Goal: Task Accomplishment & Management: Complete application form

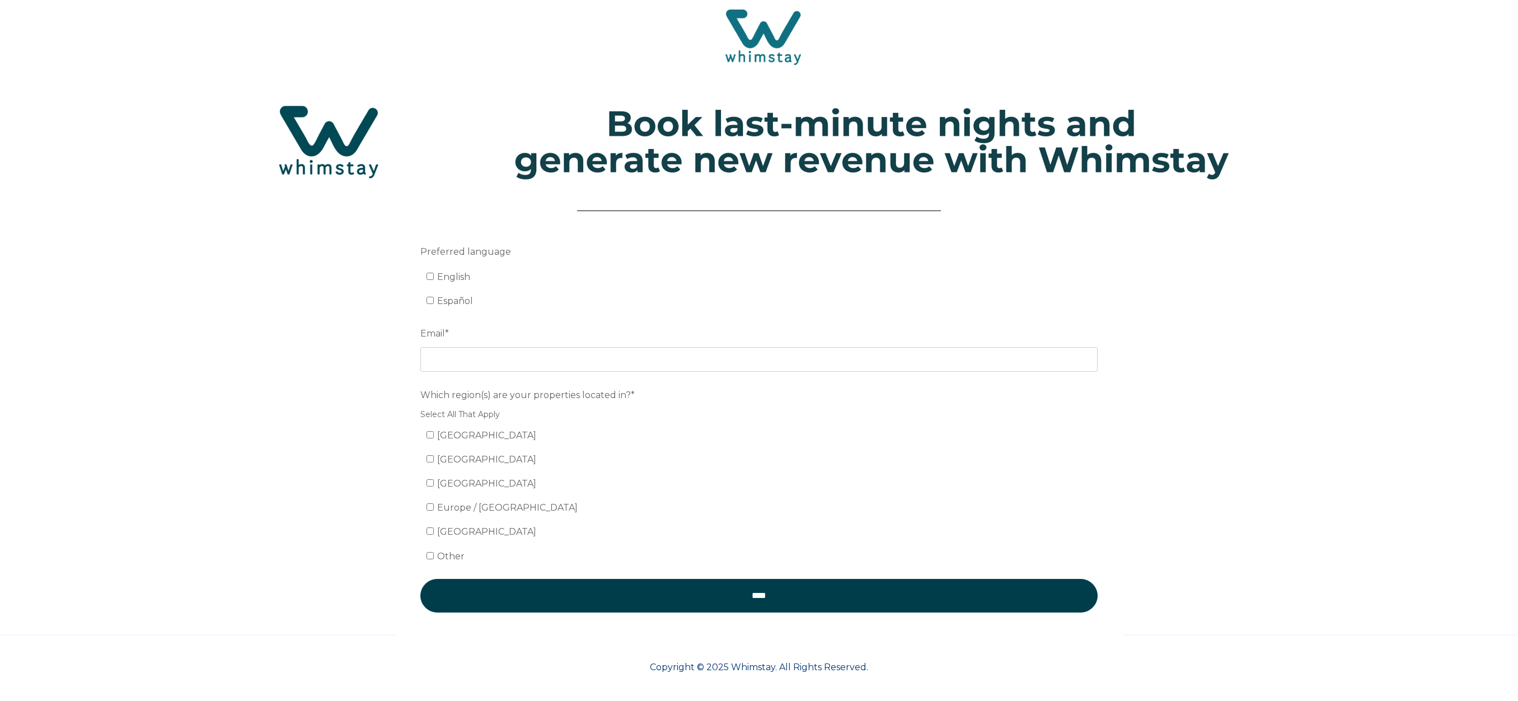
scroll to position [5, 0]
click at [430, 275] on input "English" at bounding box center [430, 276] width 7 height 7
checkbox input "true"
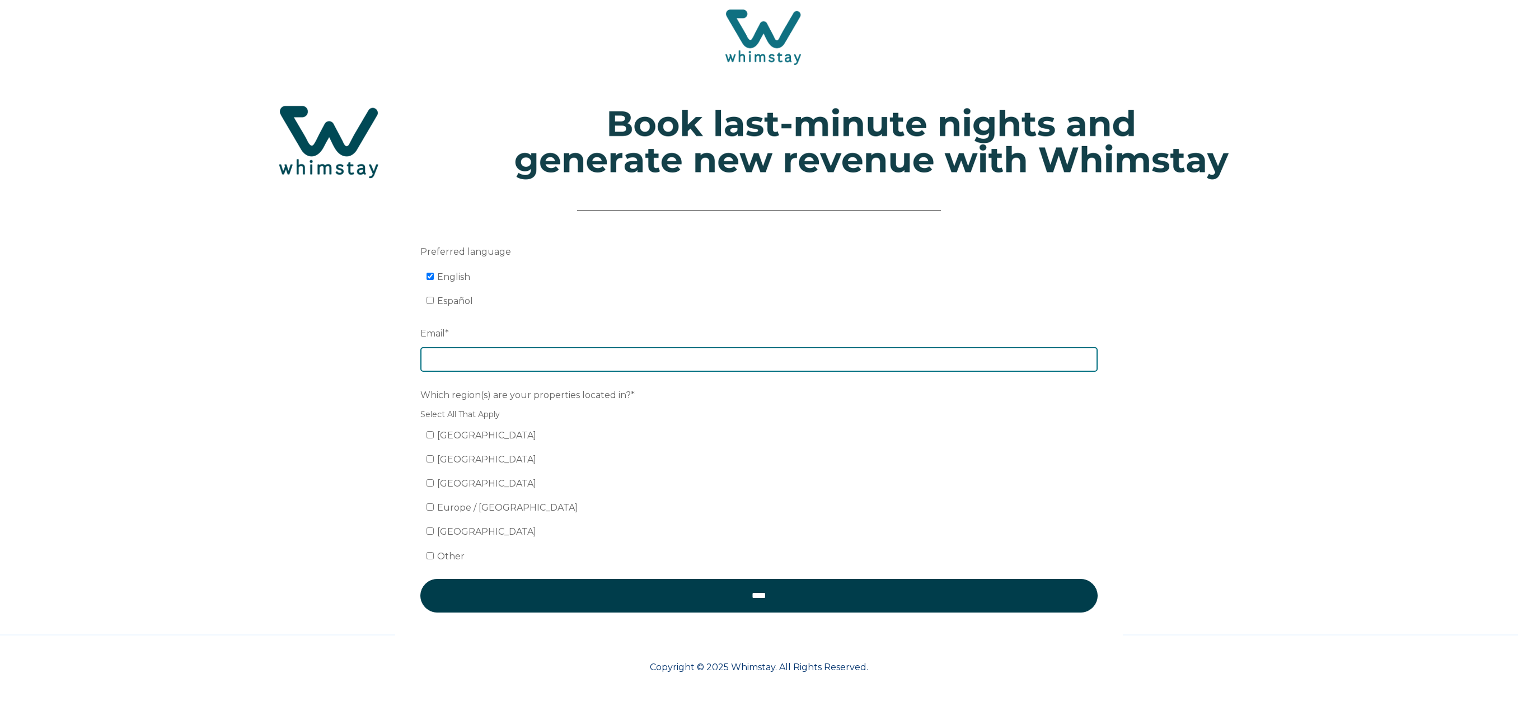
click at [463, 354] on input "Email *" at bounding box center [758, 359] width 677 height 25
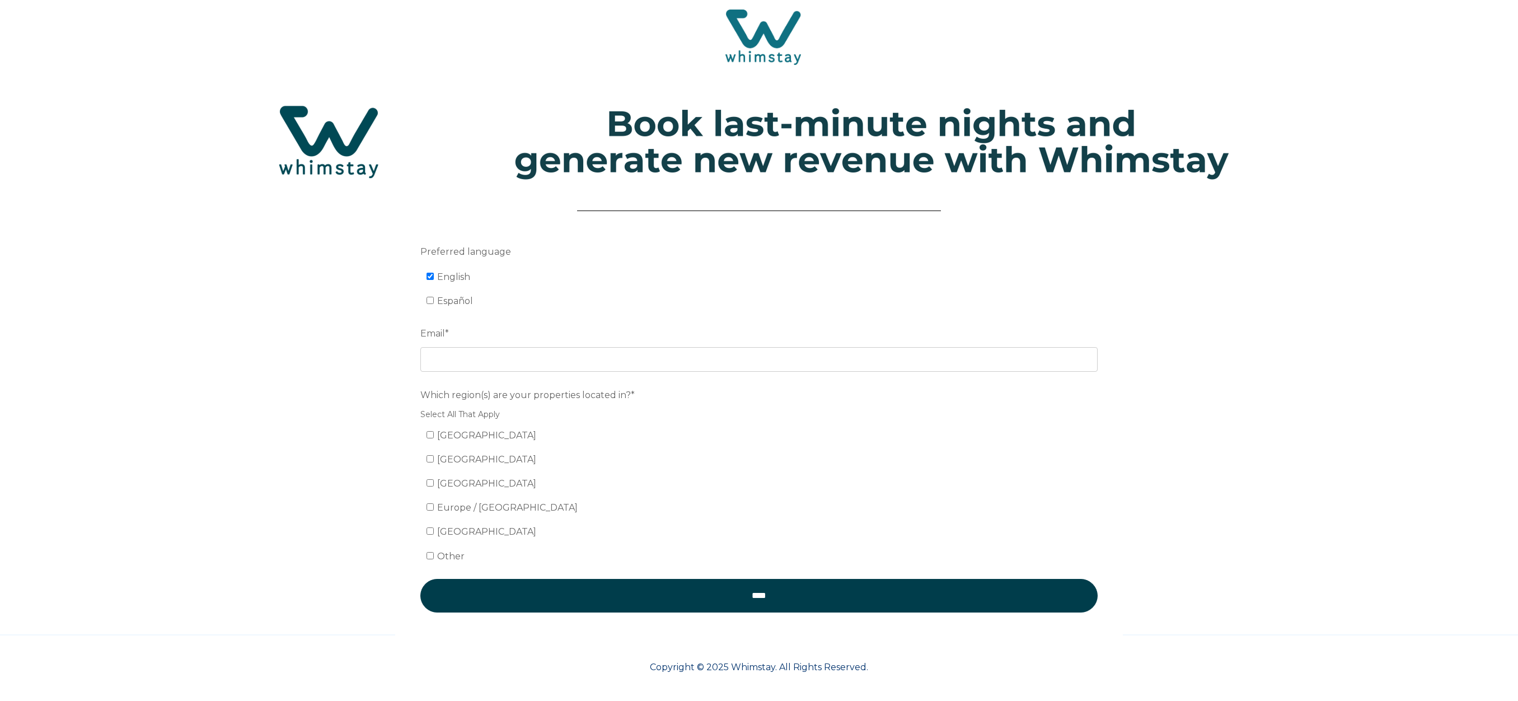
click at [429, 435] on div "Which region(s) are your properties located in?* Select All That Apply United S…" at bounding box center [758, 475] width 677 height 180
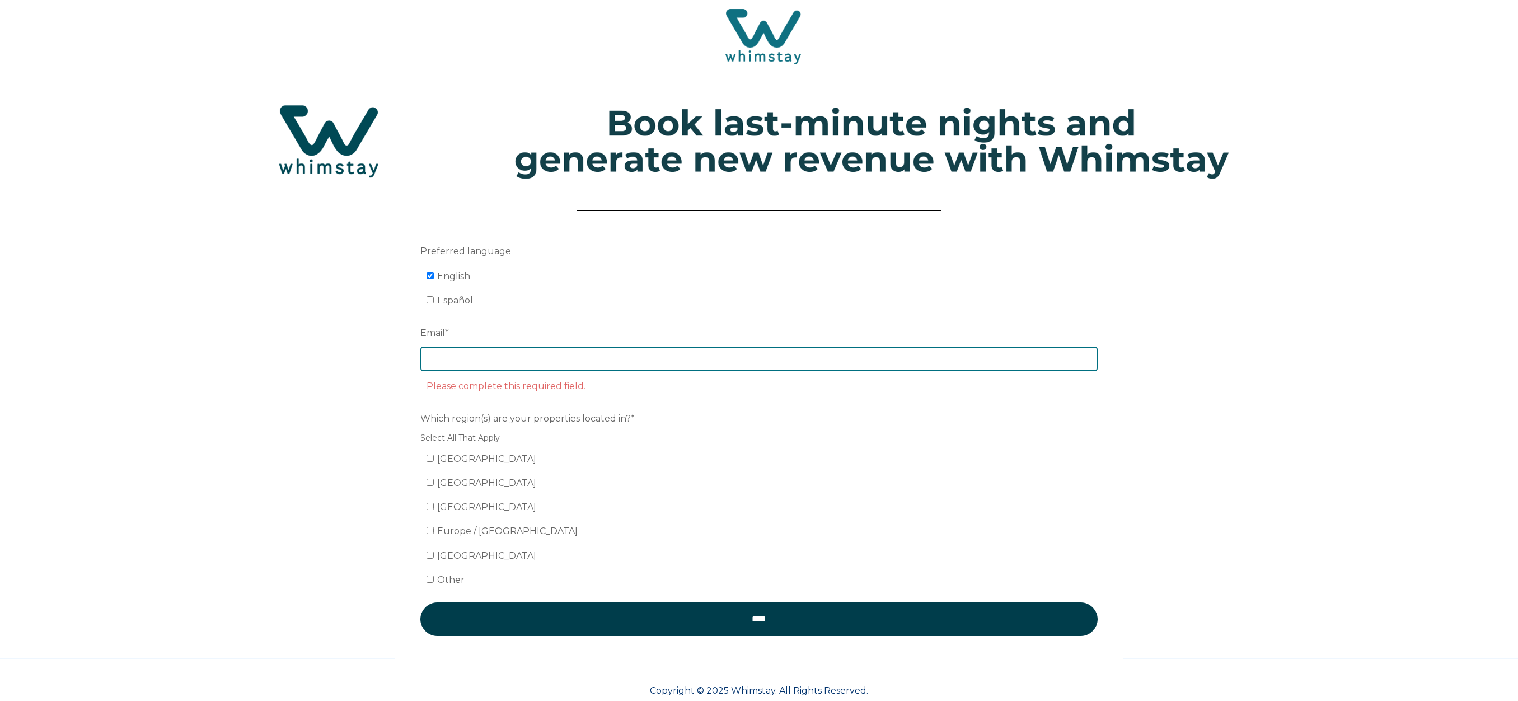
click at [523, 363] on input "Email *" at bounding box center [758, 358] width 677 height 25
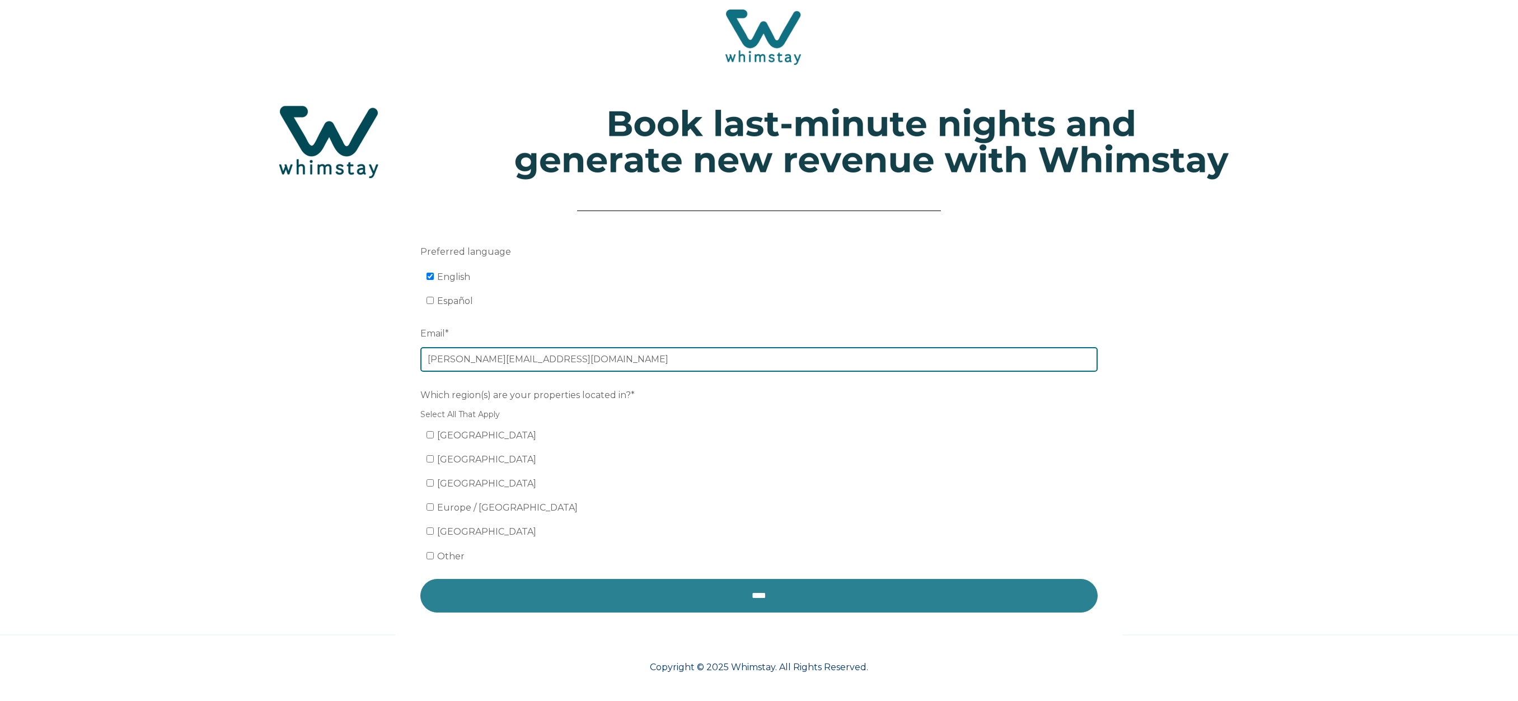
type input "[PERSON_NAME][EMAIL_ADDRESS][DOMAIN_NAME]"
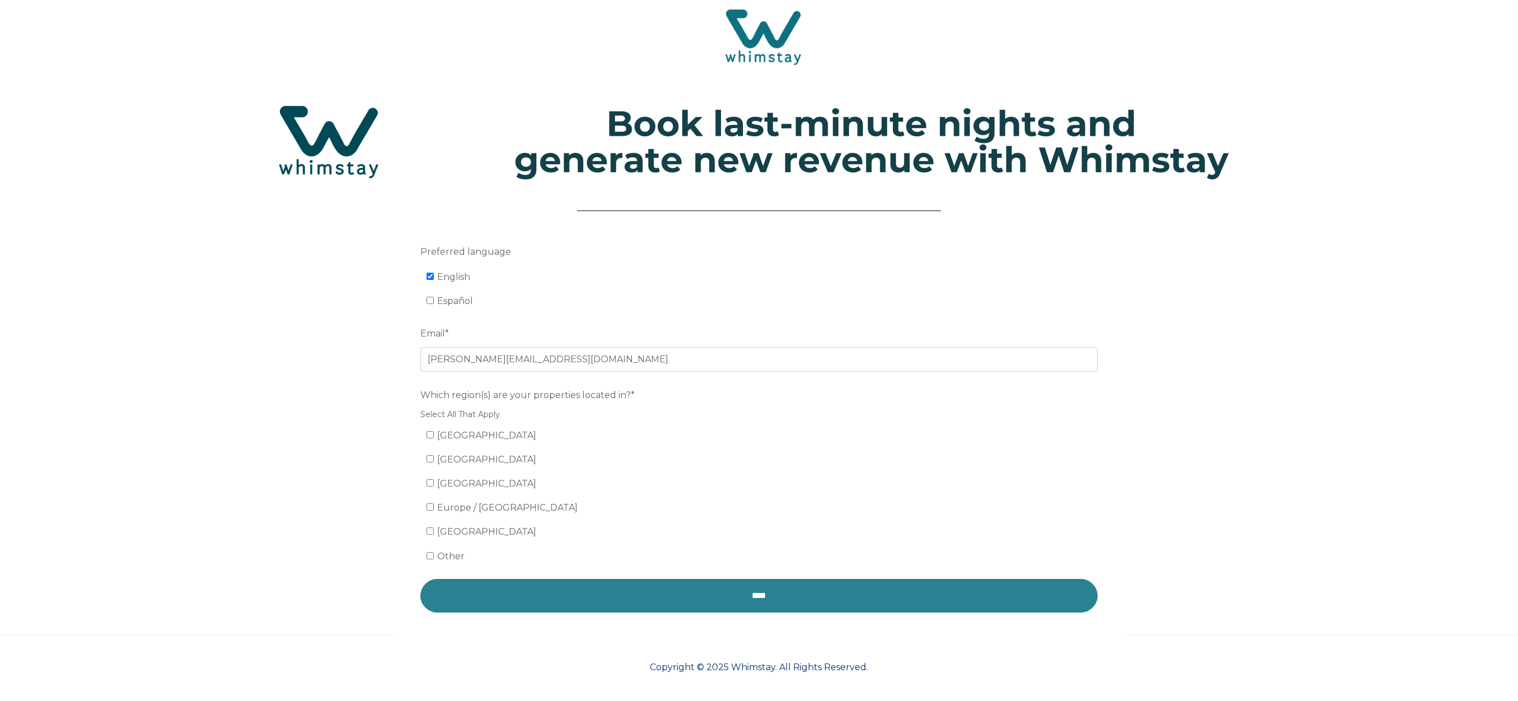
click at [723, 593] on input "****" at bounding box center [758, 596] width 677 height 34
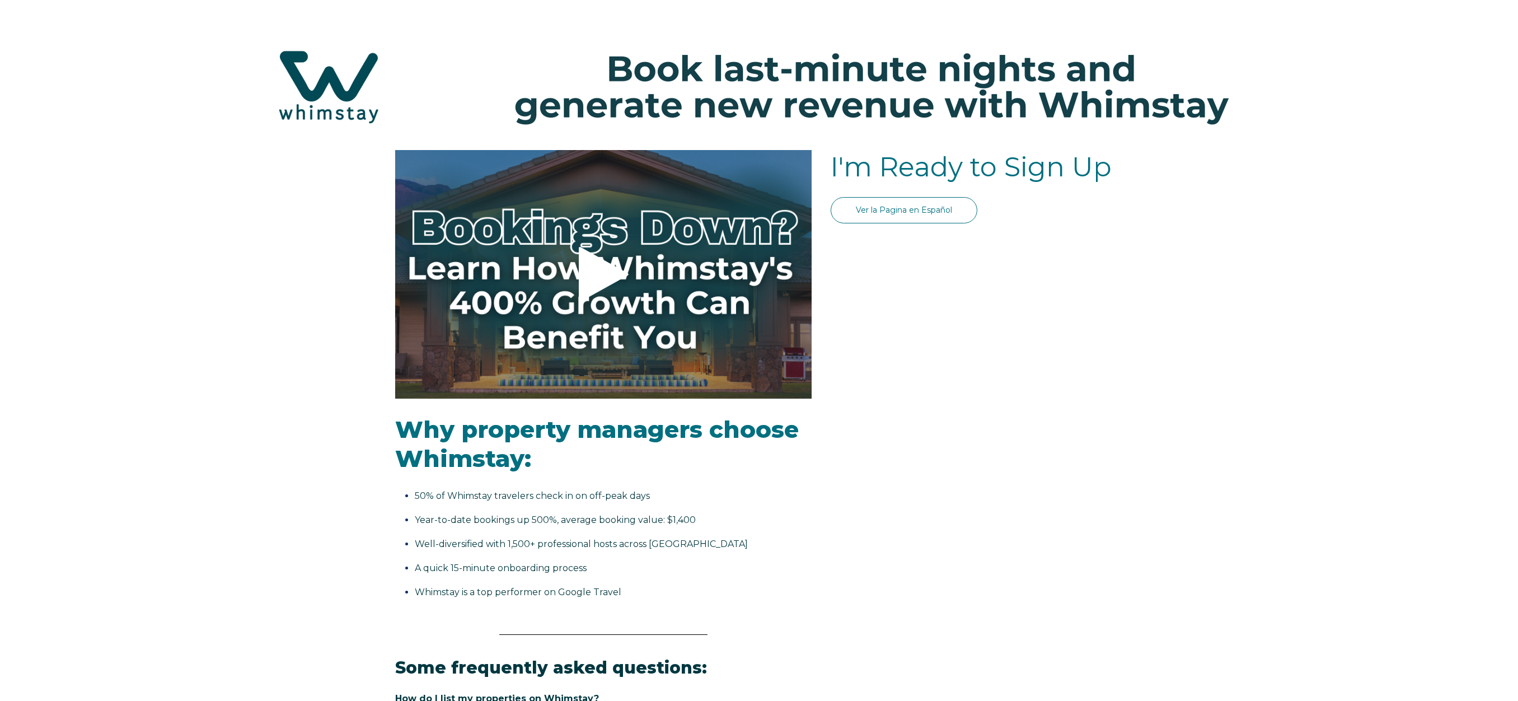
select select "US"
select select "Standard"
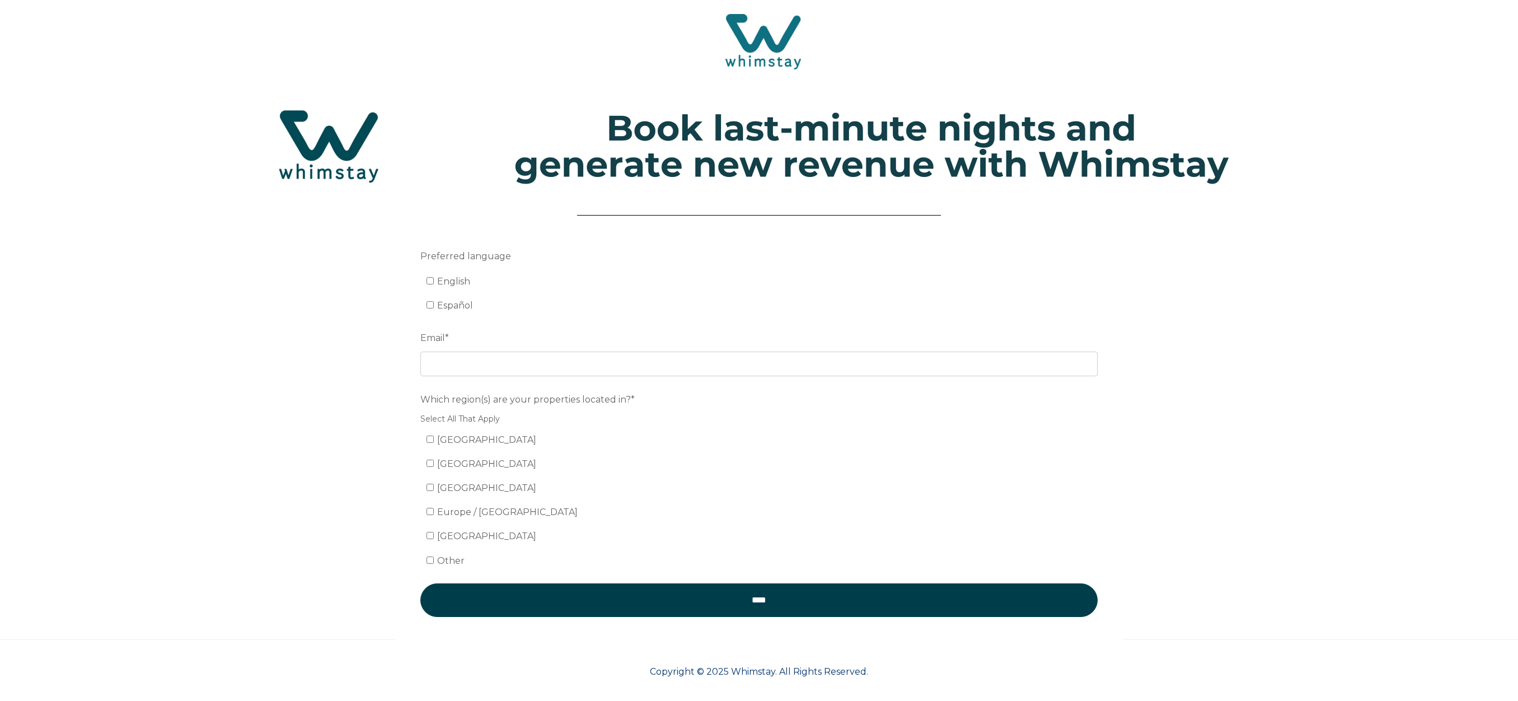
click at [435, 279] on label "English" at bounding box center [449, 281] width 44 height 11
click at [434, 279] on input "English" at bounding box center [430, 280] width 7 height 7
checkbox input "true"
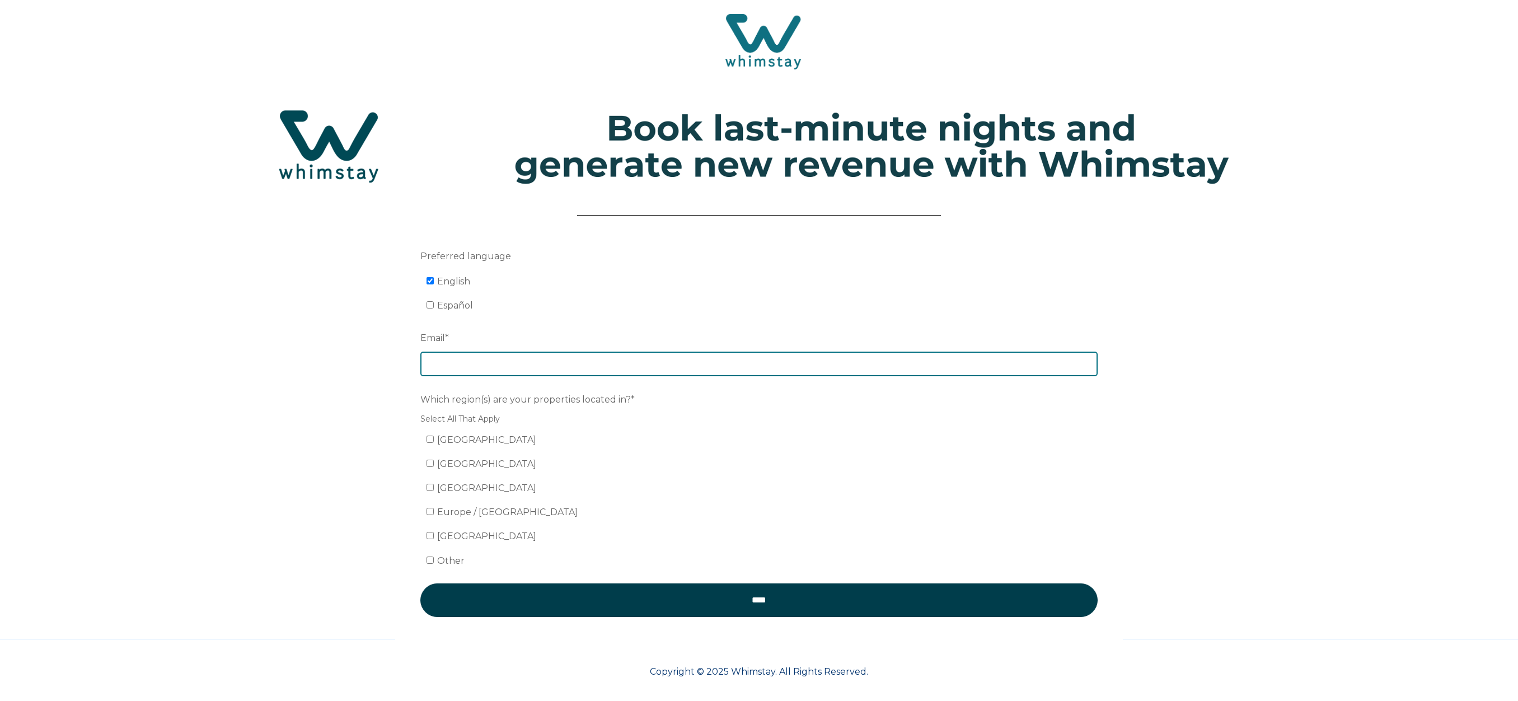
click at [472, 358] on input "Email *" at bounding box center [758, 364] width 677 height 25
type input "[PERSON_NAME][EMAIL_ADDRESS][DOMAIN_NAME]"
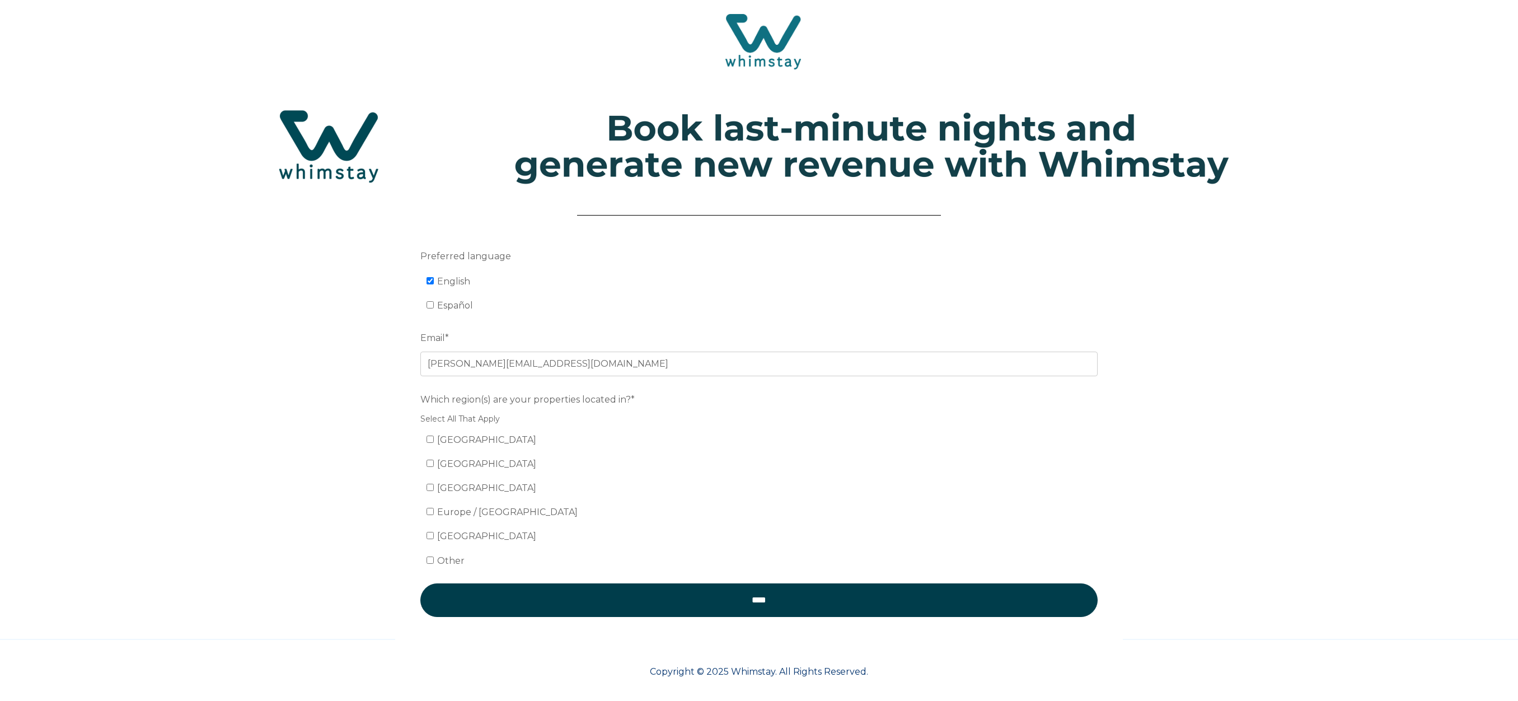
click at [429, 441] on input "[GEOGRAPHIC_DATA]" at bounding box center [430, 438] width 7 height 7
checkbox input "true"
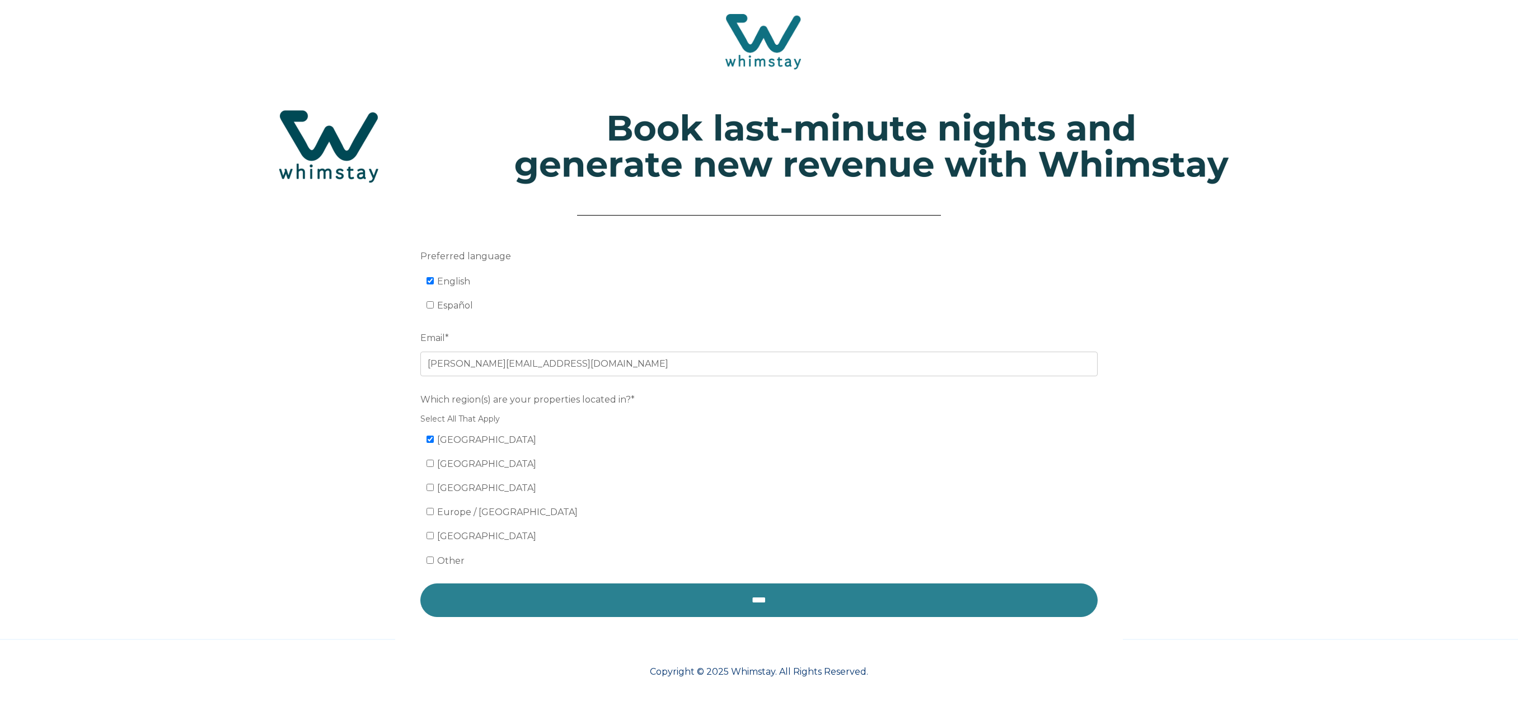
click at [718, 605] on input "****" at bounding box center [758, 600] width 677 height 34
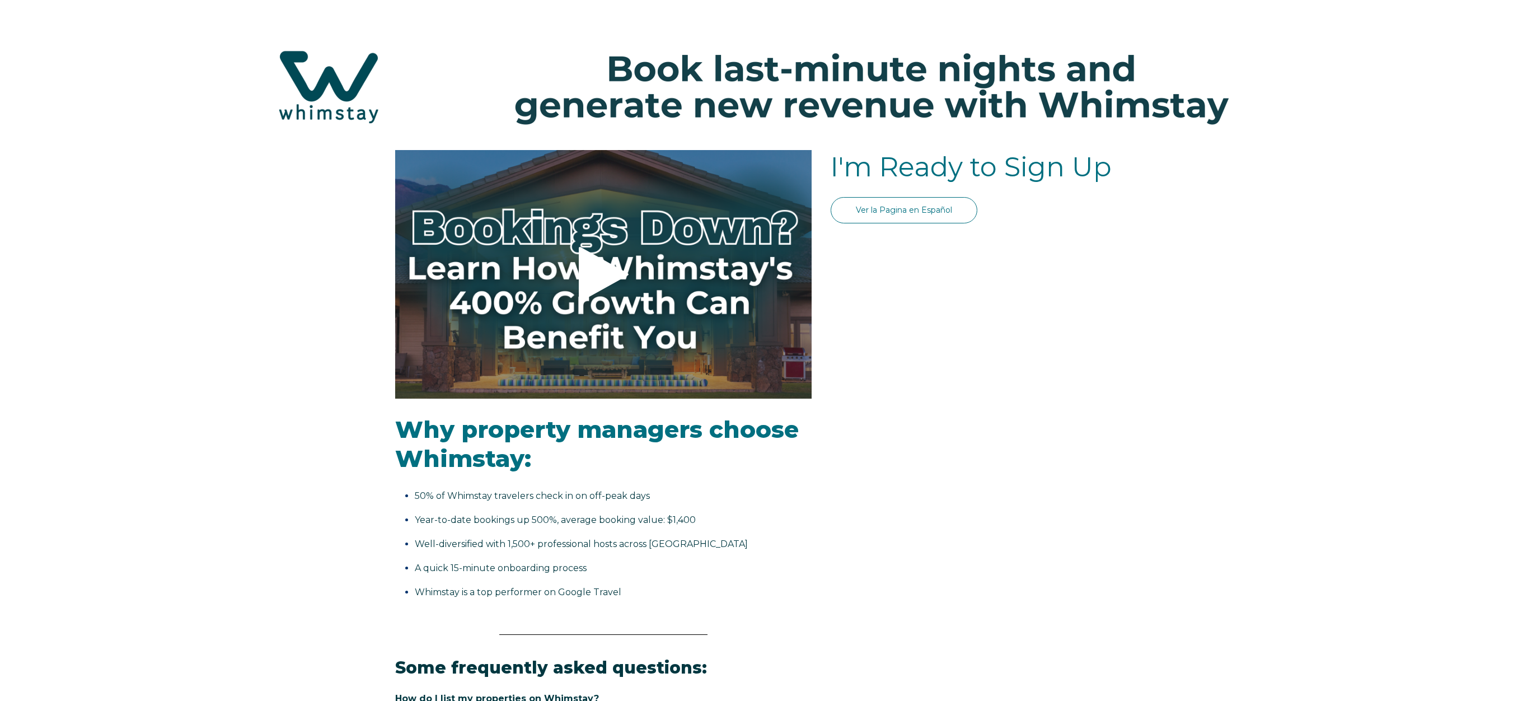
select select "US"
select select "Standard"
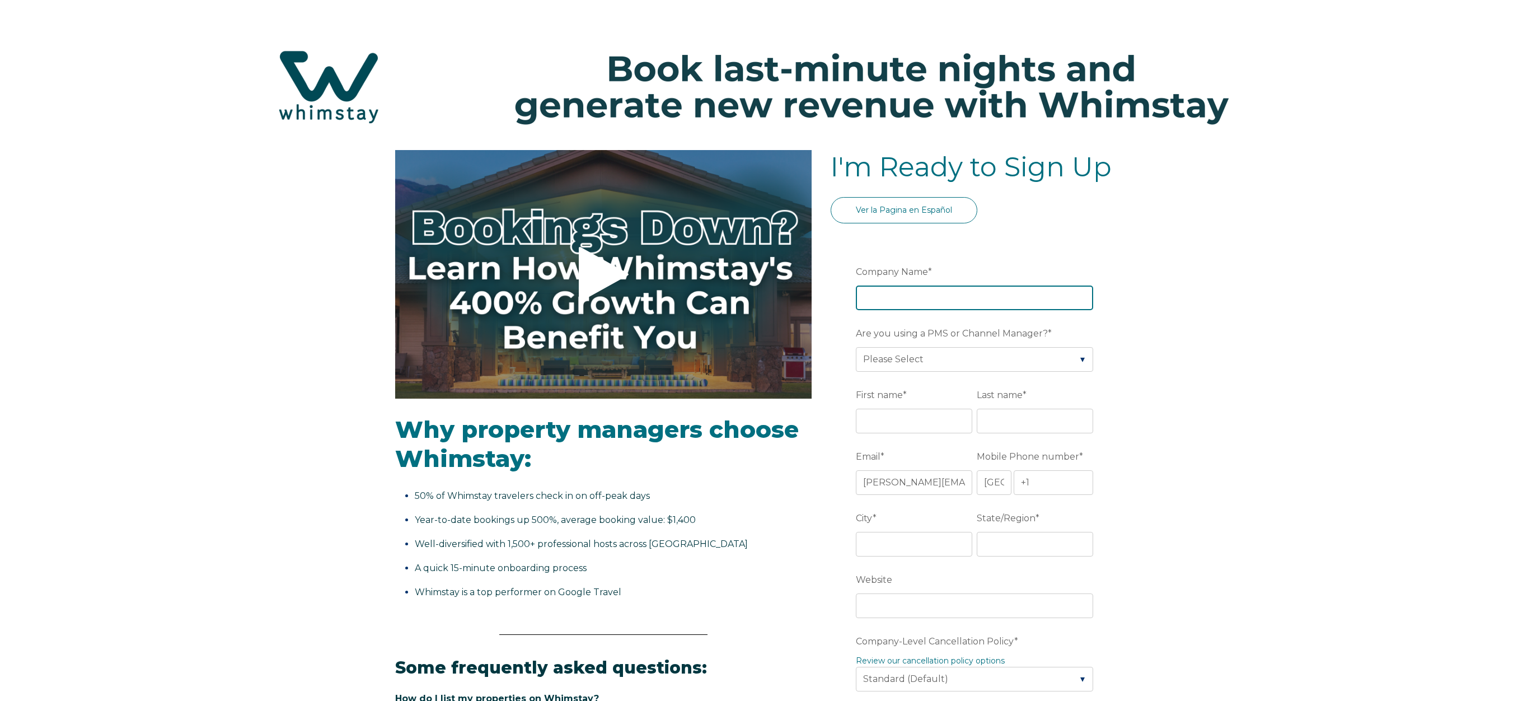
click at [926, 292] on input "Company Name *" at bounding box center [974, 297] width 237 height 25
type input "iTrip - [GEOGRAPHIC_DATA]"
click at [1040, 362] on select "Please Select Barefoot BookingPal Boost Brightside CiiRUS Escapia Guesty Hostaw…" at bounding box center [974, 359] width 237 height 25
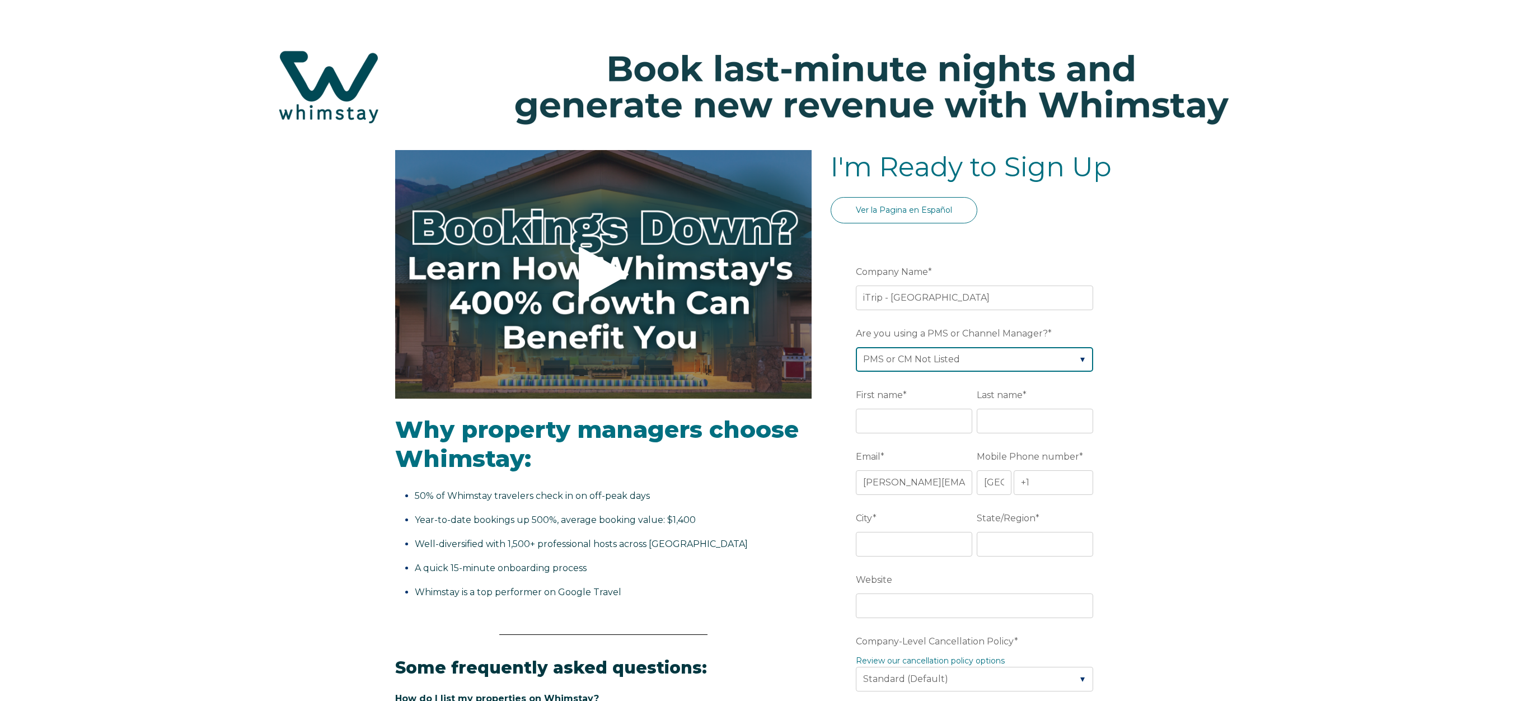
click at [1086, 358] on select "Please Select Barefoot BookingPal Boost Brightside CiiRUS Escapia Guesty Hostaw…" at bounding box center [974, 359] width 237 height 25
select select "Bluetent/RezFusion Boost"
click at [944, 420] on input "First name *" at bounding box center [914, 421] width 116 height 25
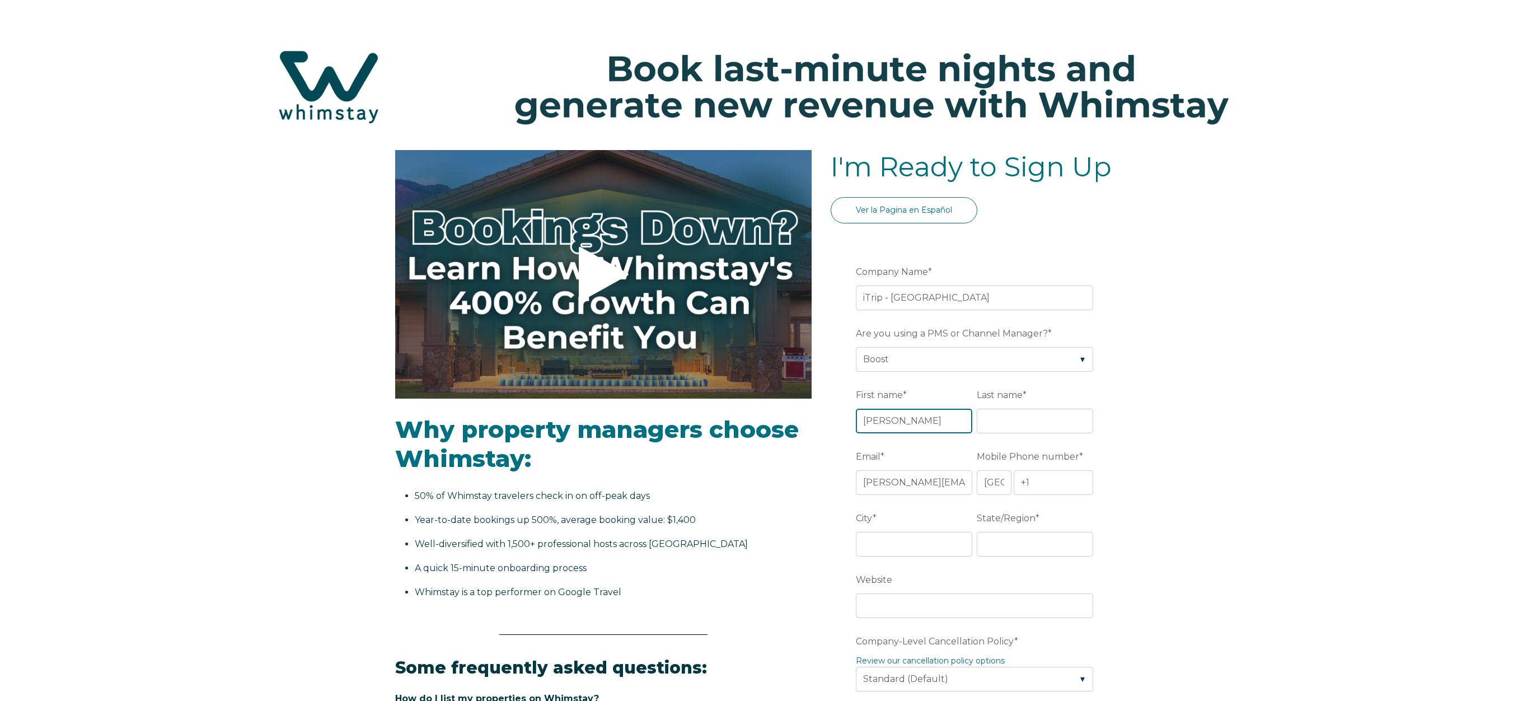
type input "Charles"
type input "Park"
type input "+1 7274819950"
click at [917, 546] on input "City *" at bounding box center [914, 544] width 116 height 25
type input "Madeira Beach"
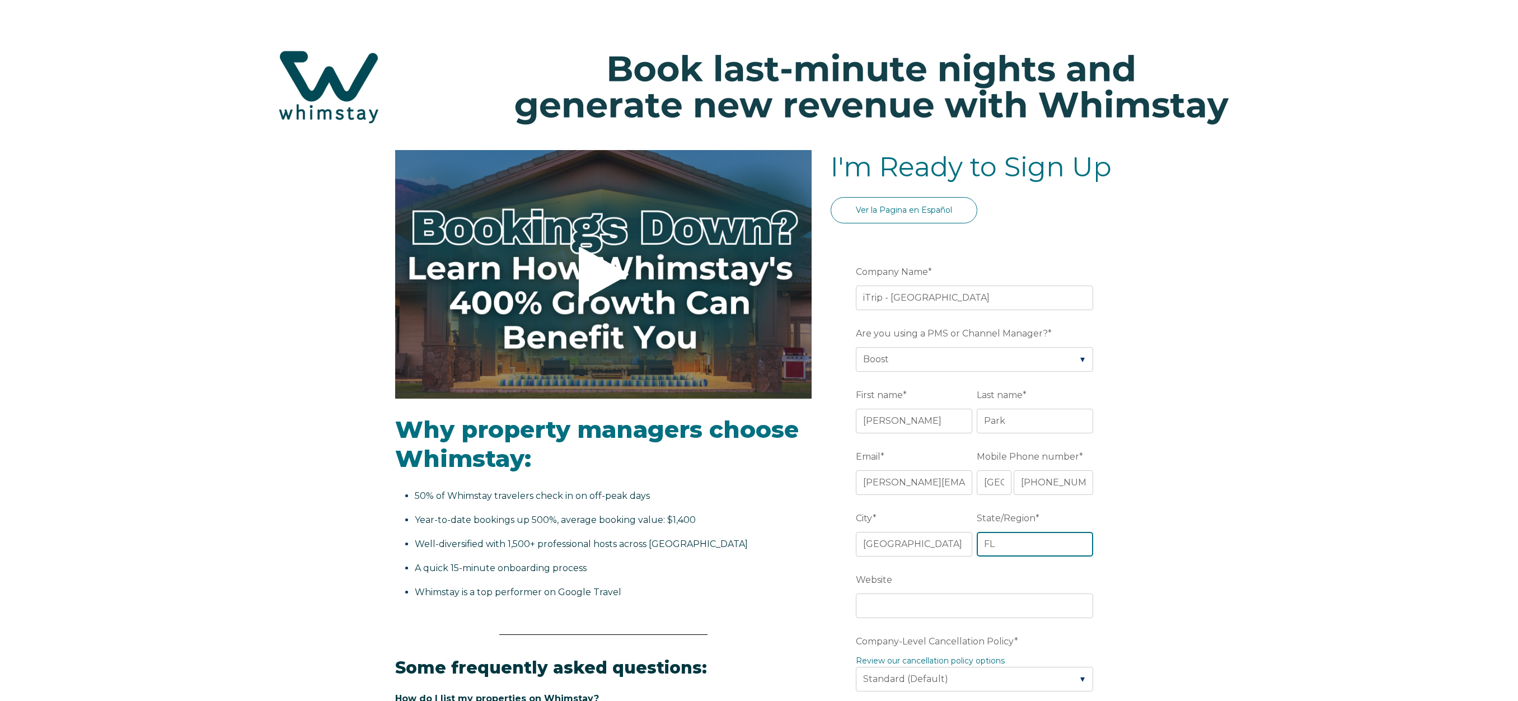
type input "FL"
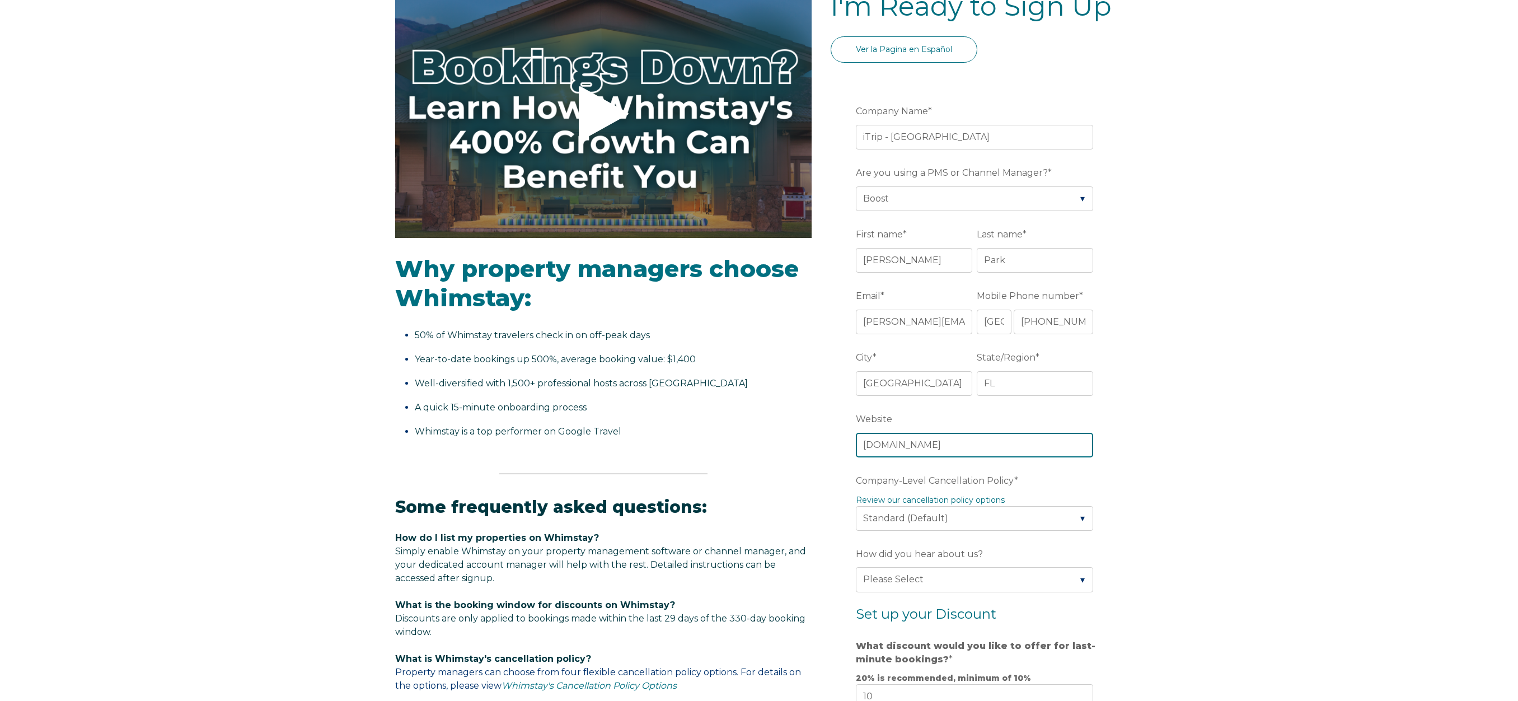
scroll to position [186, 0]
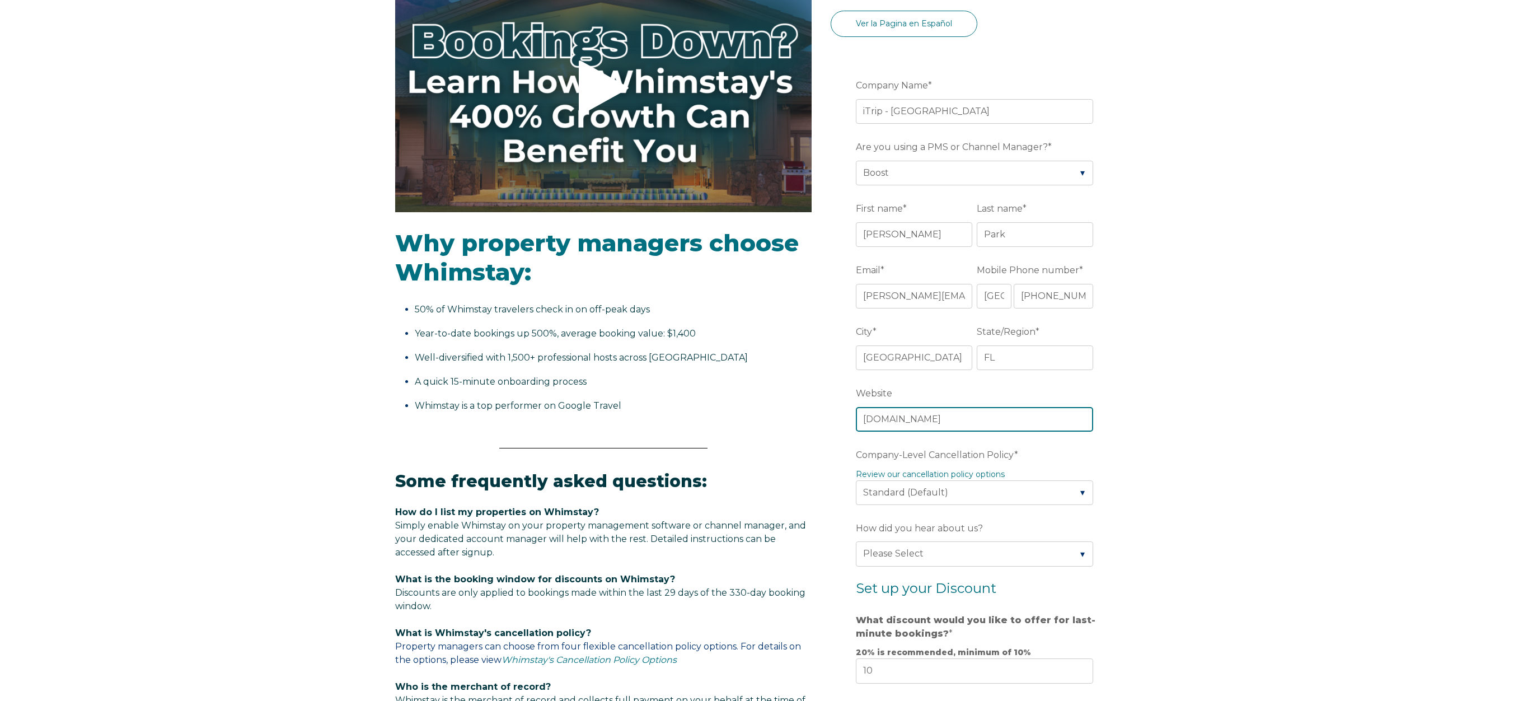
type input "www.itrip.net"
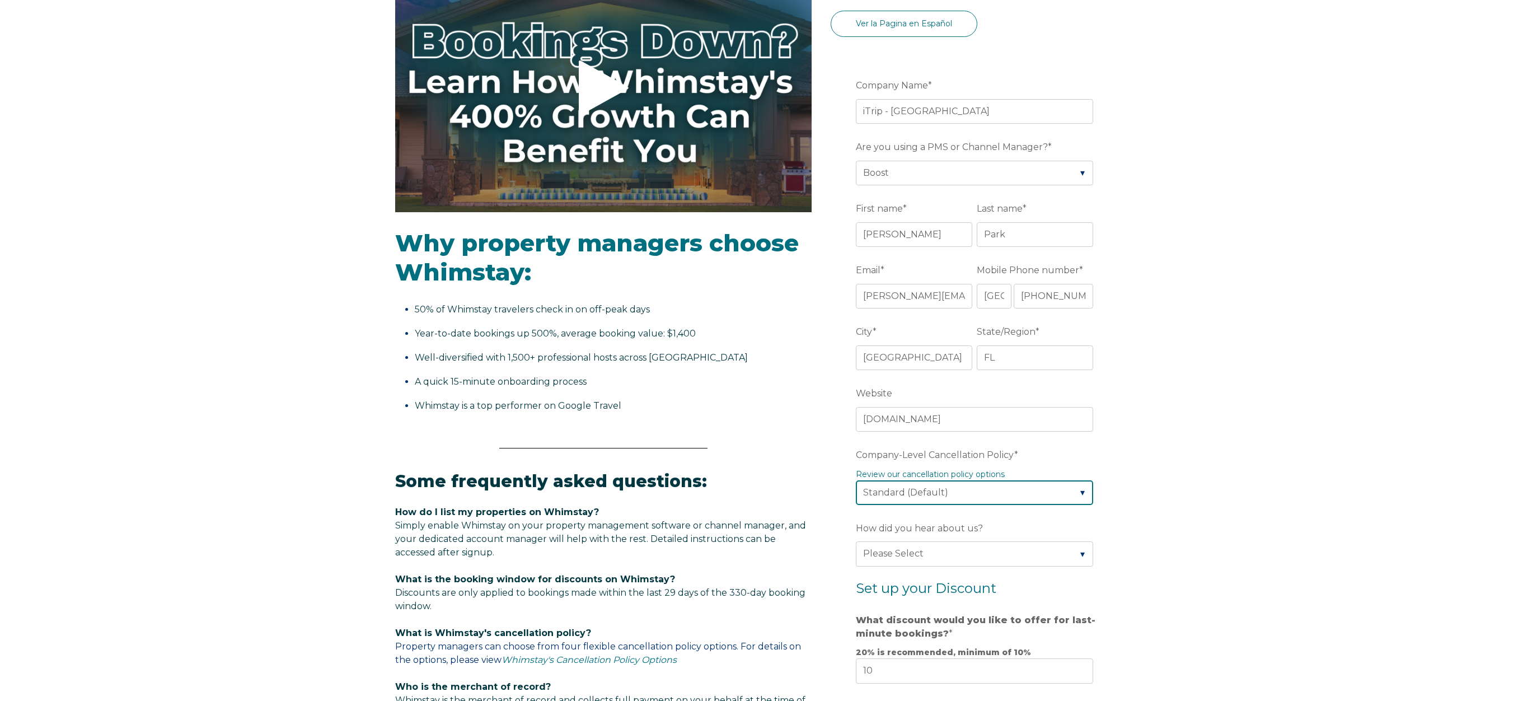
click at [1086, 493] on select "Please Select Partial Standard (Default) Moderate Strict" at bounding box center [974, 492] width 237 height 25
click at [979, 476] on link "Review our cancellation policy options" at bounding box center [930, 474] width 149 height 10
click at [944, 555] on select "Please Select Found Whimstay through a Google search Spoke to a Whimstay salesp…" at bounding box center [974, 553] width 237 height 25
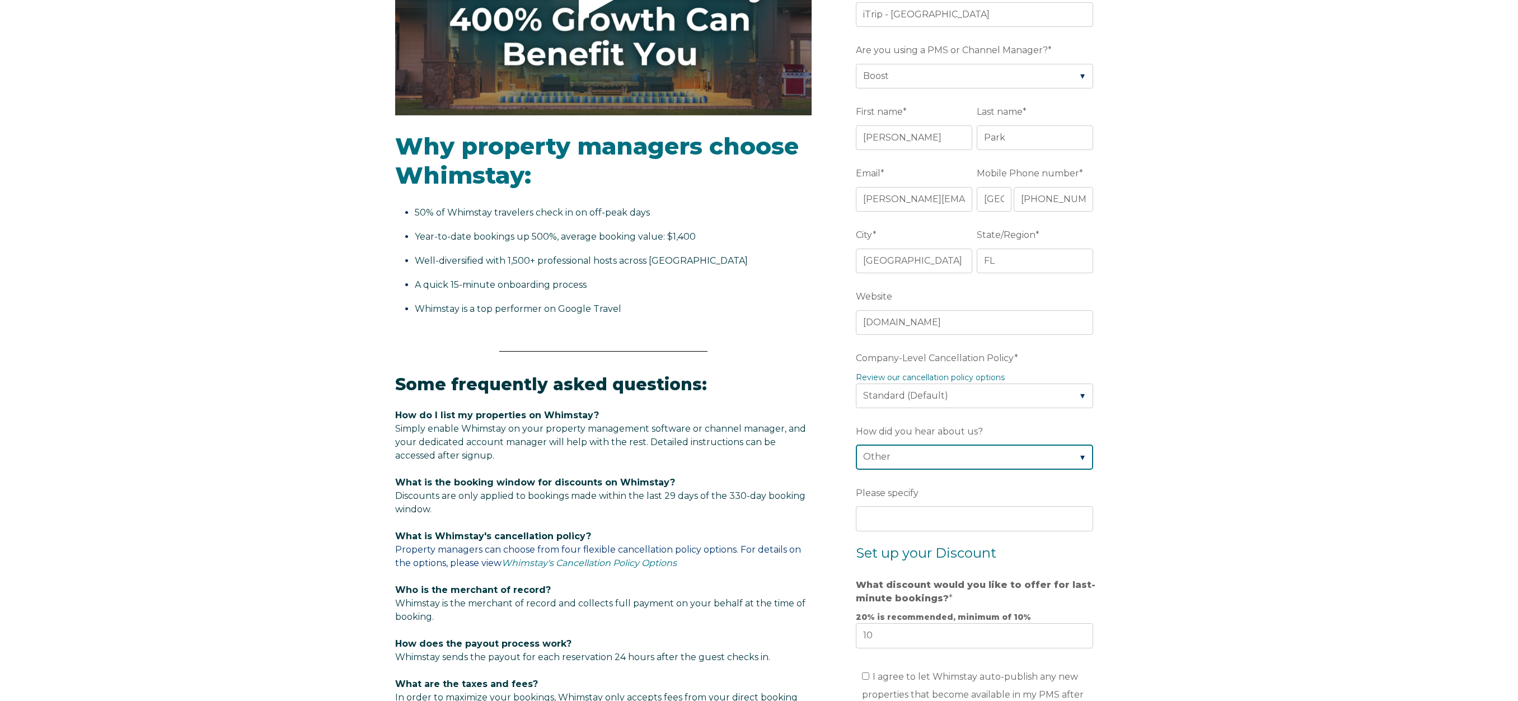
scroll to position [286, 0]
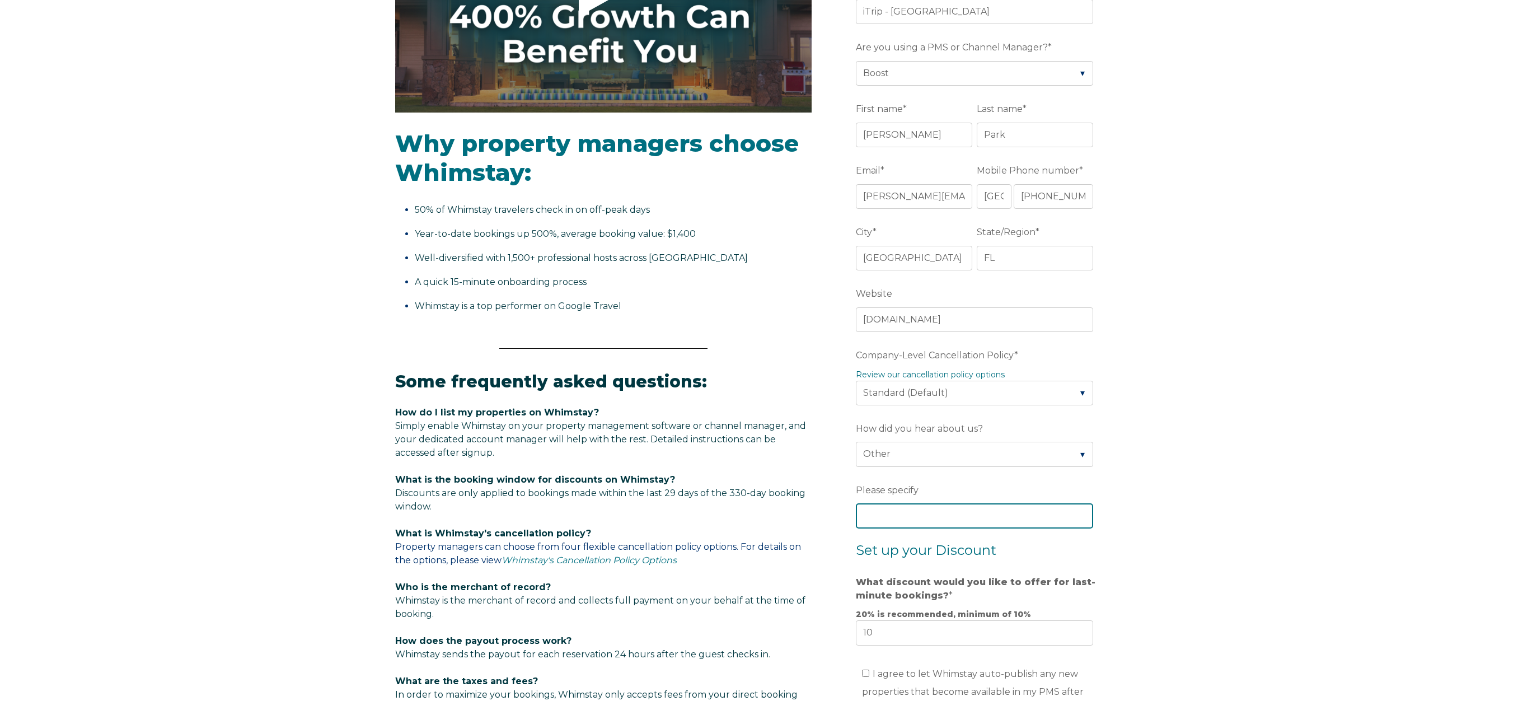
click at [1046, 519] on input "Please specify" at bounding box center [974, 515] width 237 height 25
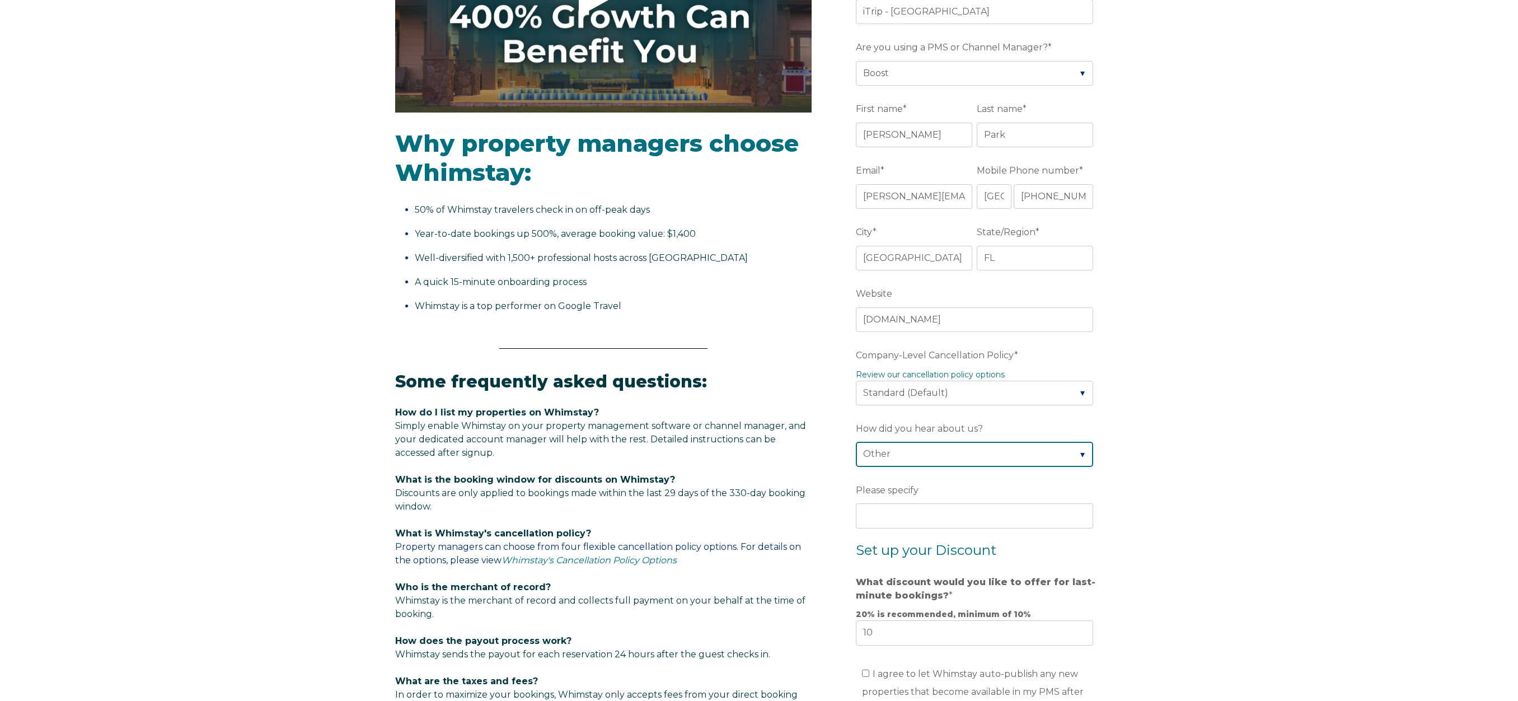
click at [1082, 455] on select "Please Select Found Whimstay through a Google search Spoke to a Whimstay salesp…" at bounding box center [974, 454] width 237 height 25
click at [1044, 456] on select "Please Select Found Whimstay through a Google search Spoke to a Whimstay salesp…" at bounding box center [974, 454] width 237 height 25
select select "Marketing Email"
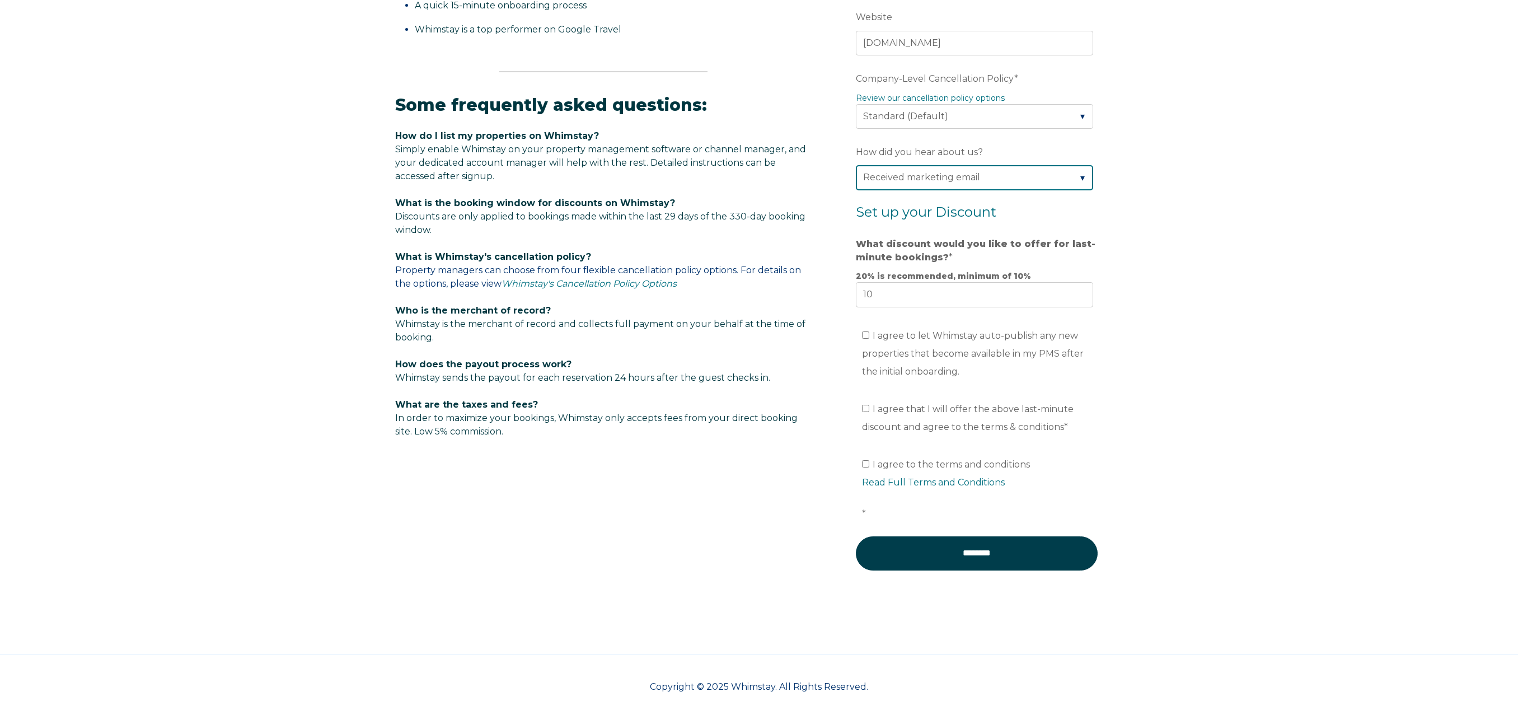
scroll to position [568, 0]
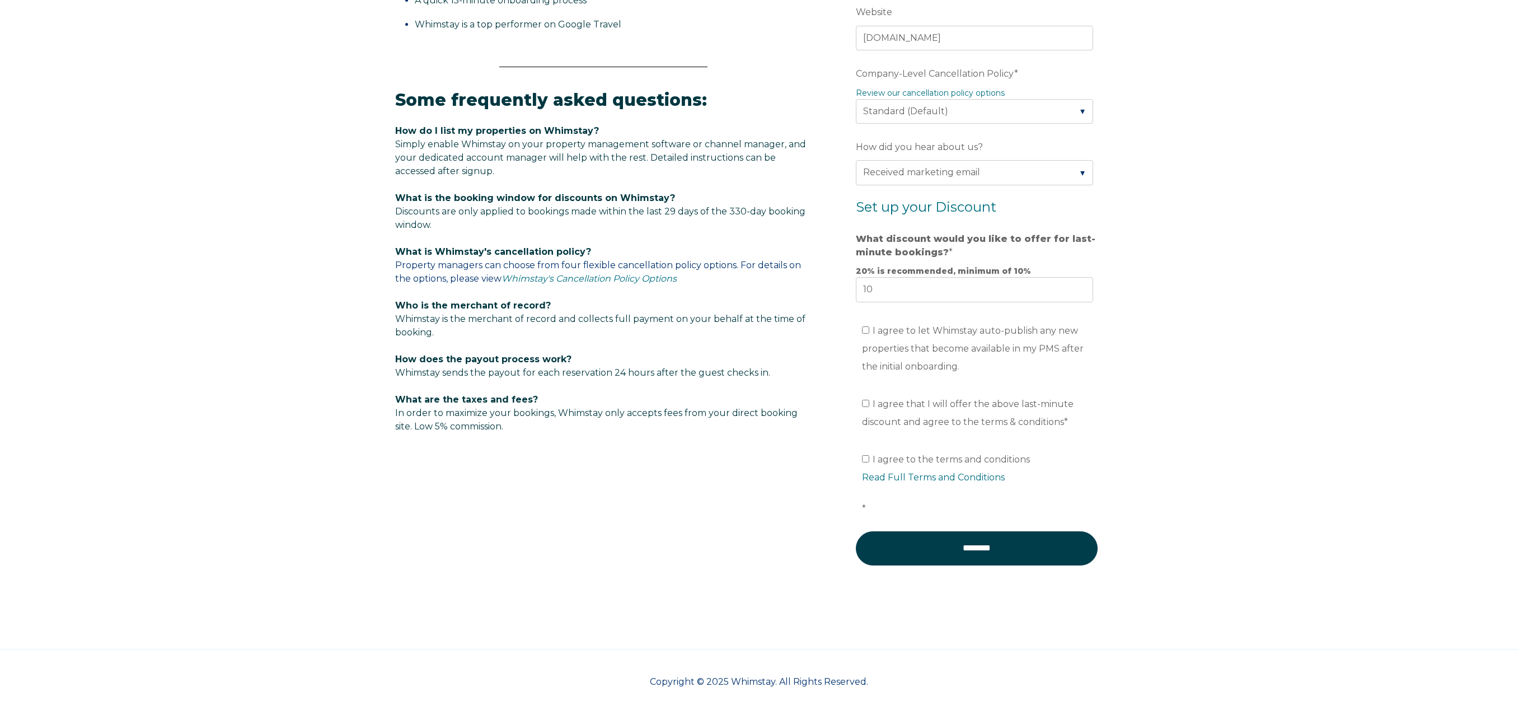
click at [864, 334] on input "I agree to let Whimstay auto-publish any new properties that become available i…" at bounding box center [865, 329] width 7 height 7
checkbox input "true"
click at [865, 407] on input "I agree that I will offer the above last-minute discount and agree to the terms…" at bounding box center [865, 403] width 7 height 7
checkbox input "true"
click at [865, 462] on input "I agree to the terms and conditions Read Full Terms and Conditions *" at bounding box center [865, 458] width 7 height 7
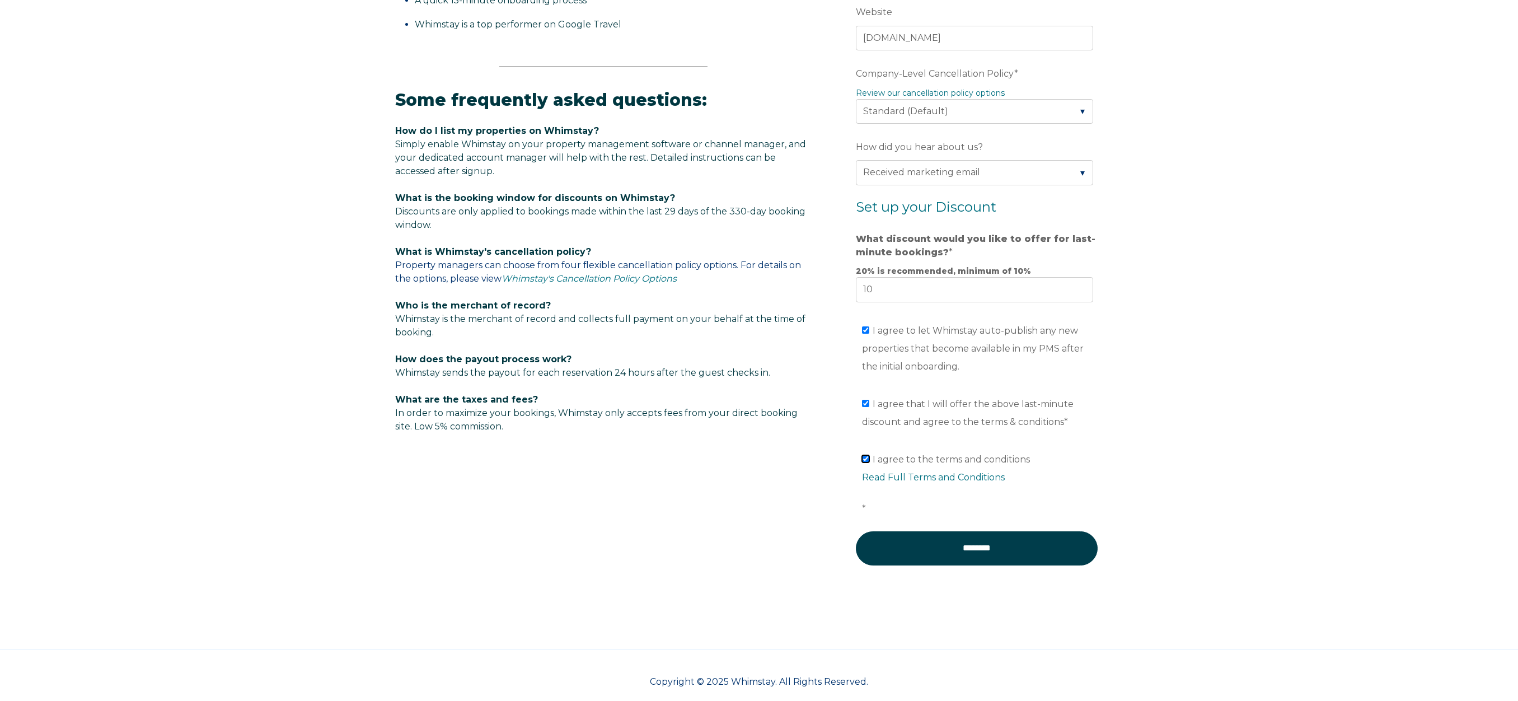
checkbox input "true"
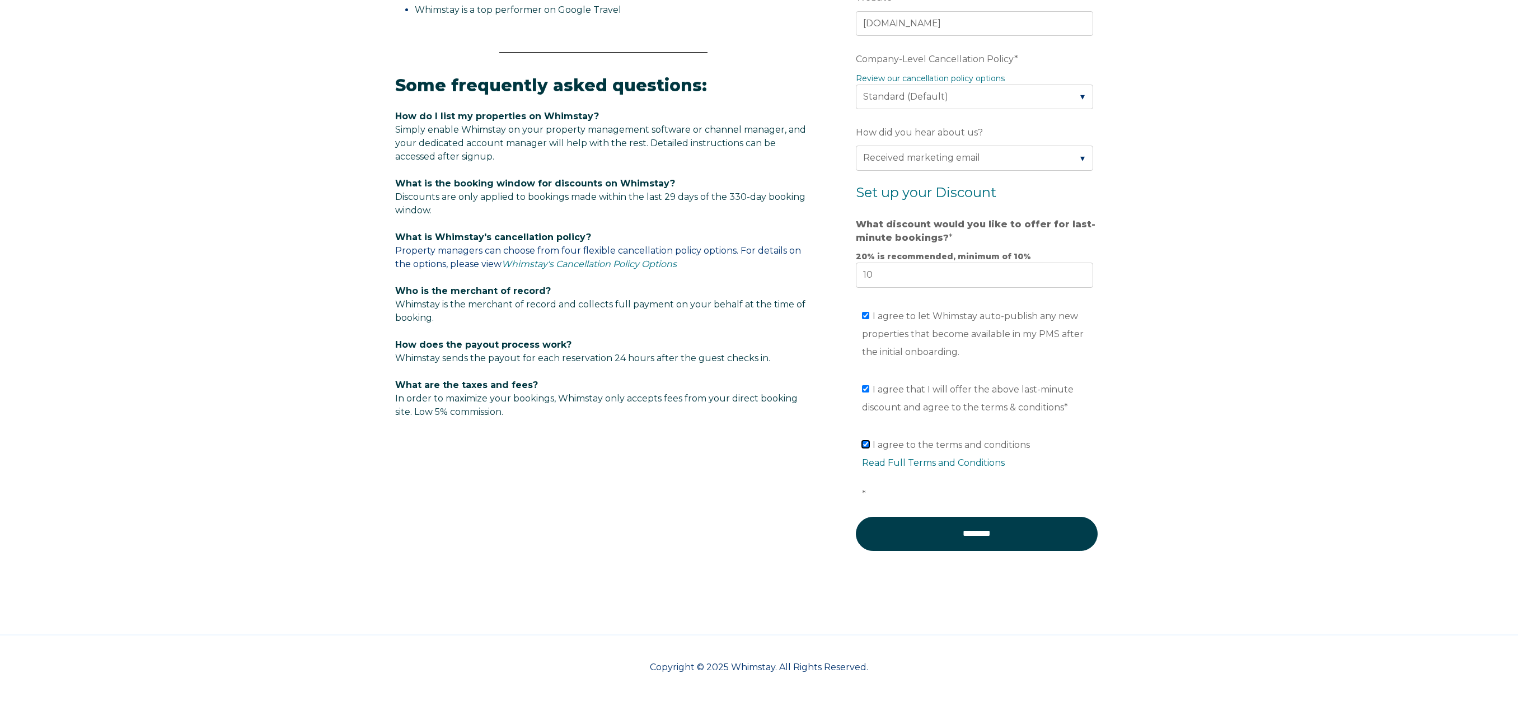
scroll to position [584, 0]
click at [973, 535] on input "********" at bounding box center [977, 534] width 242 height 34
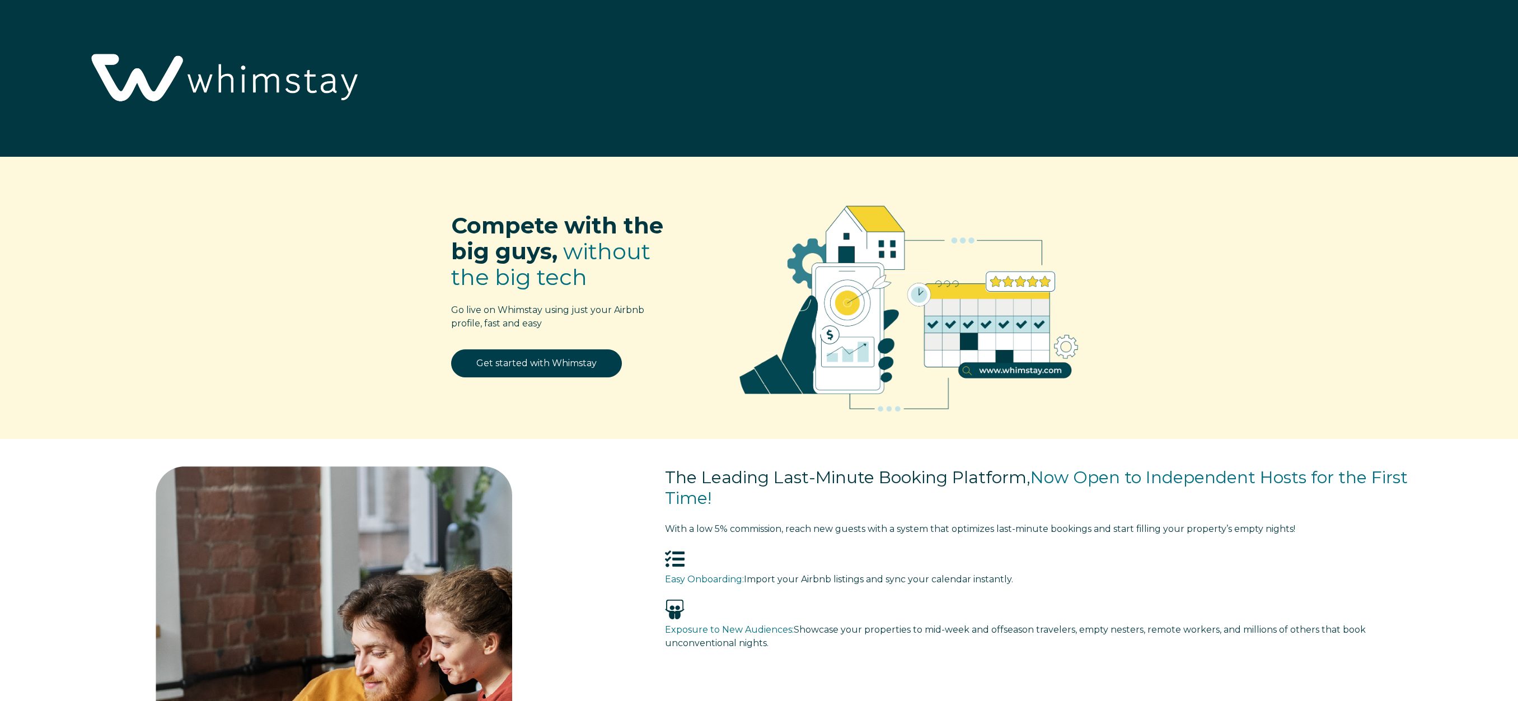
select select "US"
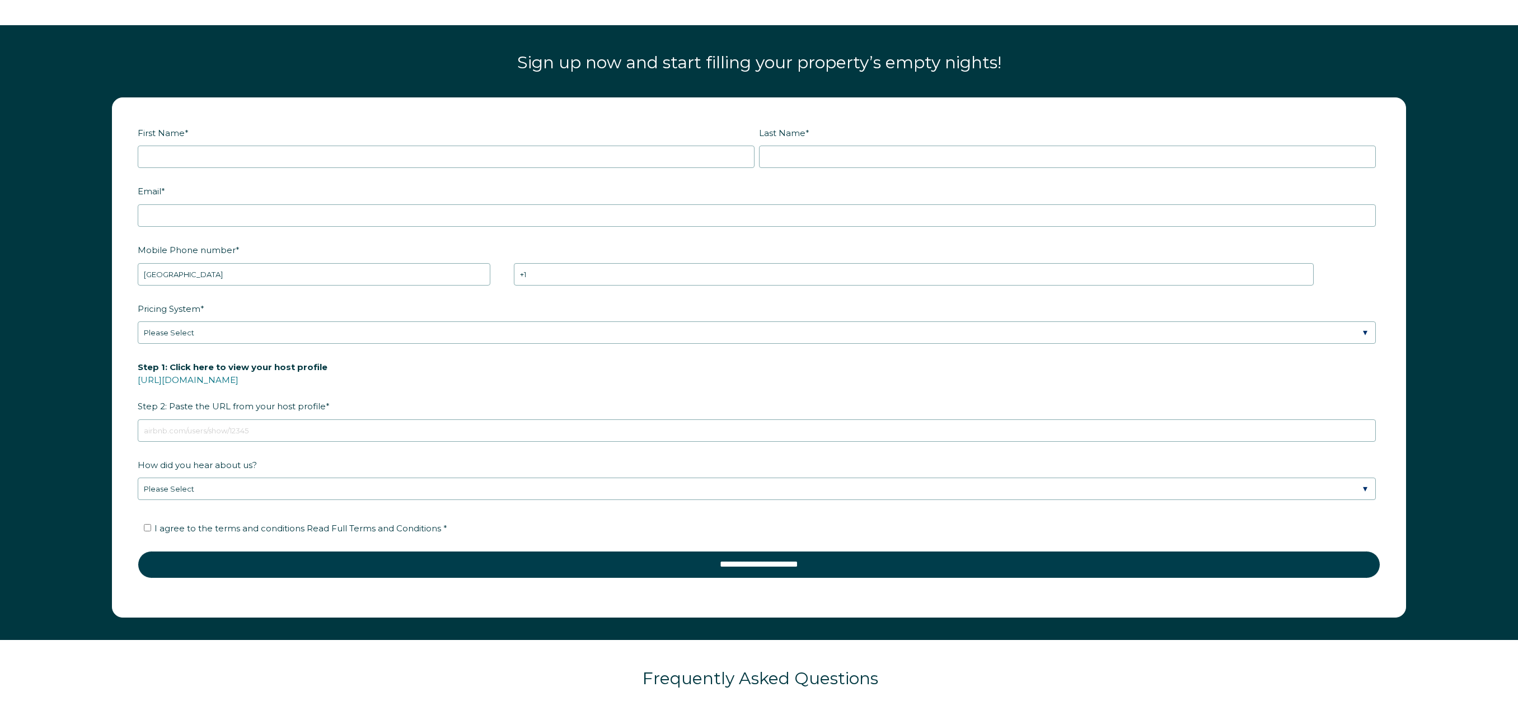
scroll to position [1778, 0]
click at [424, 157] on input "First Name *" at bounding box center [446, 157] width 617 height 22
type input "Charles"
type input "Park"
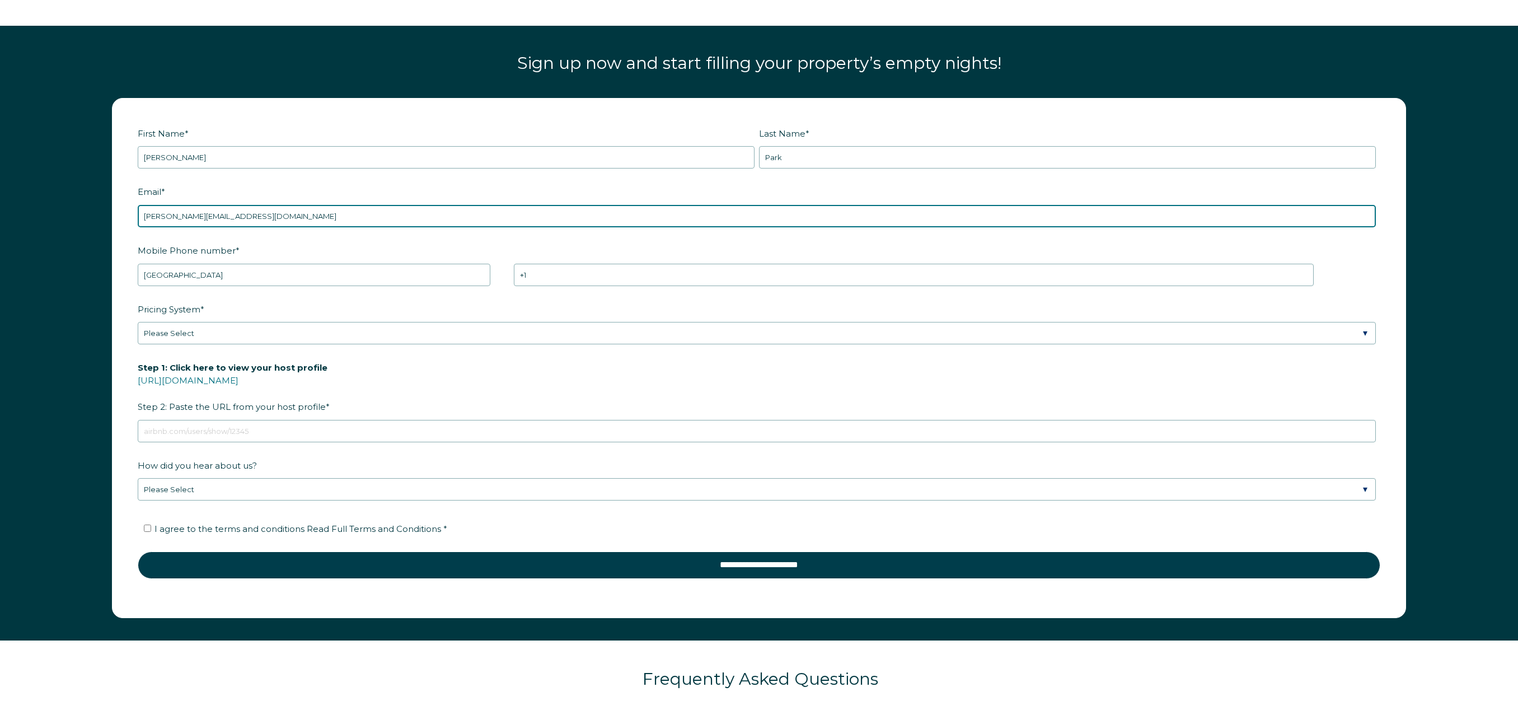
type input "Charles@itrip.net"
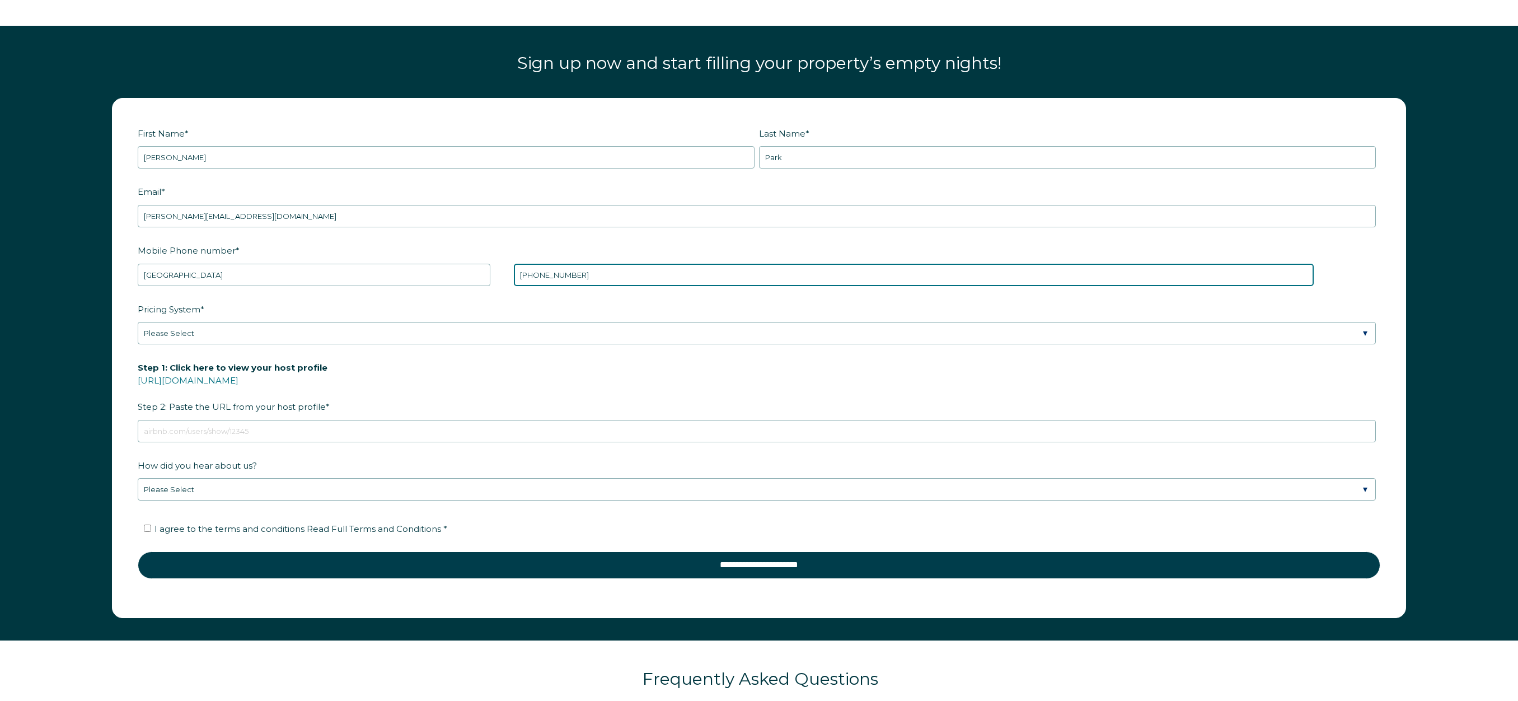
type input "+1 7274819950"
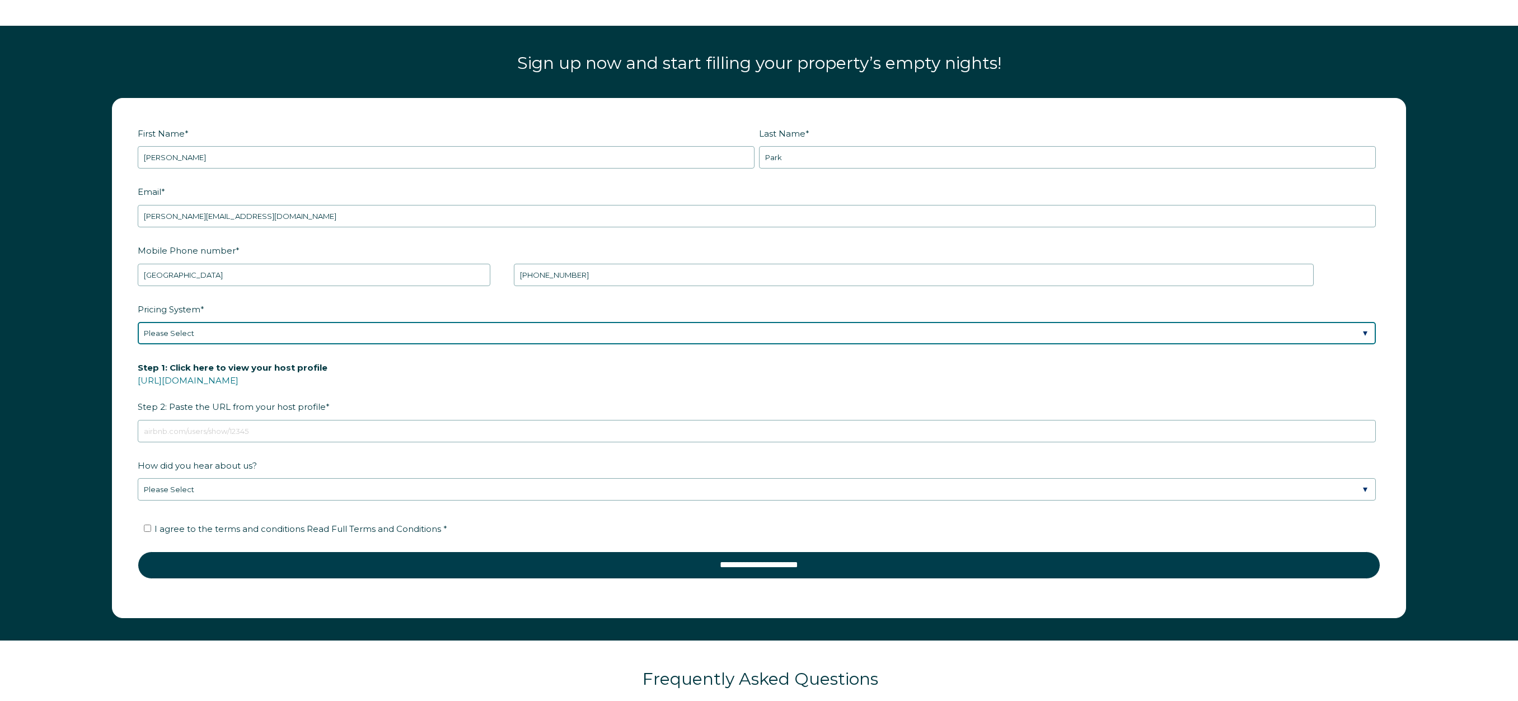
click at [364, 324] on select "Please Select Manual Airbnb Smart Pricing PriceLabs Wheelhouse Beyond Pricing 3…" at bounding box center [757, 333] width 1238 height 22
select select "Dynamic"
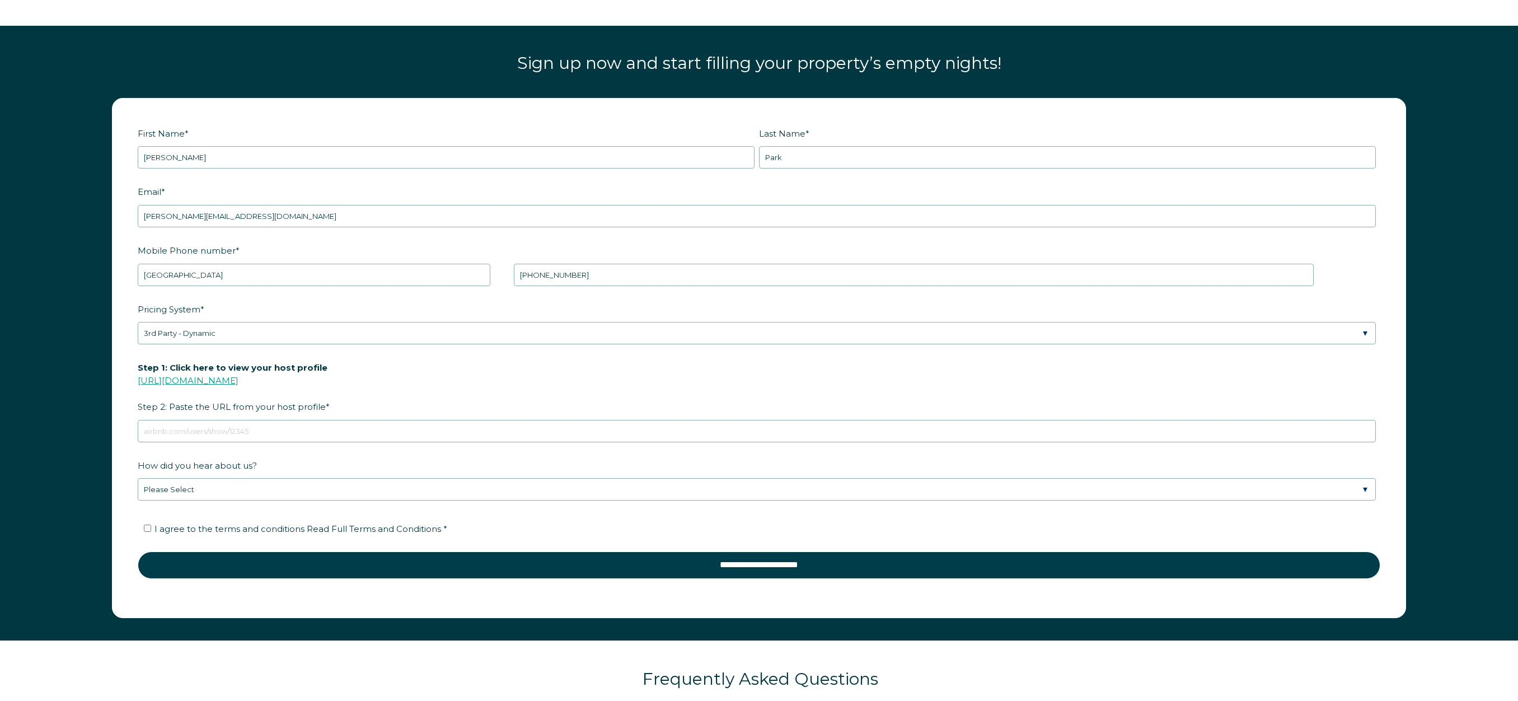
click at [238, 380] on link "https://www.airbnb.com/users/show/" at bounding box center [188, 380] width 101 height 11
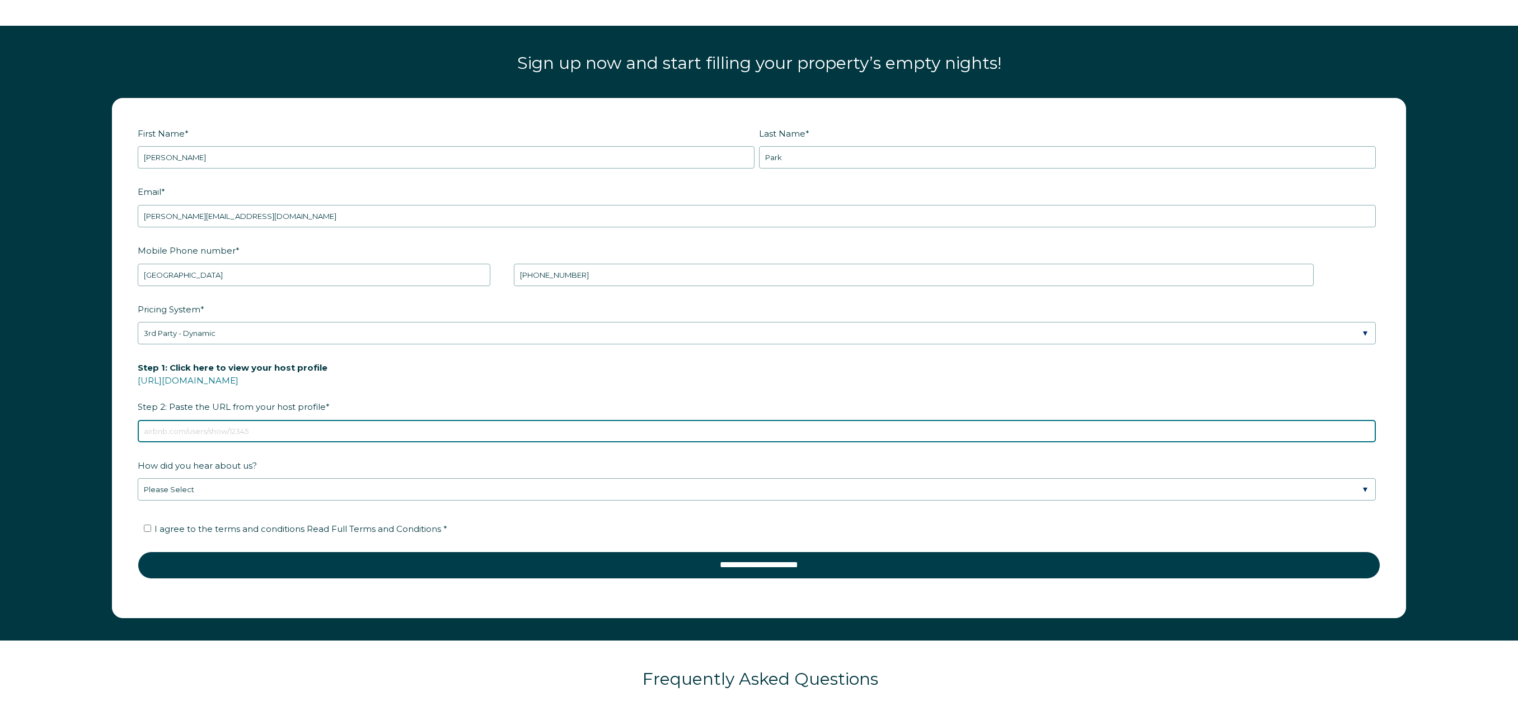
click at [336, 427] on input "Step 1: Click here to view your host profile https://www.airbnb.com/users/show/…" at bounding box center [757, 431] width 1238 height 22
paste input "https://www.airbnb.com/users/show/103830852"
type input "https://www.airbnb.com/users/show/103830852"
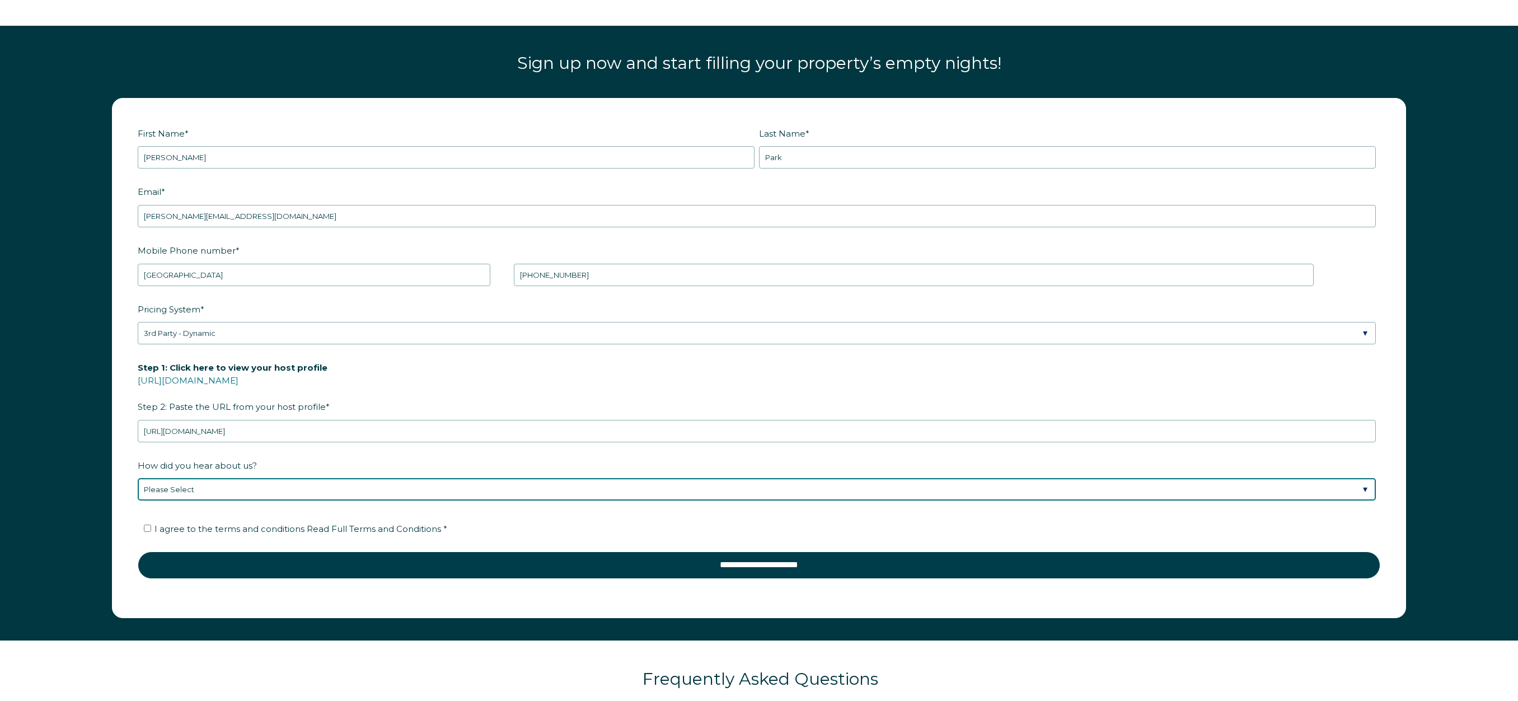
click at [324, 488] on select "Please Select Discovered Whimstay at an event or conference Found Whimstay thro…" at bounding box center [757, 489] width 1238 height 22
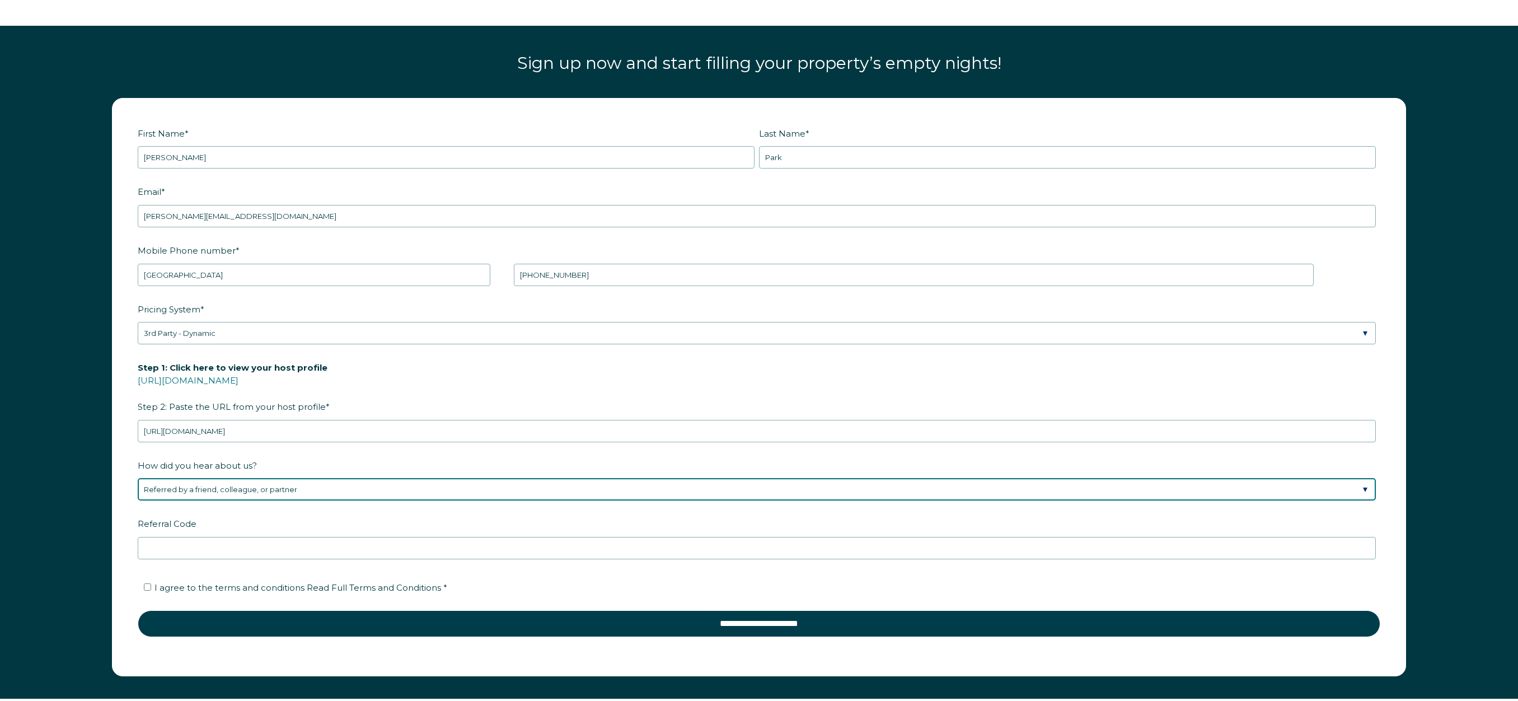
click at [305, 490] on select "Please Select Discovered Whimstay at an event or conference Found Whimstay thro…" at bounding box center [757, 489] width 1238 height 22
select select "Marketing Email"
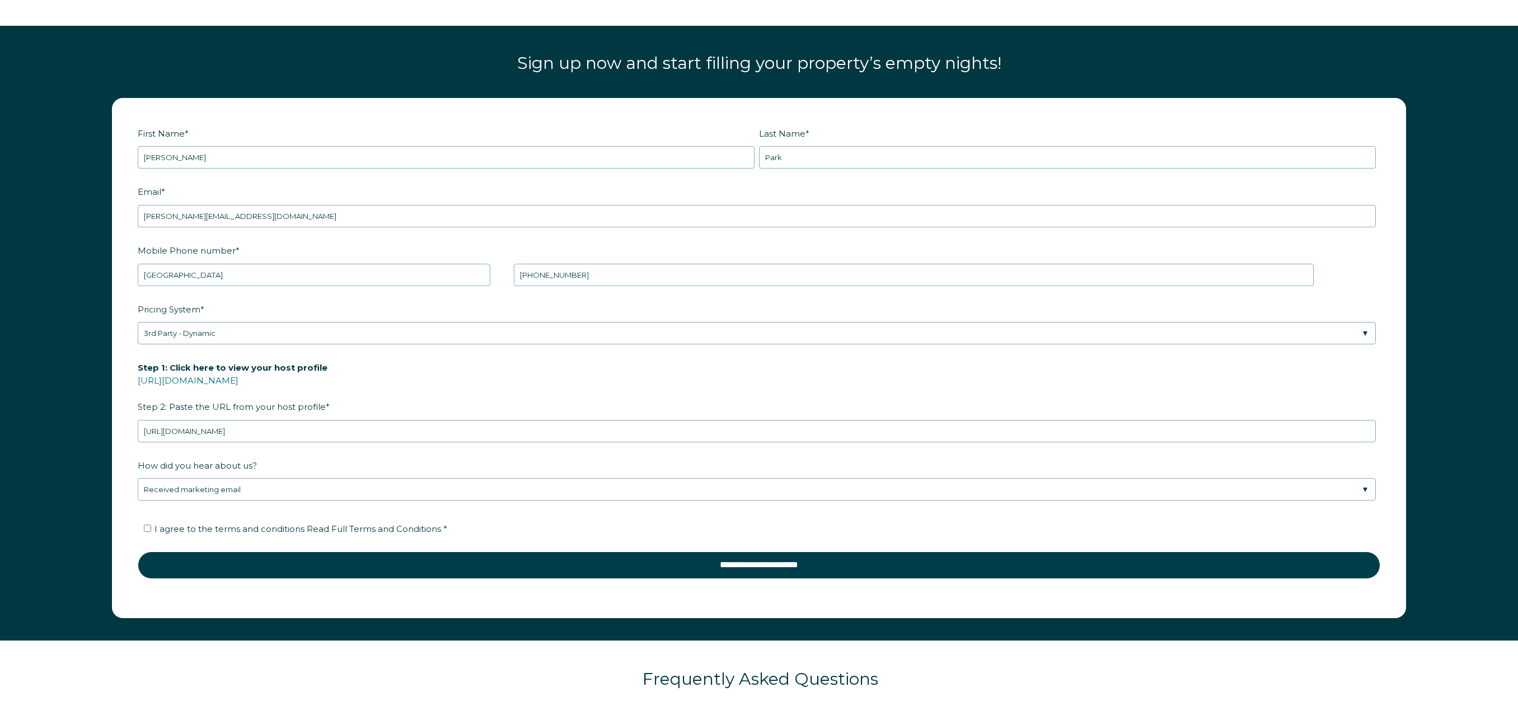
click at [150, 531] on input "I agree to the terms and conditions Read Full Terms and Conditions *" at bounding box center [147, 527] width 7 height 7
checkbox input "true"
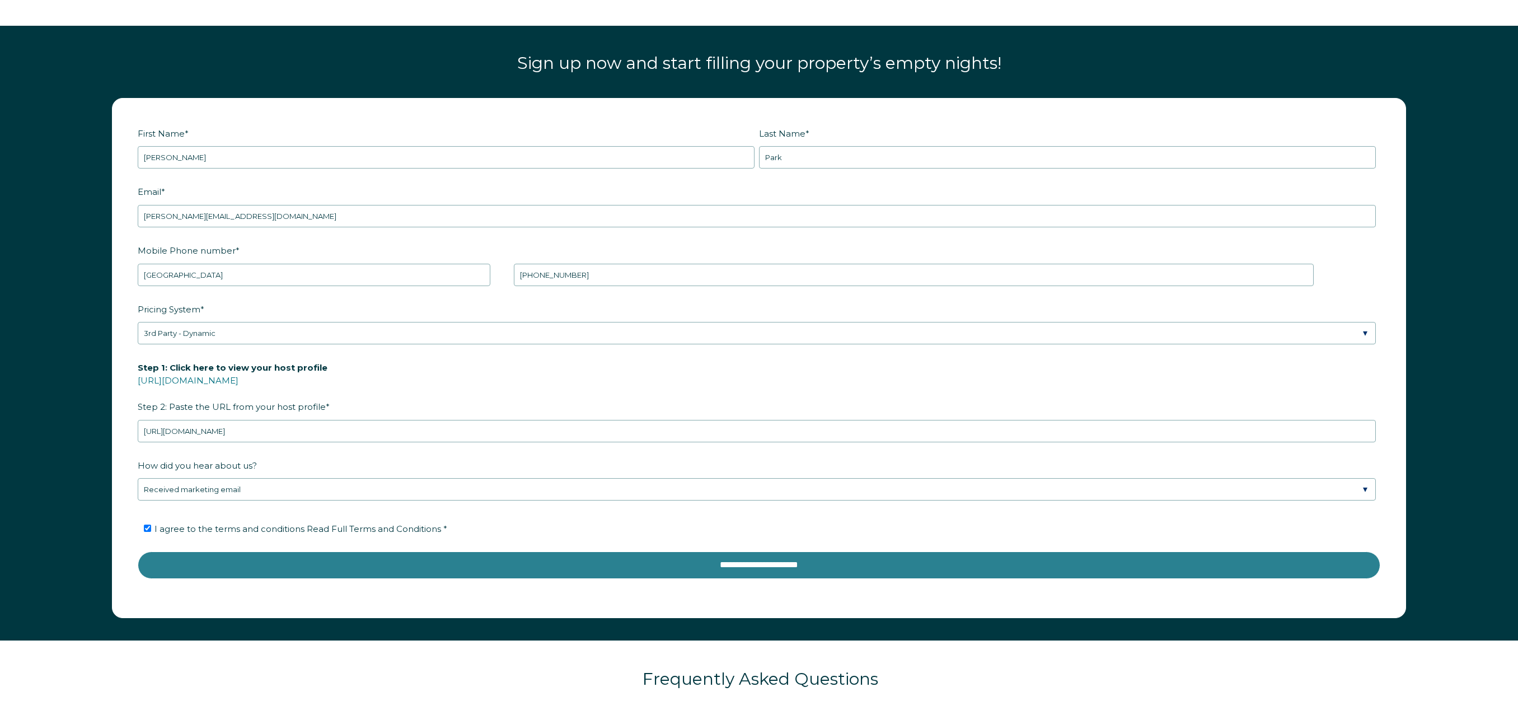
click at [721, 564] on input "**********" at bounding box center [759, 564] width 1243 height 27
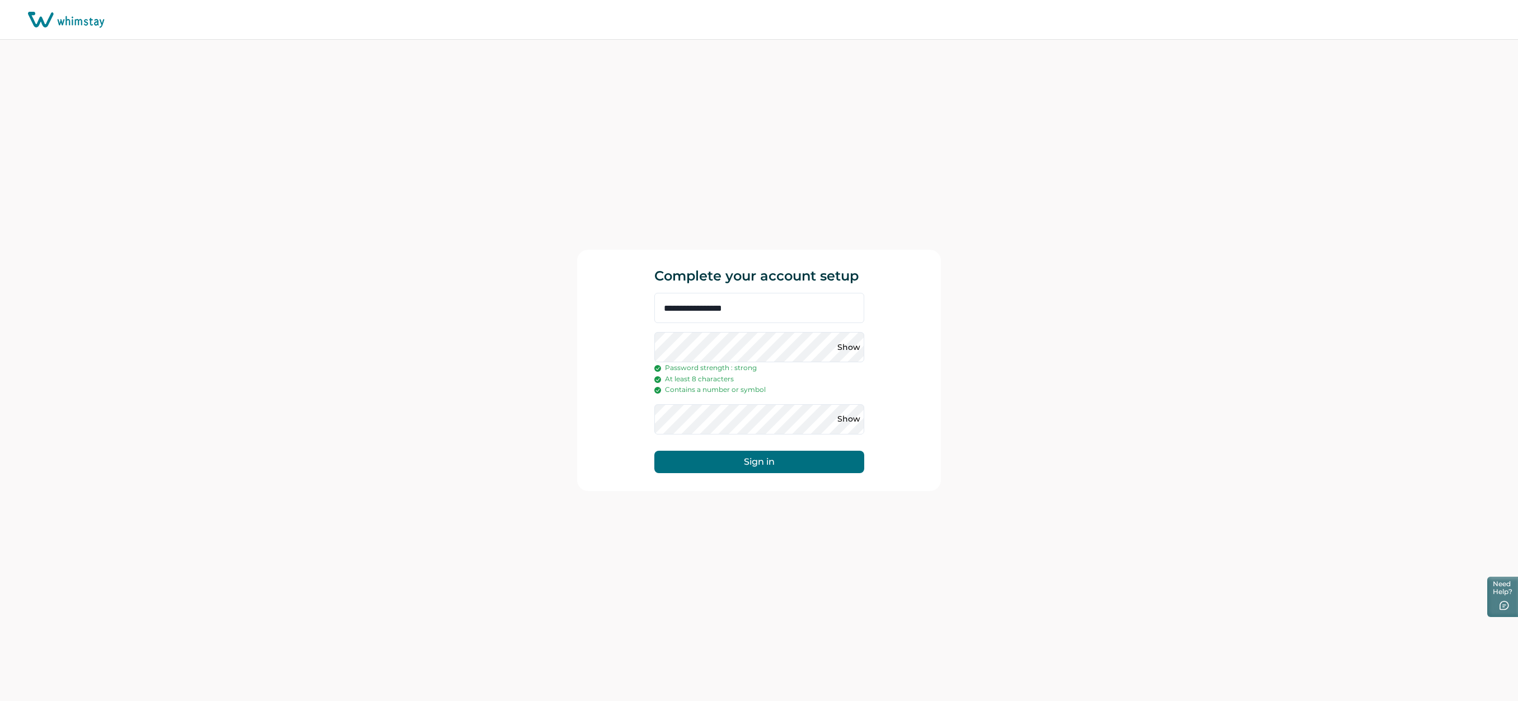
click at [979, 420] on div "**********" at bounding box center [759, 370] width 1518 height 661
click at [768, 461] on button "Sign in" at bounding box center [759, 462] width 210 height 22
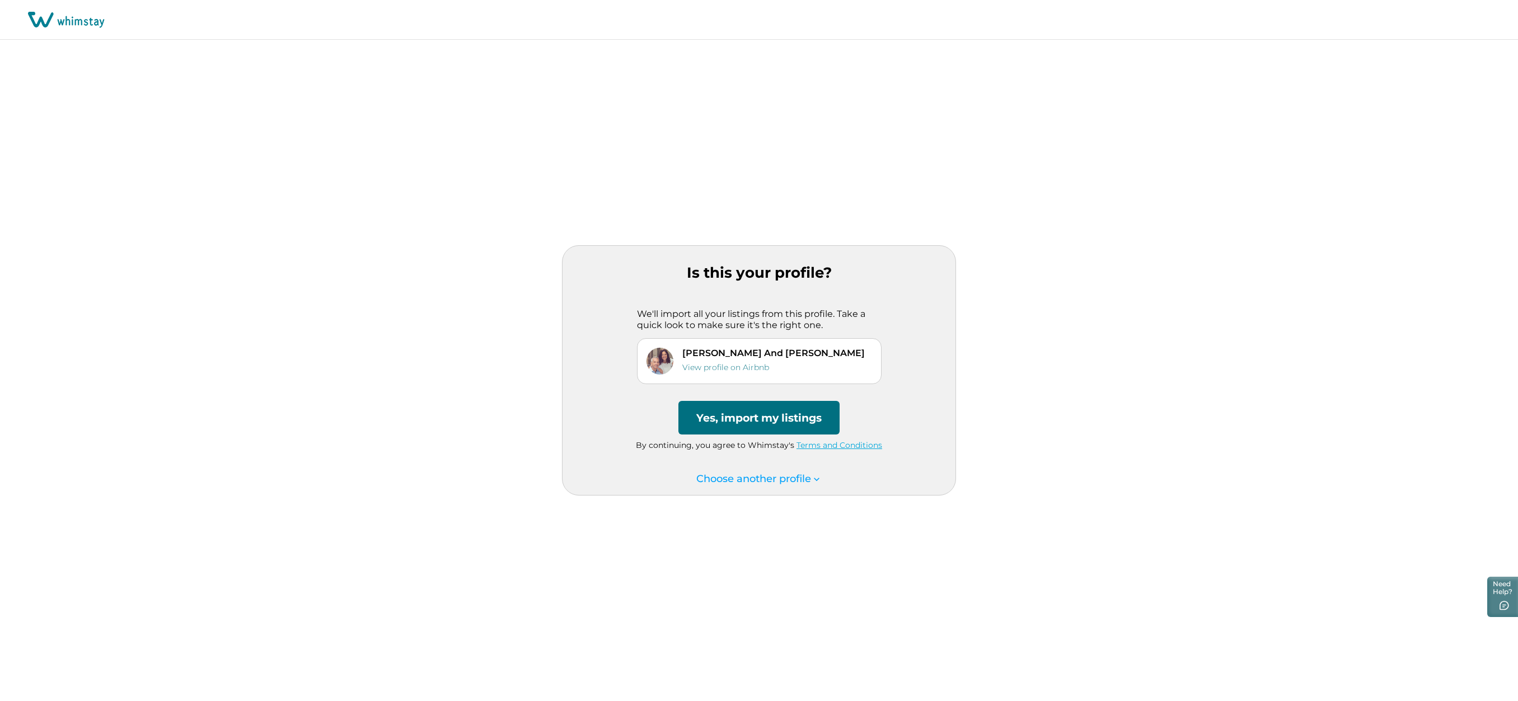
click at [777, 419] on button "Yes, import my listings" at bounding box center [758, 418] width 161 height 34
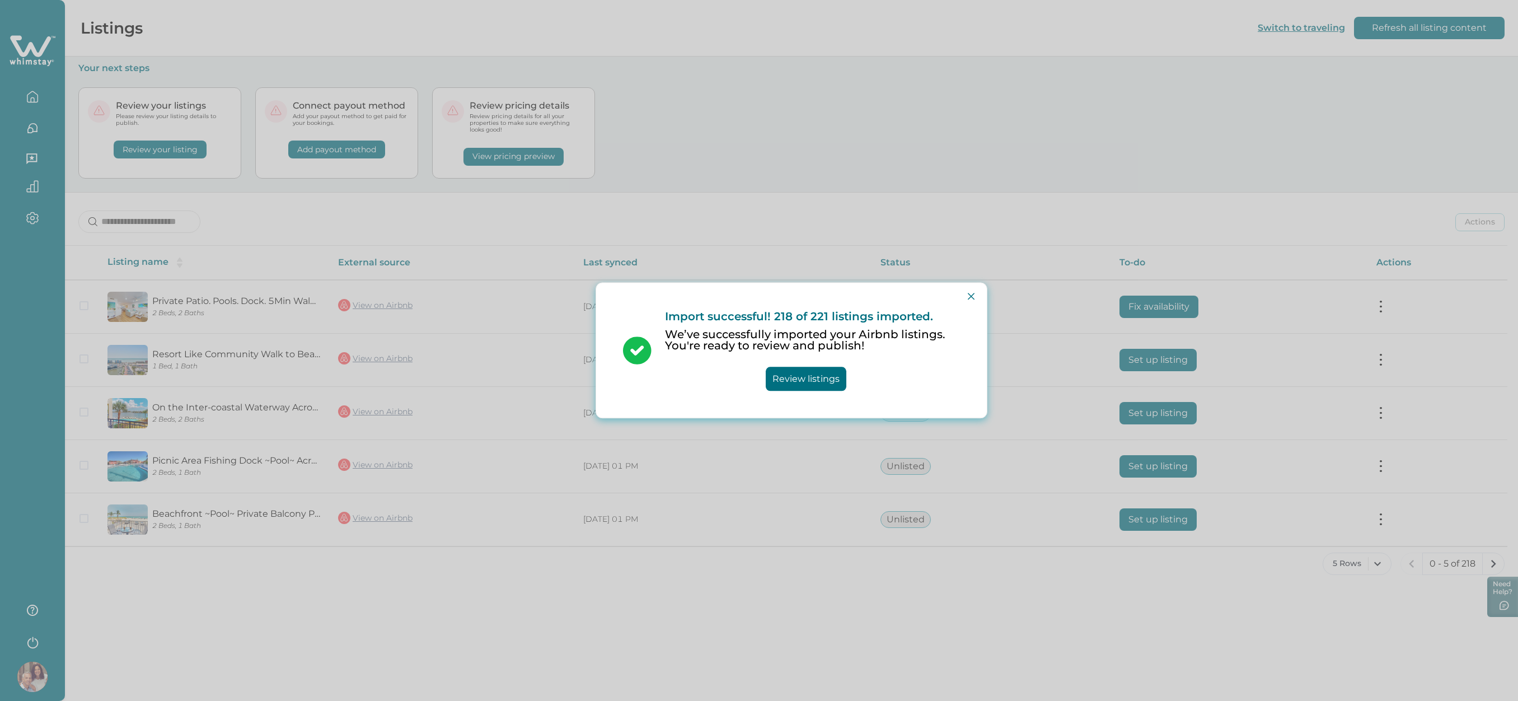
click at [805, 378] on button "Review listings" at bounding box center [806, 379] width 81 height 24
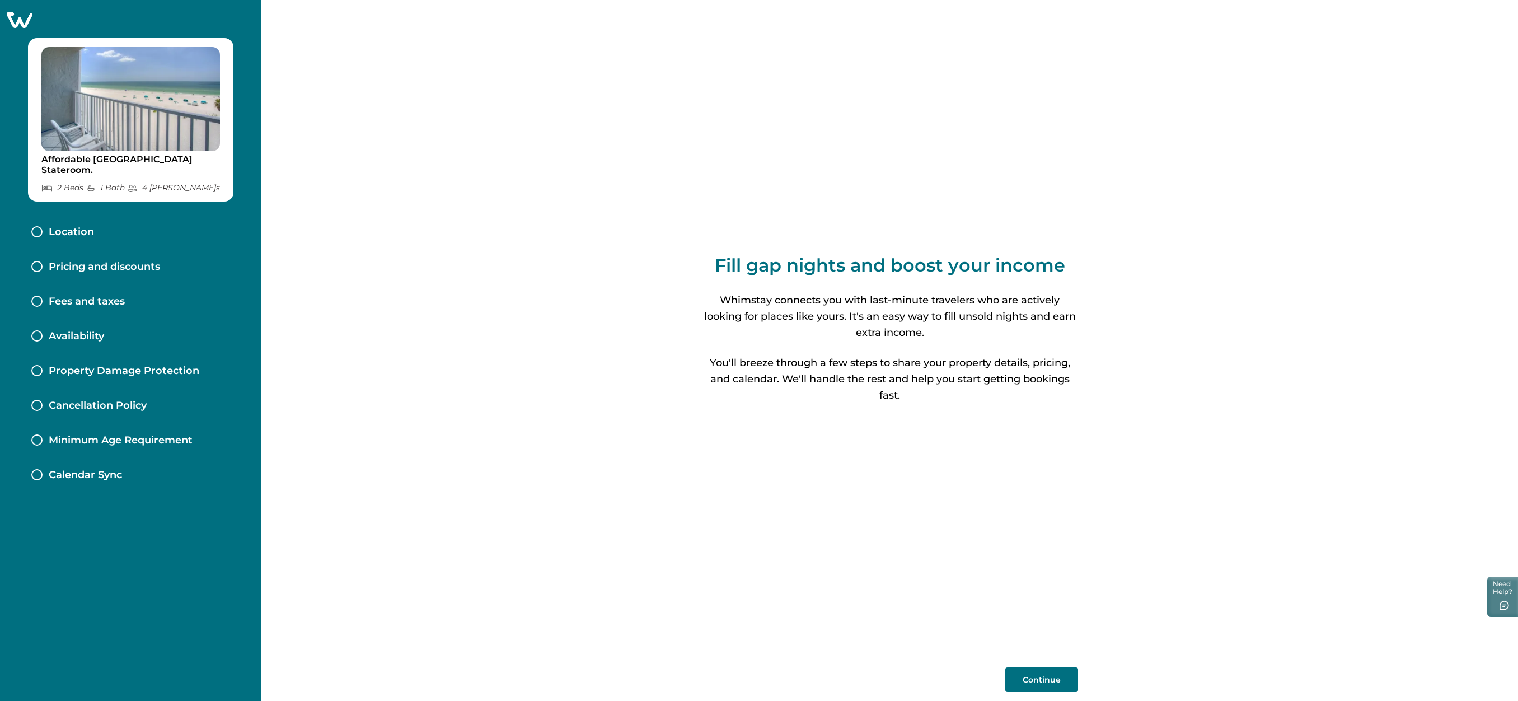
click at [1042, 682] on button "Continue" at bounding box center [1041, 679] width 73 height 25
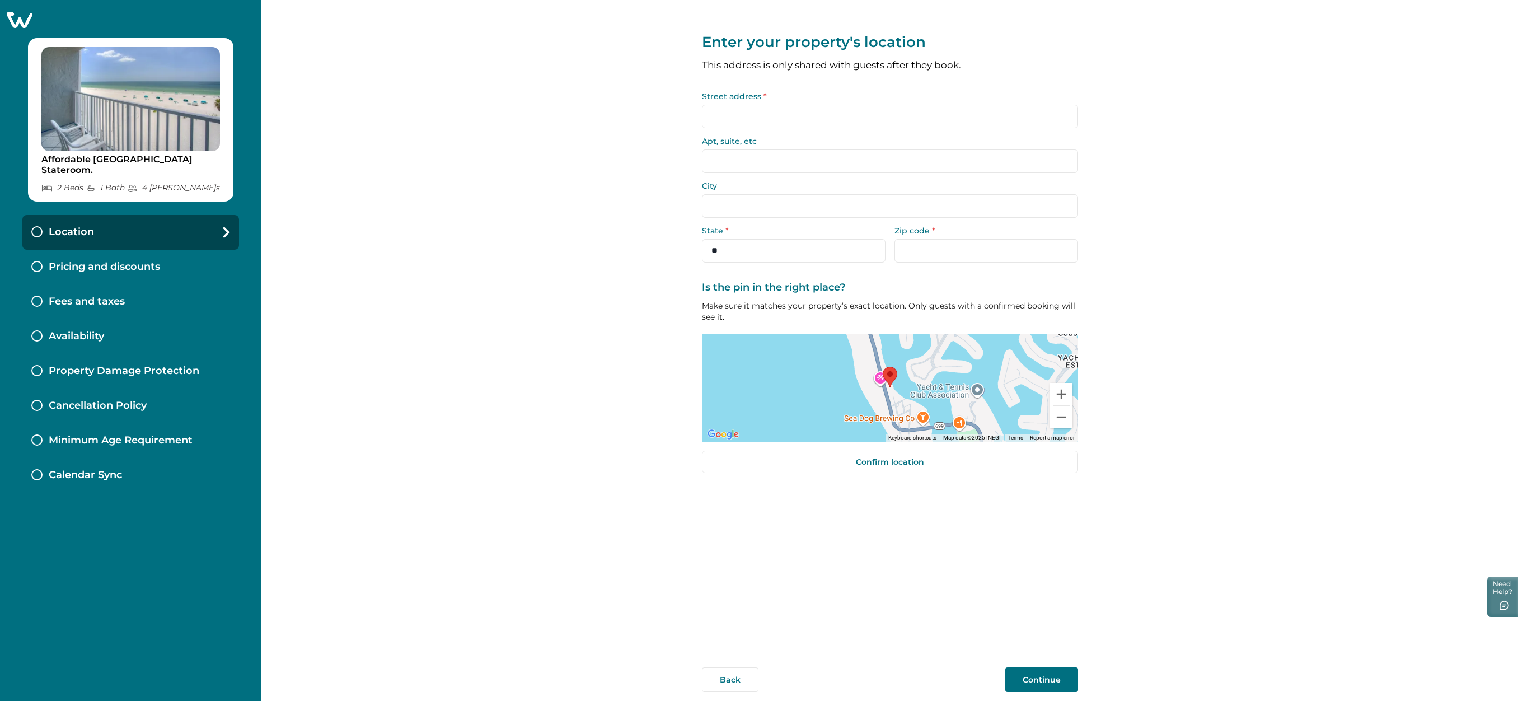
click at [220, 229] on div "Location" at bounding box center [130, 232] width 217 height 35
click at [223, 229] on icon at bounding box center [226, 232] width 7 height 11
click at [106, 263] on p "Pricing and discounts" at bounding box center [104, 267] width 111 height 12
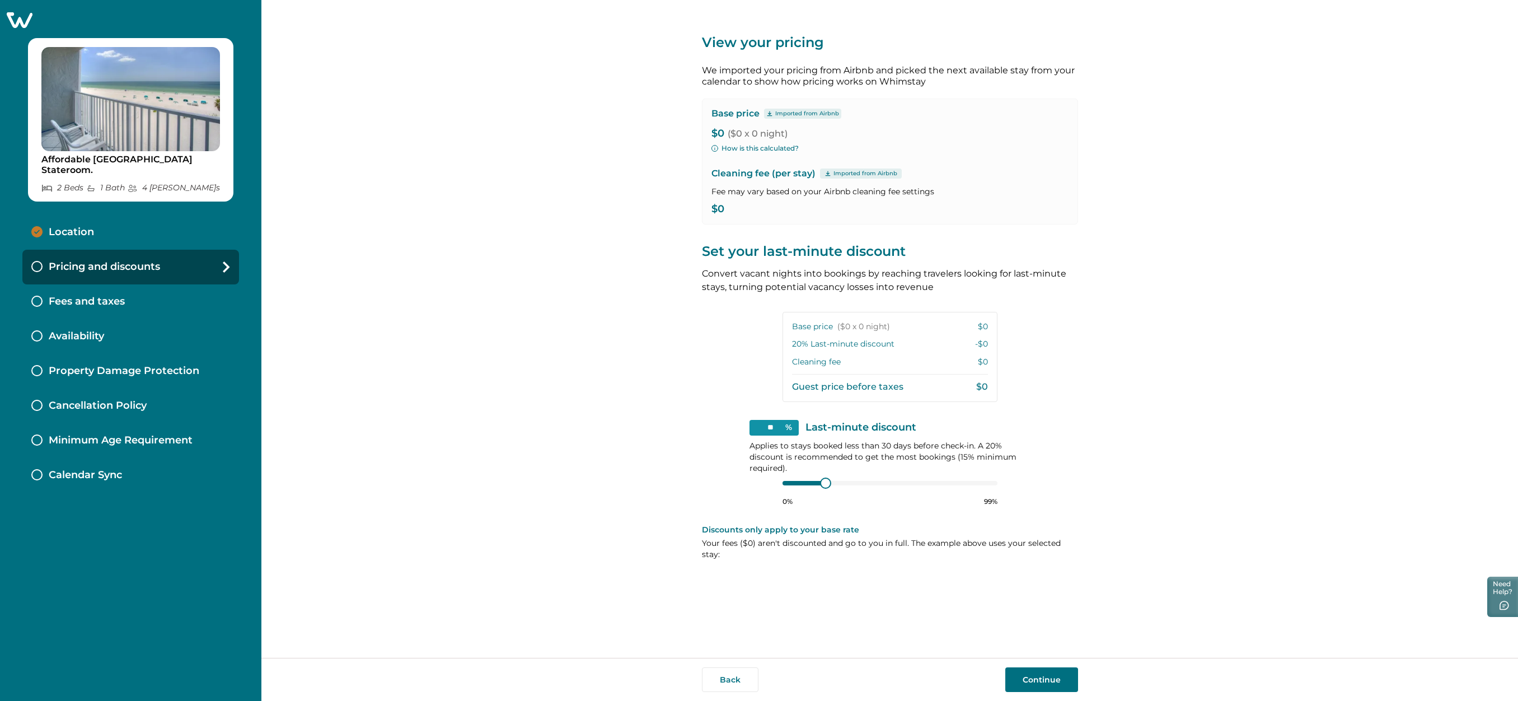
click at [96, 230] on div "Location" at bounding box center [130, 232] width 217 height 35
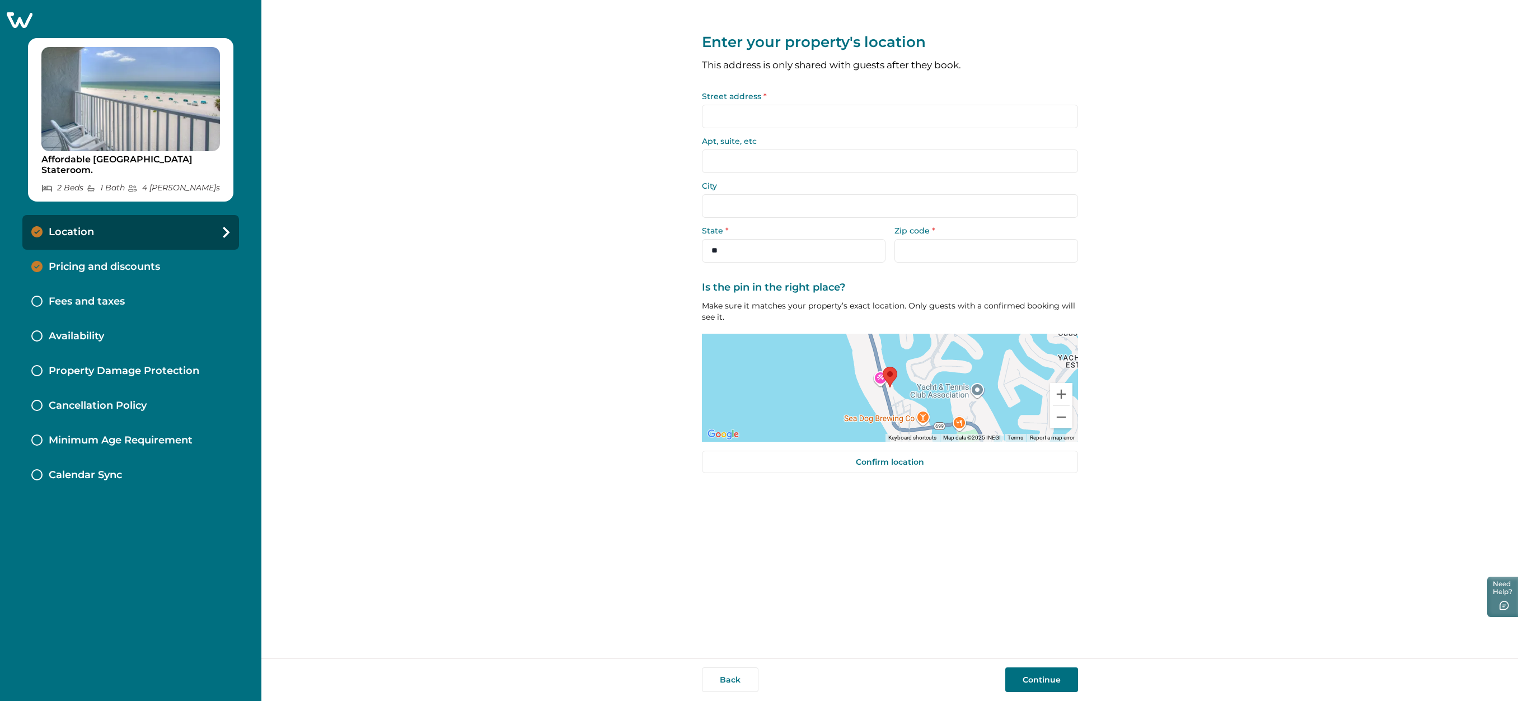
click at [92, 265] on p "Pricing and discounts" at bounding box center [104, 267] width 111 height 12
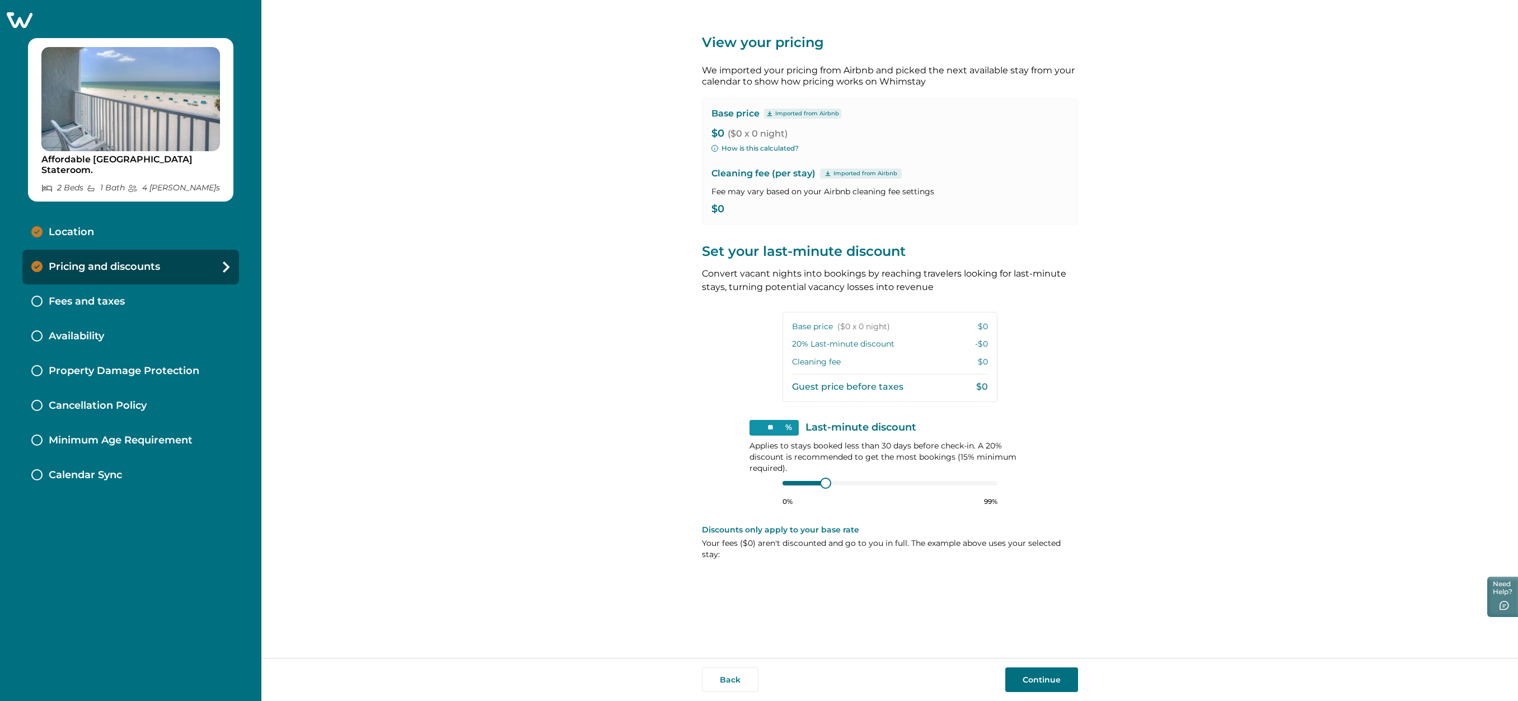
click at [83, 299] on p "Fees and taxes" at bounding box center [87, 302] width 76 height 12
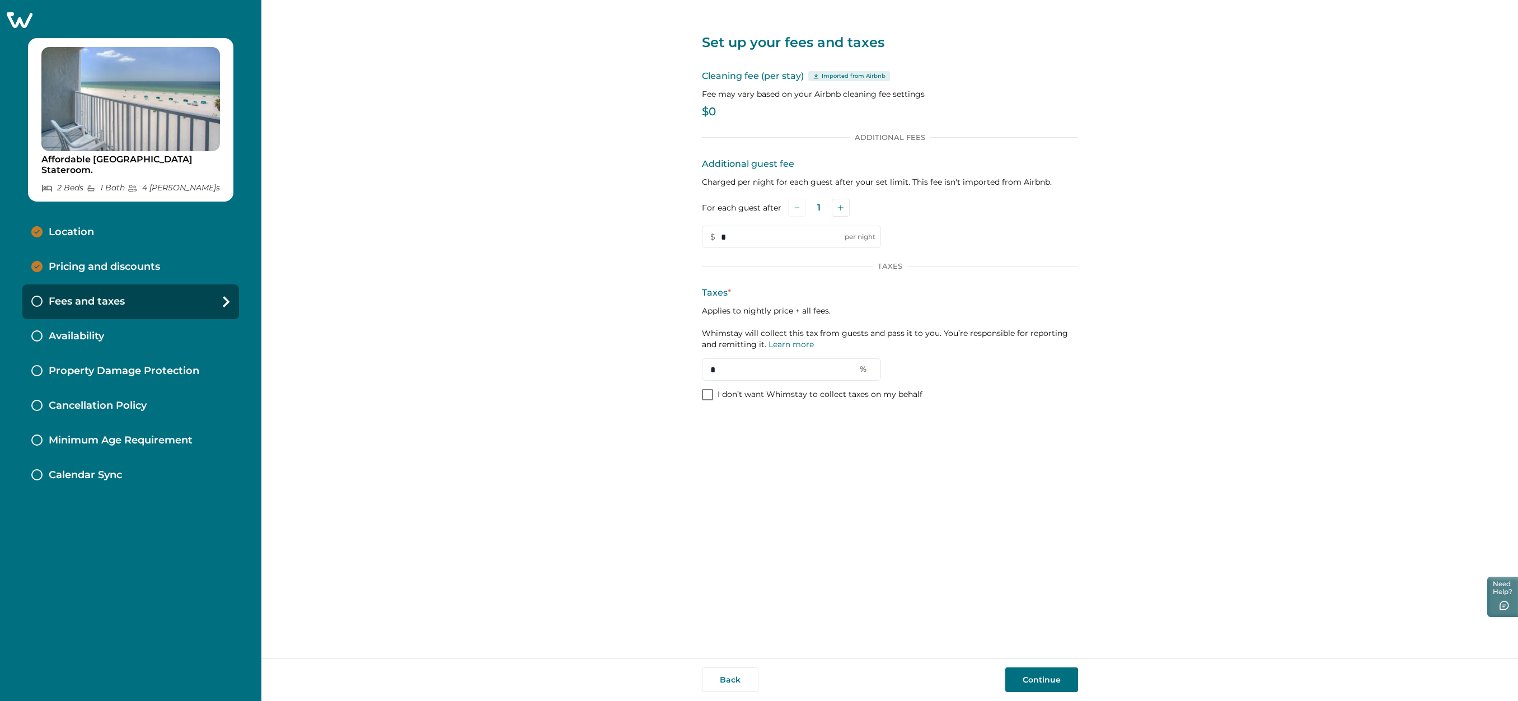
click at [102, 252] on div "Pricing and discounts" at bounding box center [130, 267] width 217 height 35
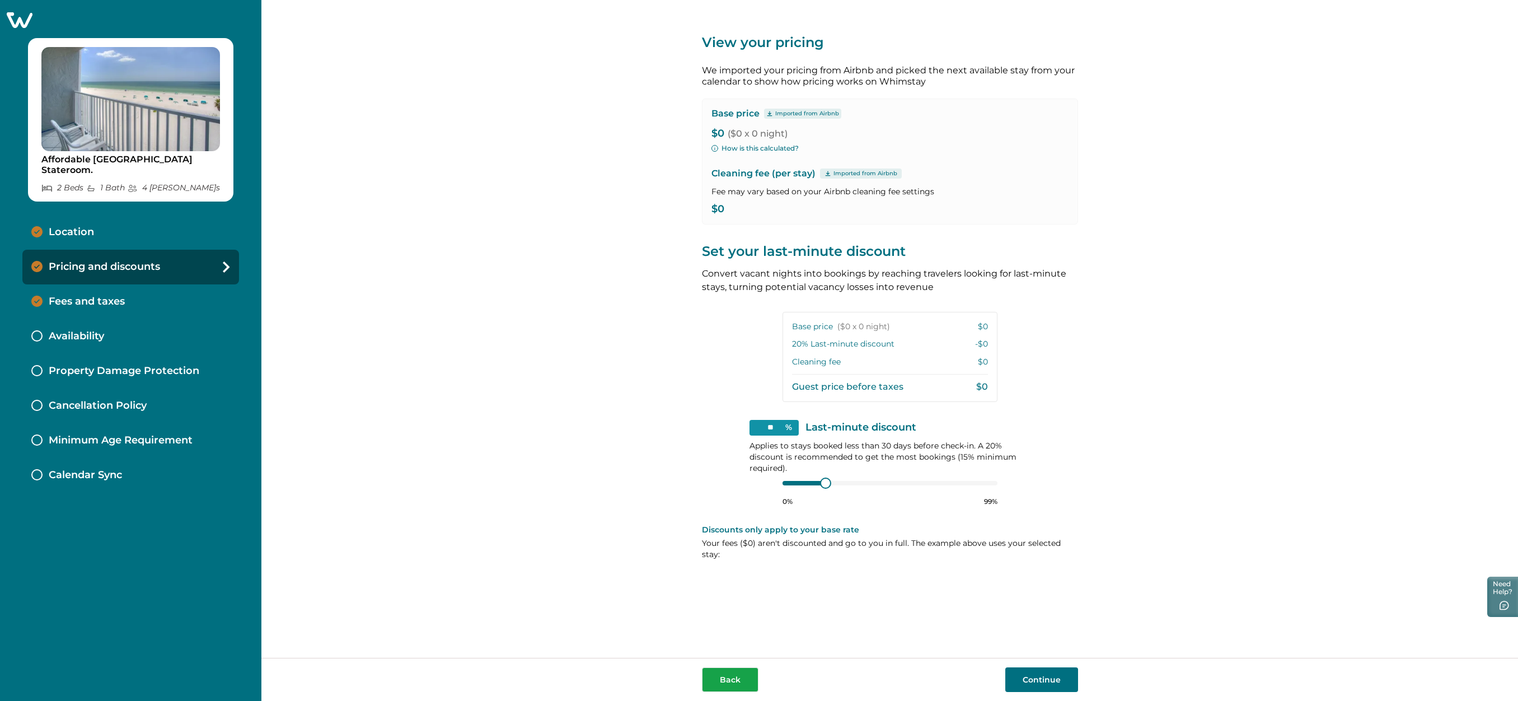
click at [739, 675] on button "Back" at bounding box center [730, 679] width 57 height 25
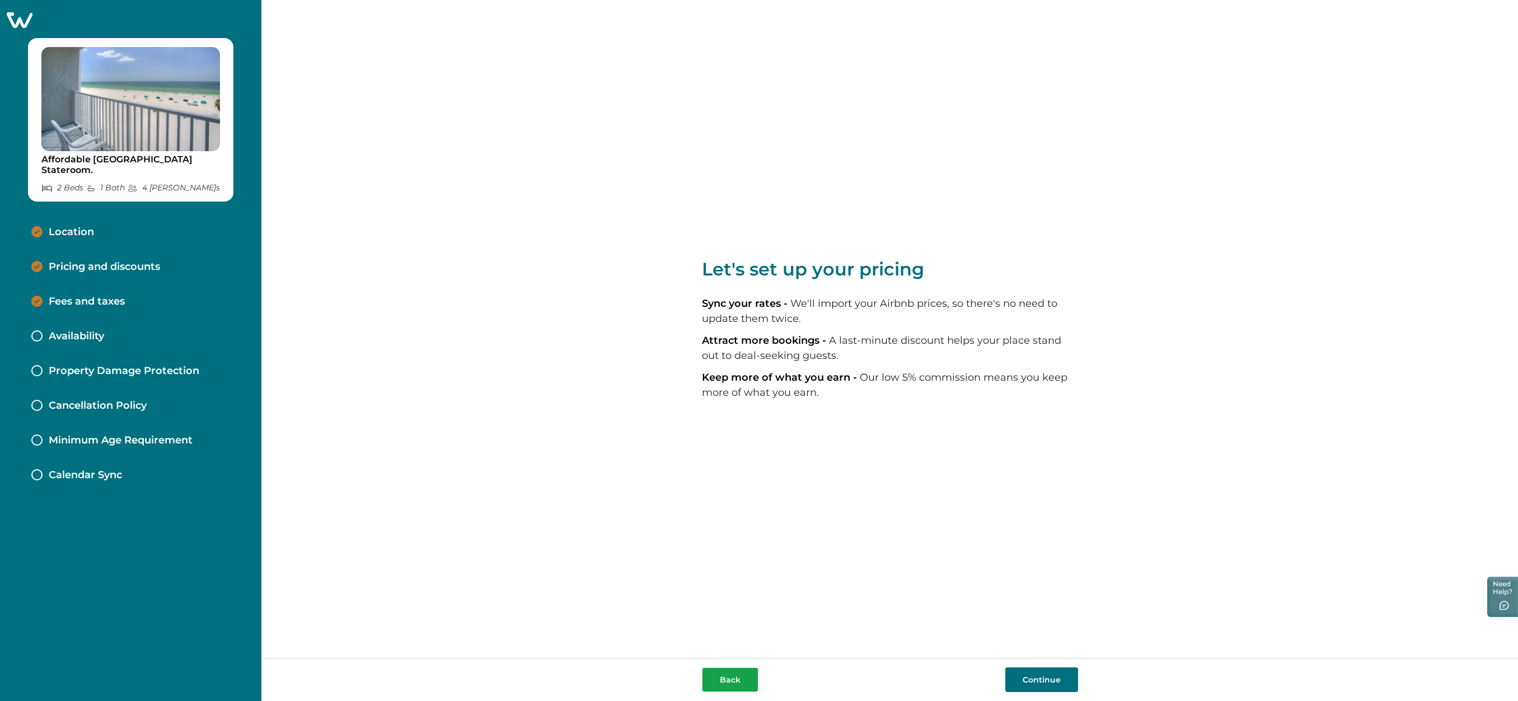
click at [737, 685] on button "Back" at bounding box center [730, 679] width 57 height 25
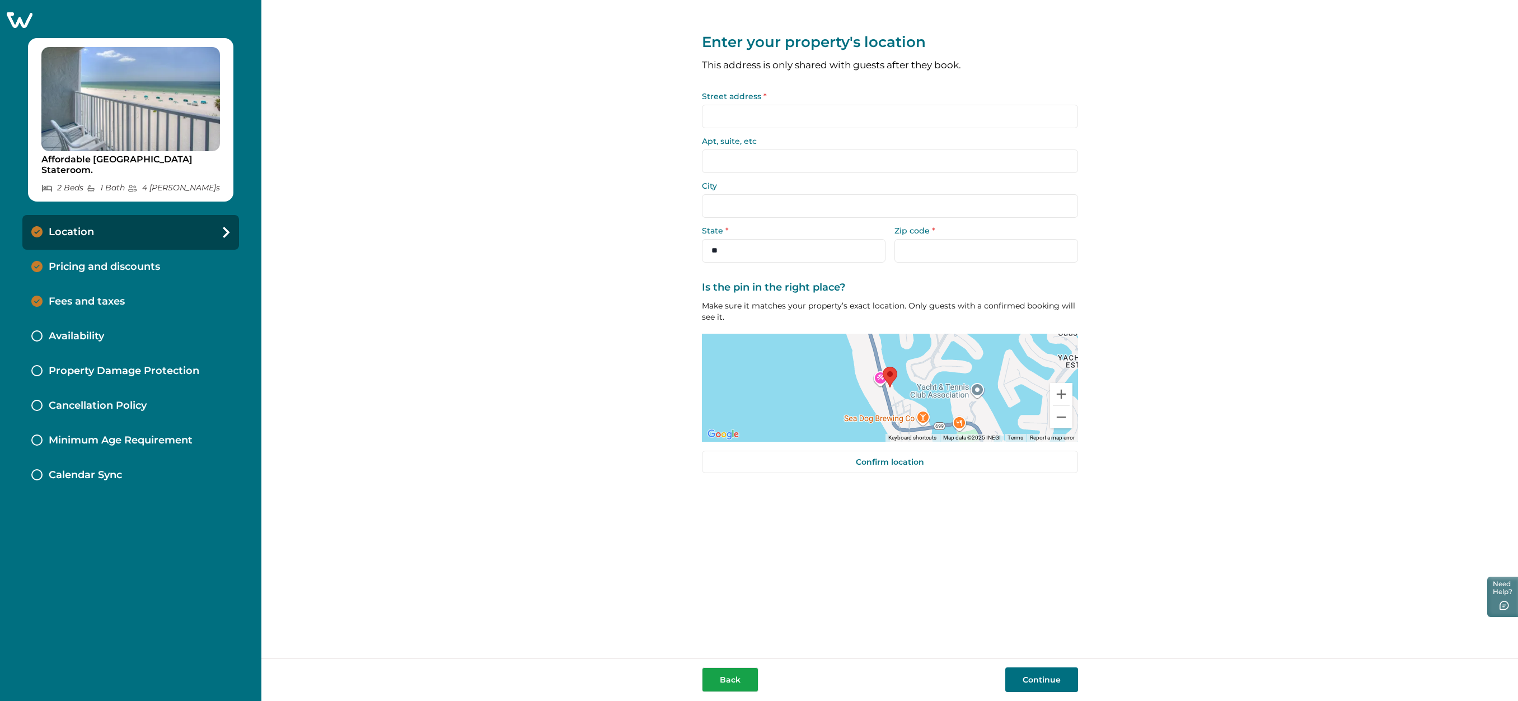
click at [733, 683] on button "Back" at bounding box center [730, 679] width 57 height 25
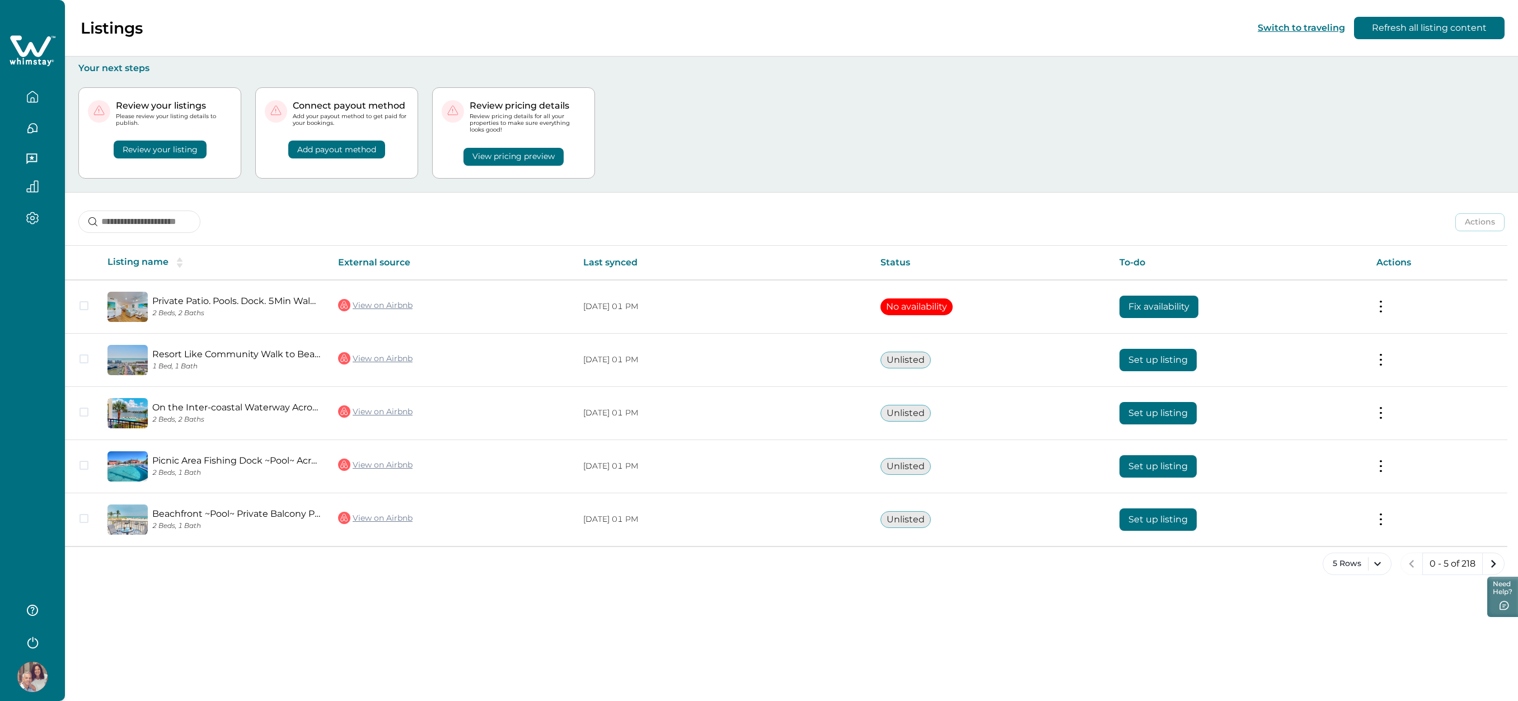
click at [32, 99] on icon "button" at bounding box center [32, 97] width 12 height 12
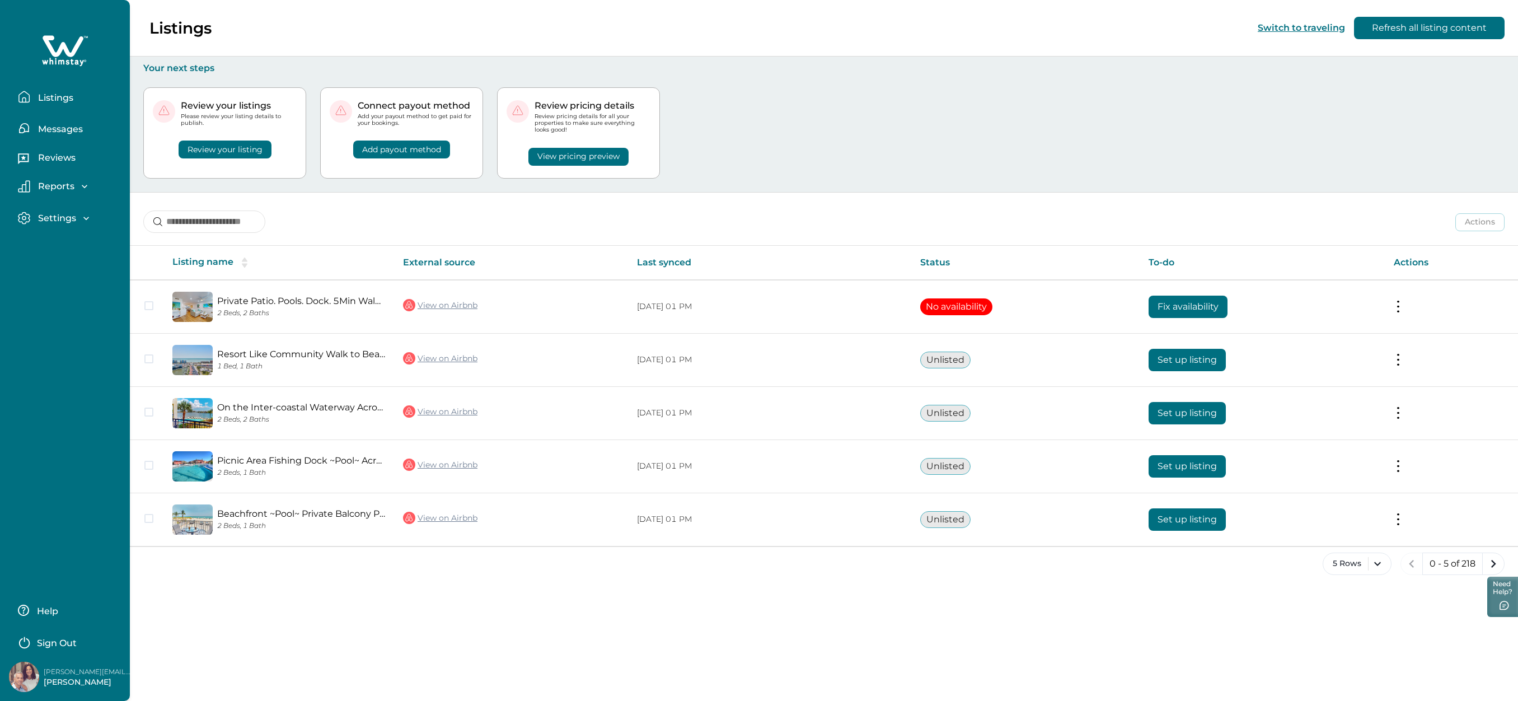
click at [65, 225] on div "Settings" at bounding box center [69, 222] width 103 height 20
click at [77, 219] on div "Settings" at bounding box center [61, 218] width 62 height 11
click at [1493, 561] on icon "next page" at bounding box center [1494, 564] width 16 height 16
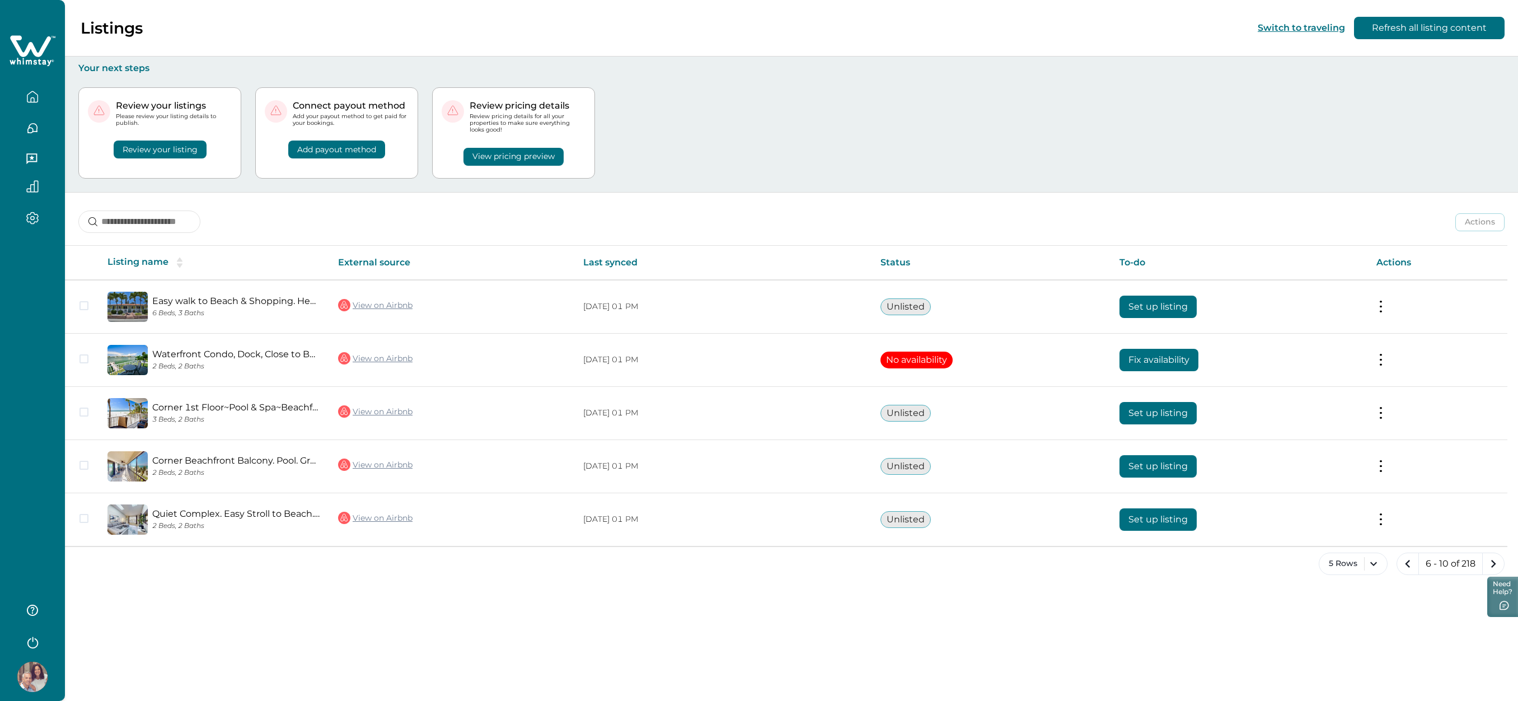
click at [1493, 561] on icon "next page" at bounding box center [1494, 564] width 16 height 16
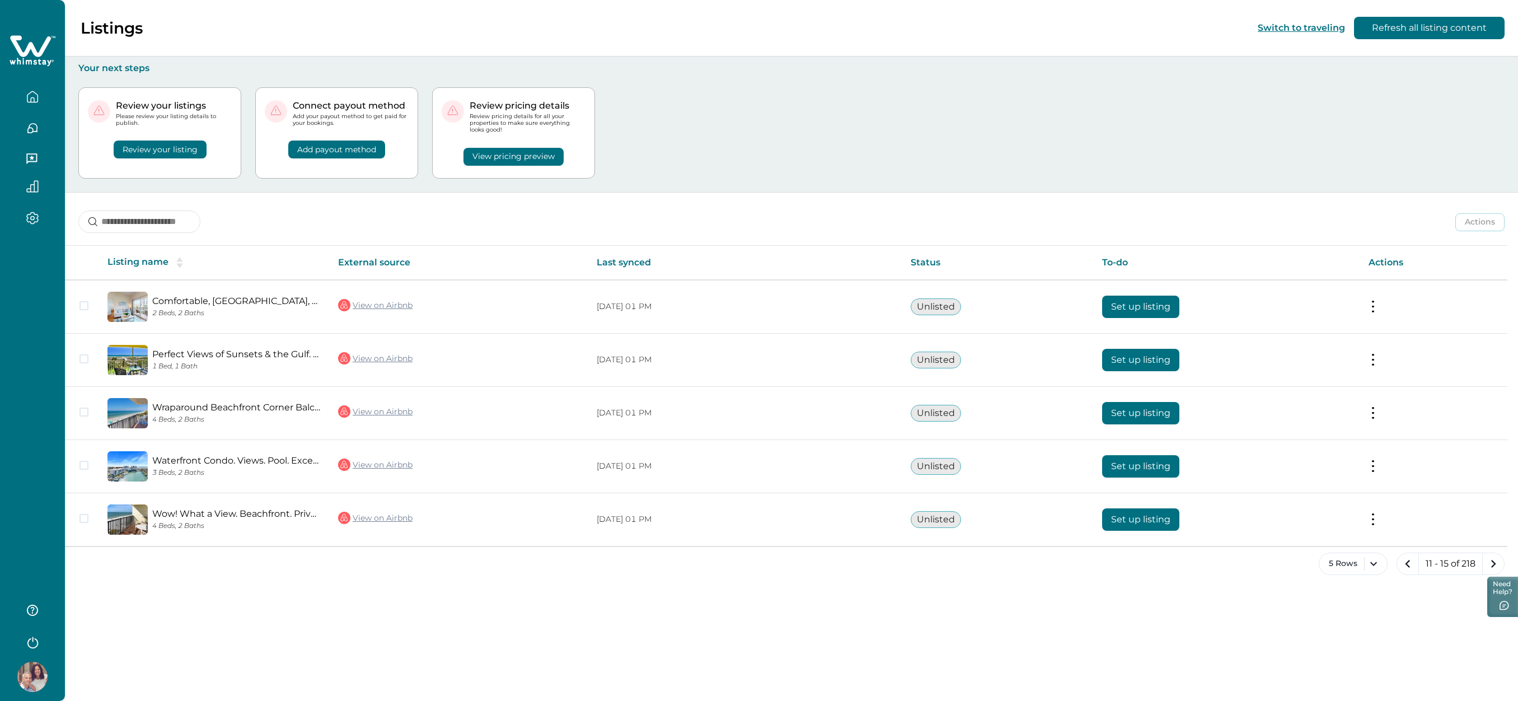
click at [1493, 561] on icon "next page" at bounding box center [1494, 564] width 16 height 16
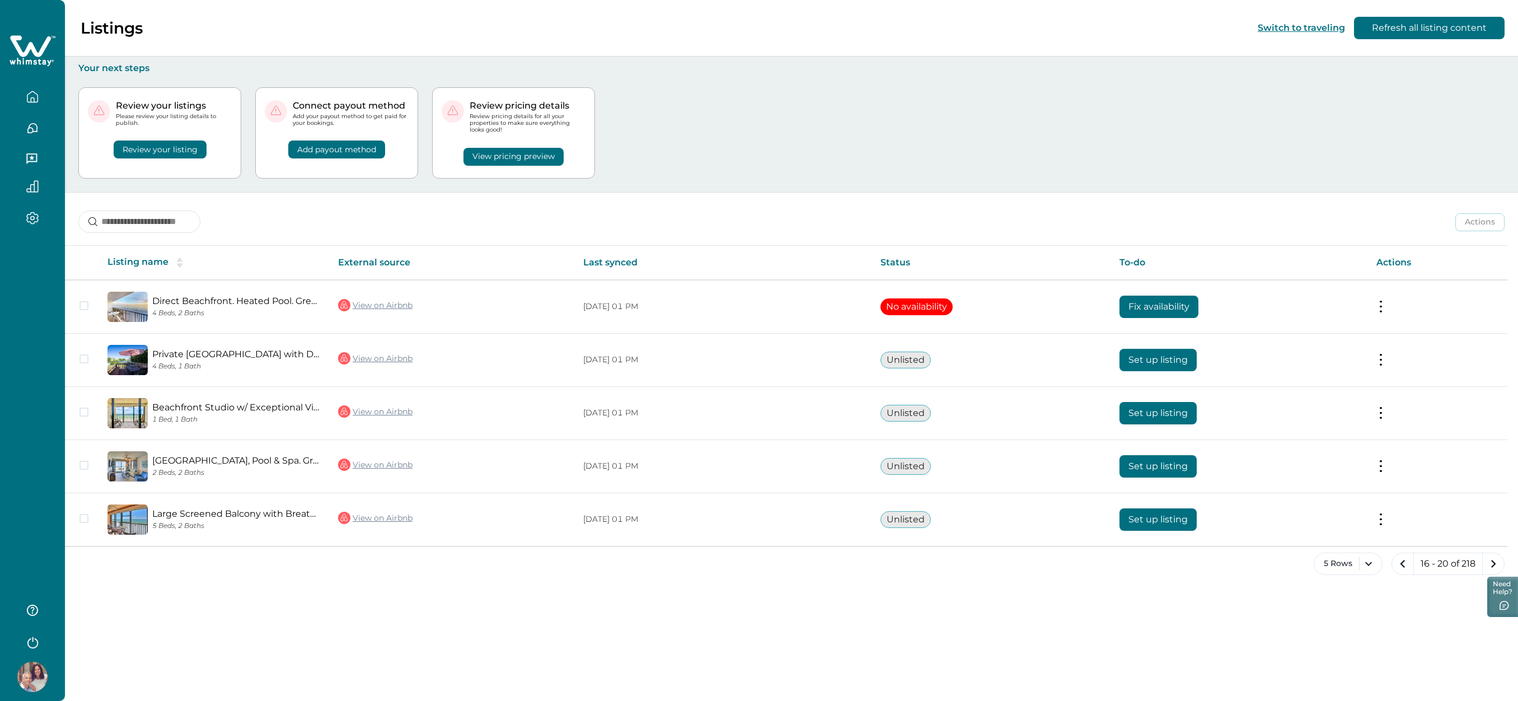
click at [1493, 561] on icon "next page" at bounding box center [1494, 564] width 16 height 16
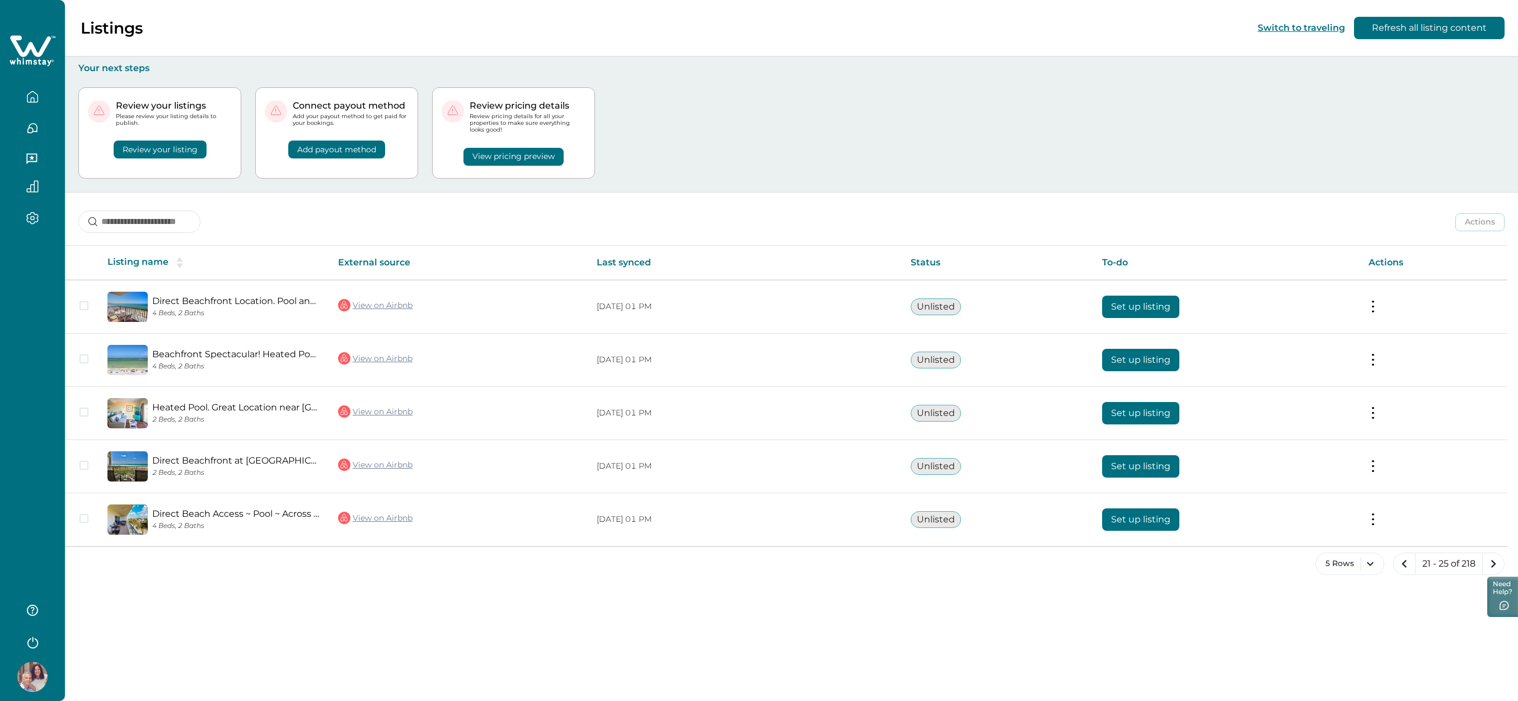
click at [1493, 561] on icon "next page" at bounding box center [1494, 564] width 16 height 16
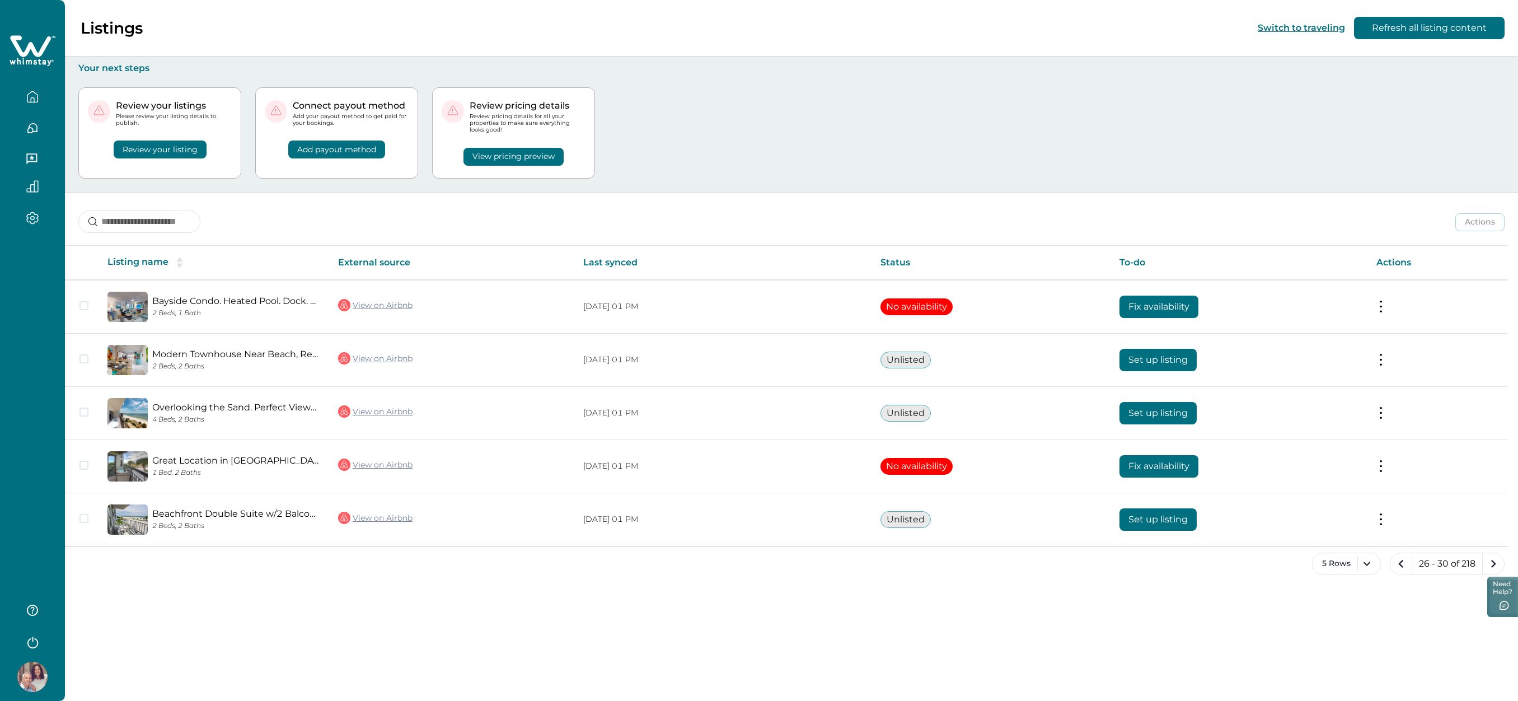
click at [1493, 561] on icon "next page" at bounding box center [1494, 564] width 16 height 16
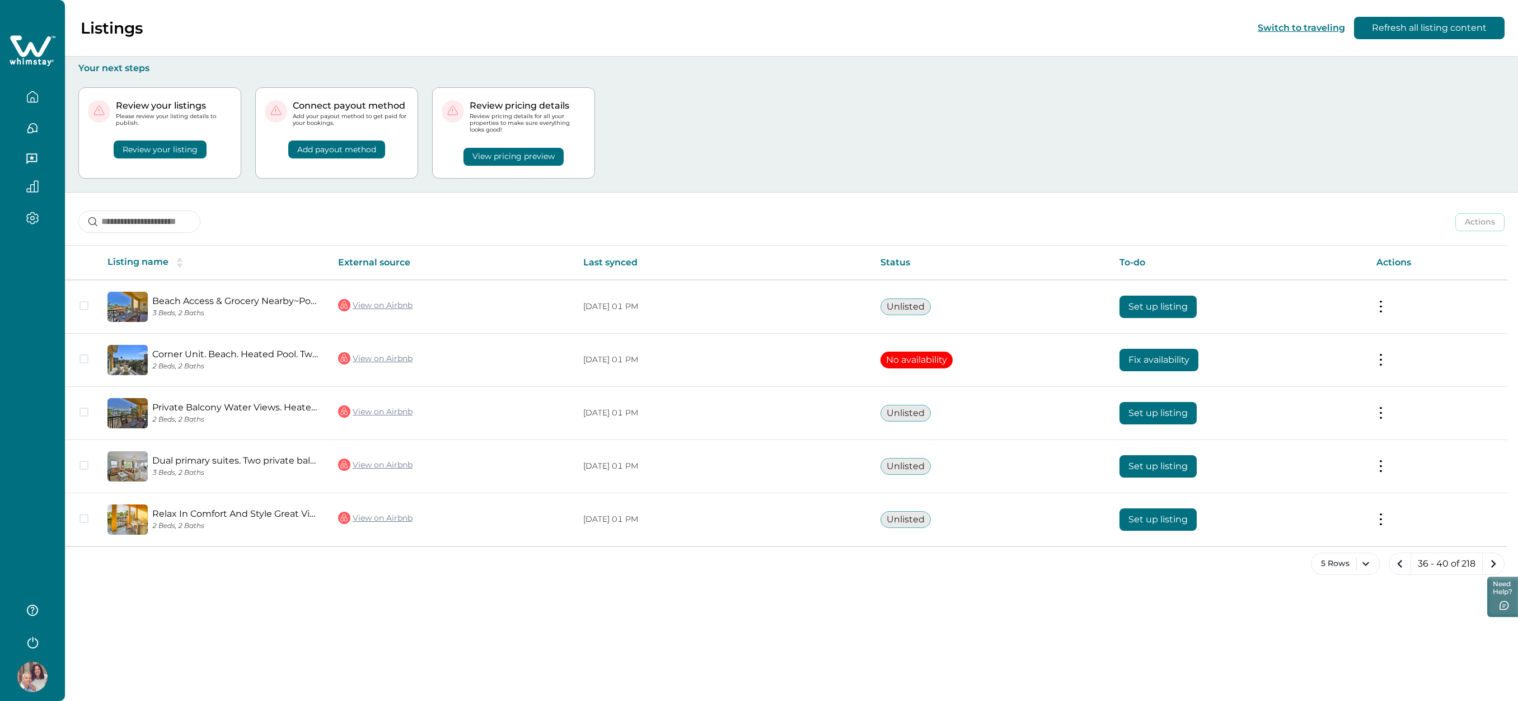
click at [1493, 561] on icon "next page" at bounding box center [1494, 564] width 16 height 16
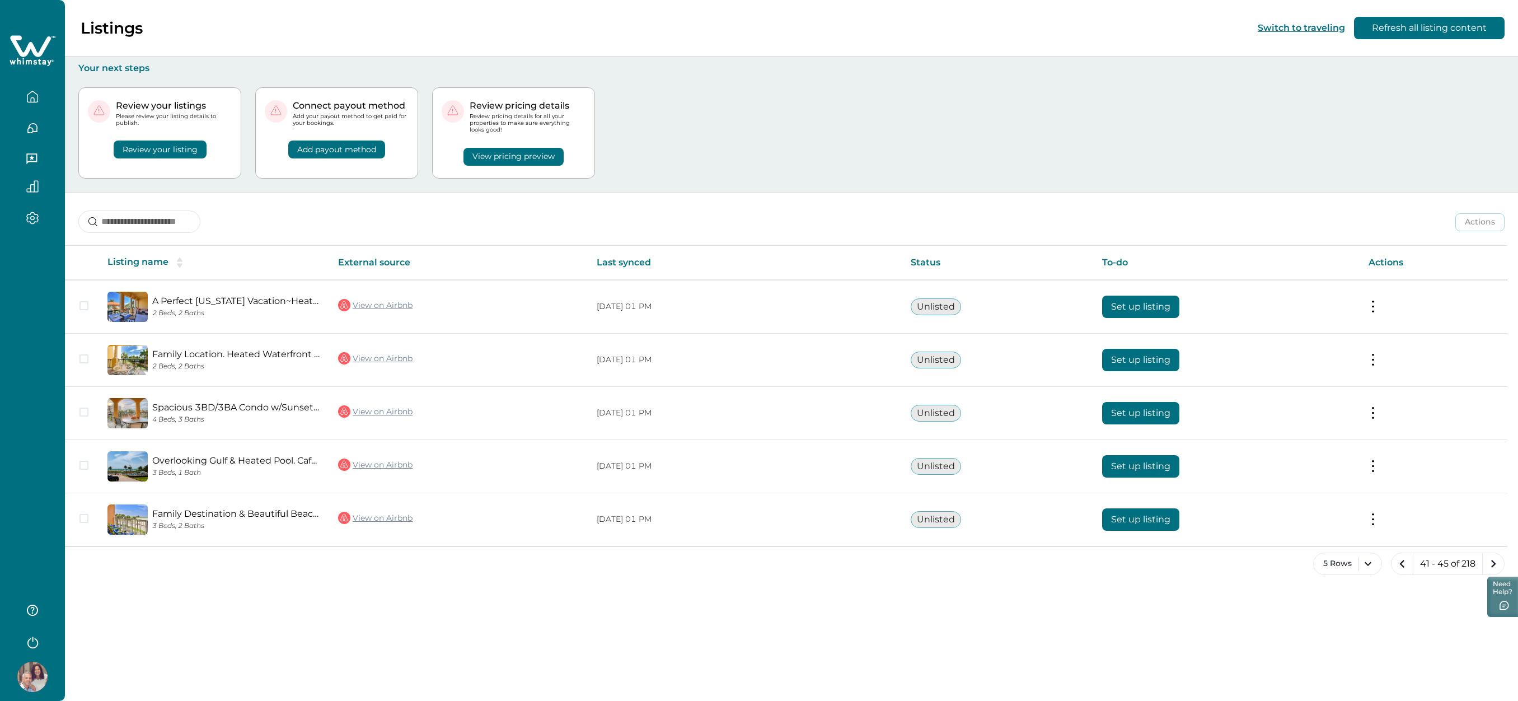
click at [1493, 561] on icon "next page" at bounding box center [1494, 564] width 16 height 16
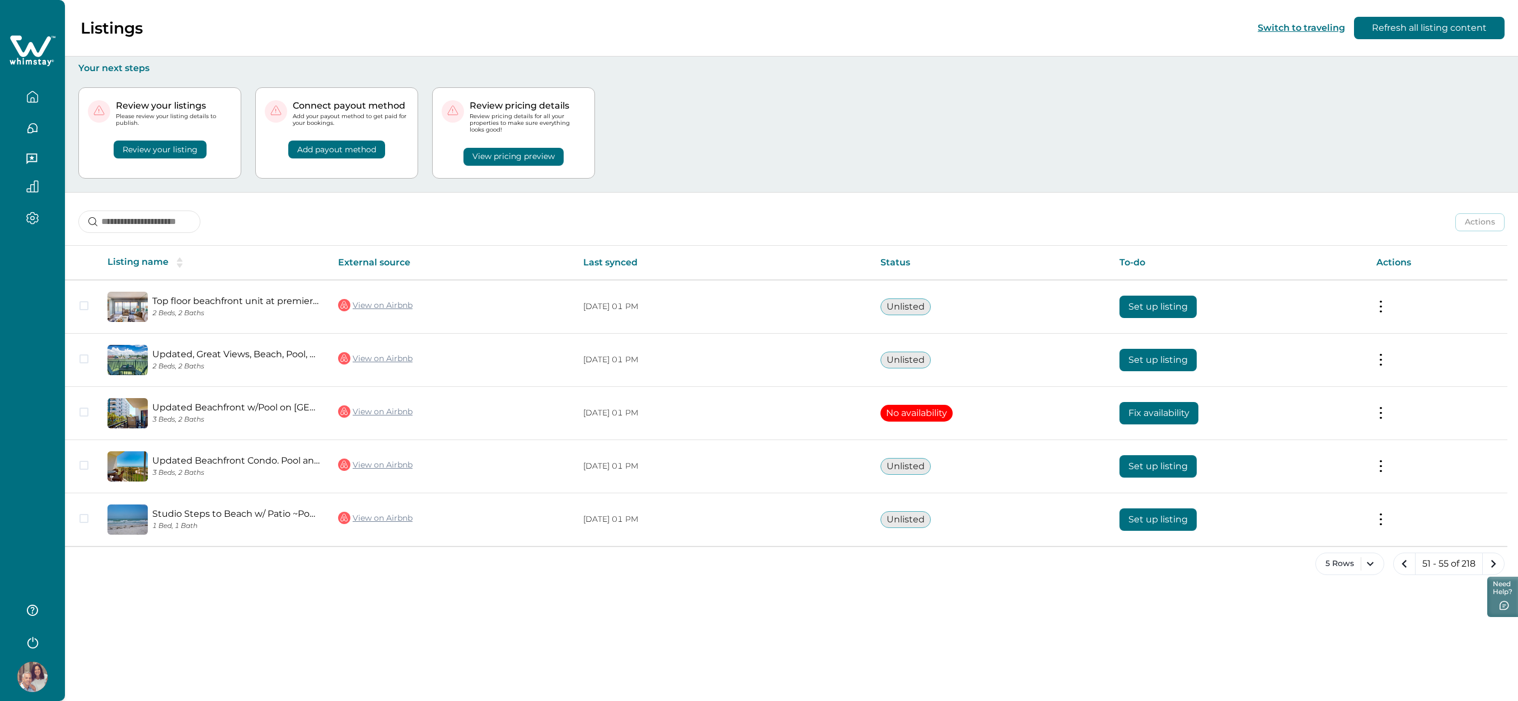
click at [1493, 561] on icon "next page" at bounding box center [1494, 564] width 16 height 16
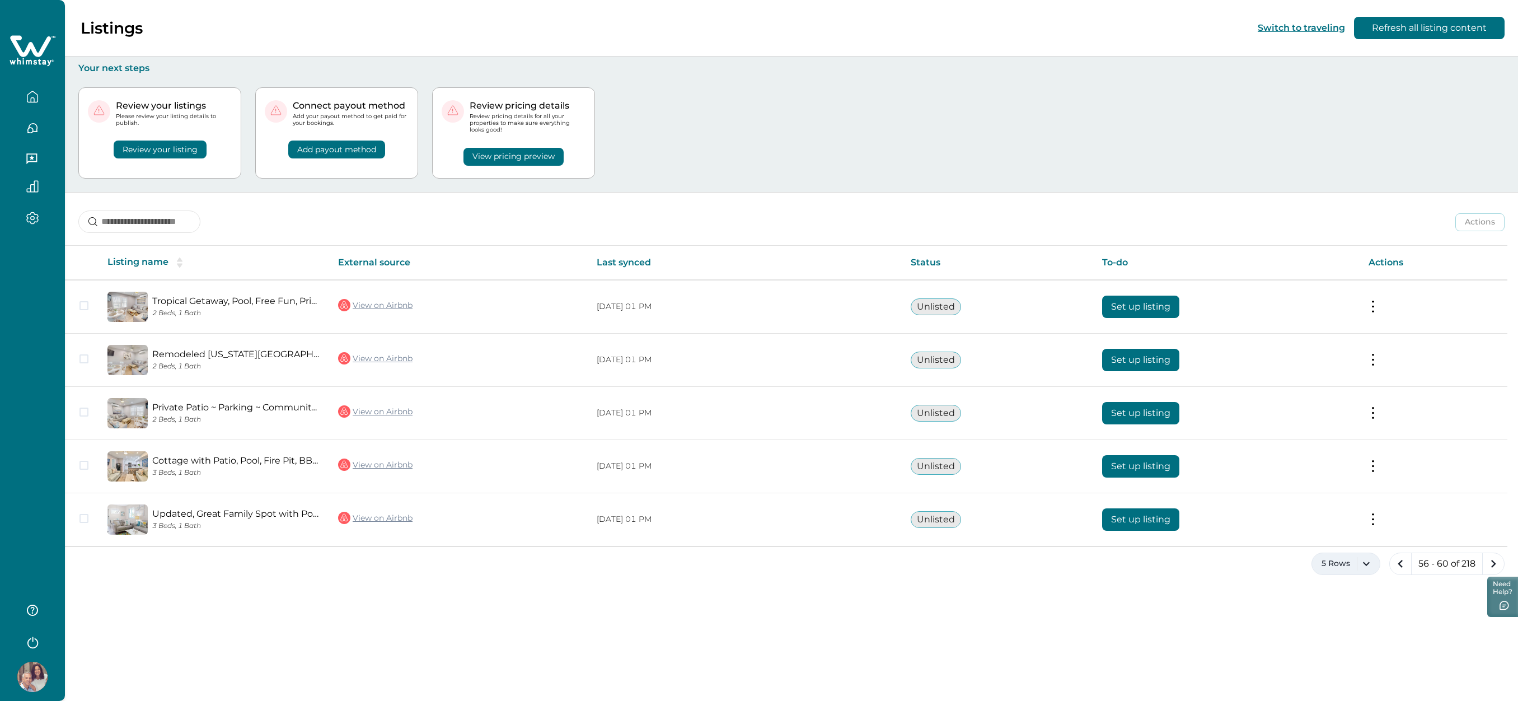
click at [1365, 561] on button "5 Rows" at bounding box center [1346, 563] width 69 height 22
click at [1337, 528] on button "100 Rows" at bounding box center [1346, 530] width 58 height 22
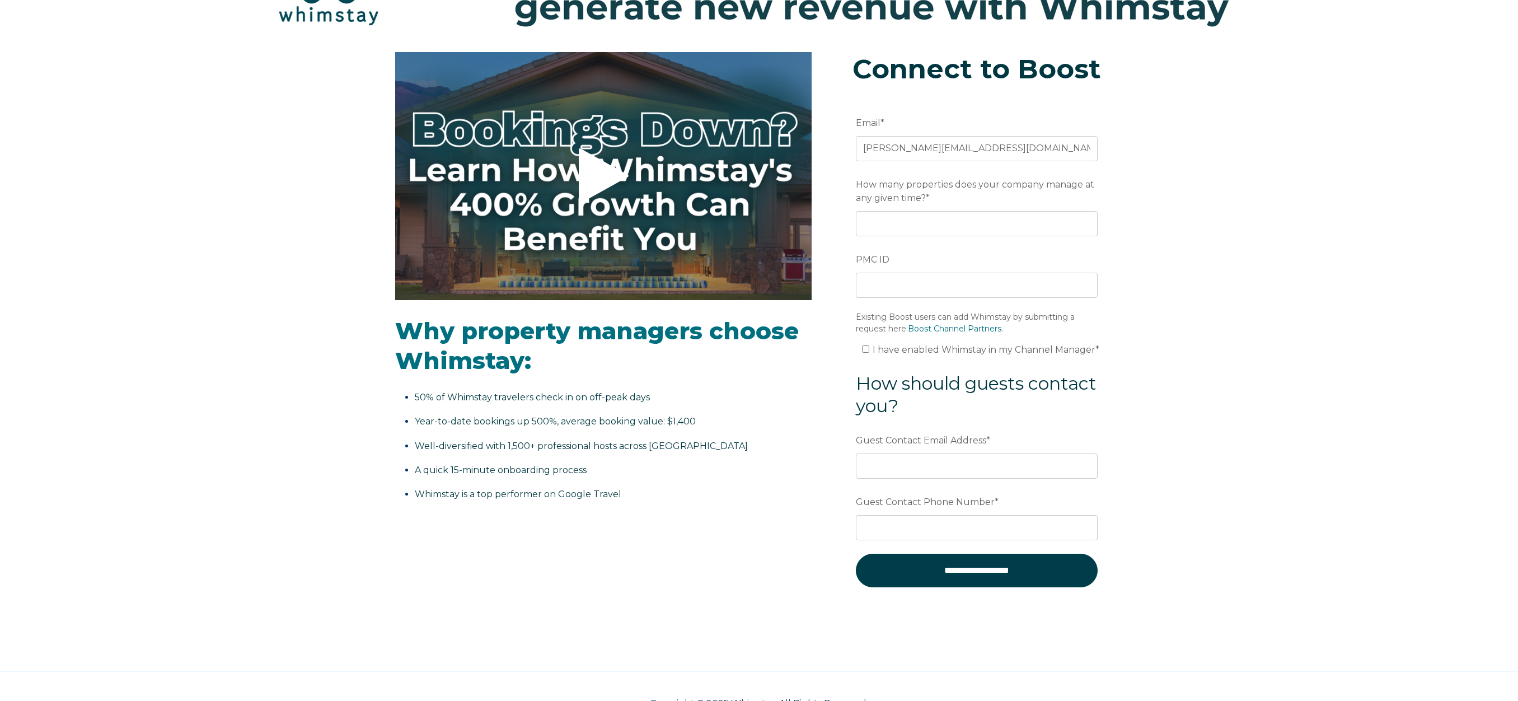
scroll to position [158, 0]
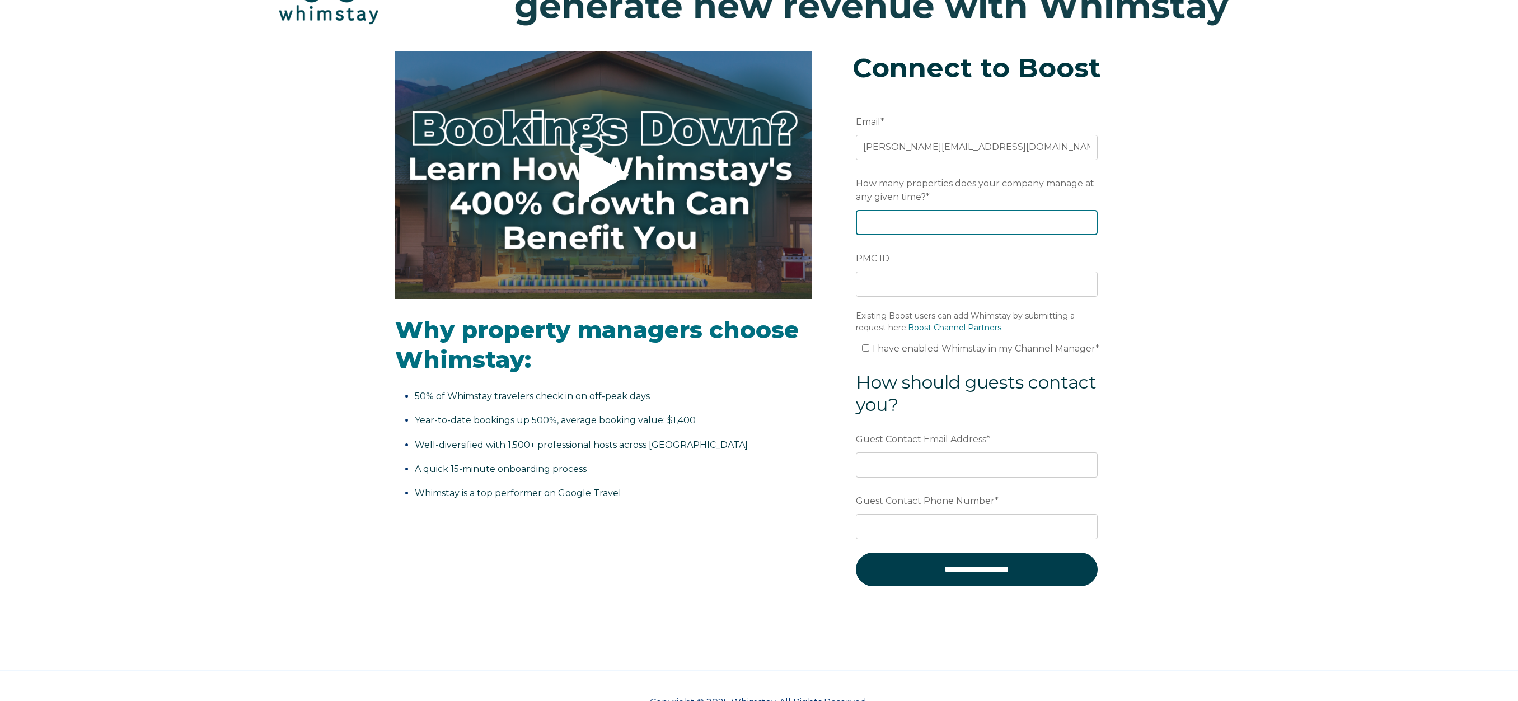
click at [977, 219] on input "How many properties does your company manage at any given time? *" at bounding box center [977, 222] width 242 height 25
click at [1086, 222] on input "1" at bounding box center [977, 222] width 242 height 25
click at [1086, 222] on input "2" at bounding box center [977, 222] width 242 height 25
drag, startPoint x: 1049, startPoint y: 226, endPoint x: 818, endPoint y: 225, distance: 231.2
click at [818, 225] on div "Video player - SSOB Pitch Vid Thumbnail - Click to play video Why property mana…" at bounding box center [759, 338] width 728 height 574
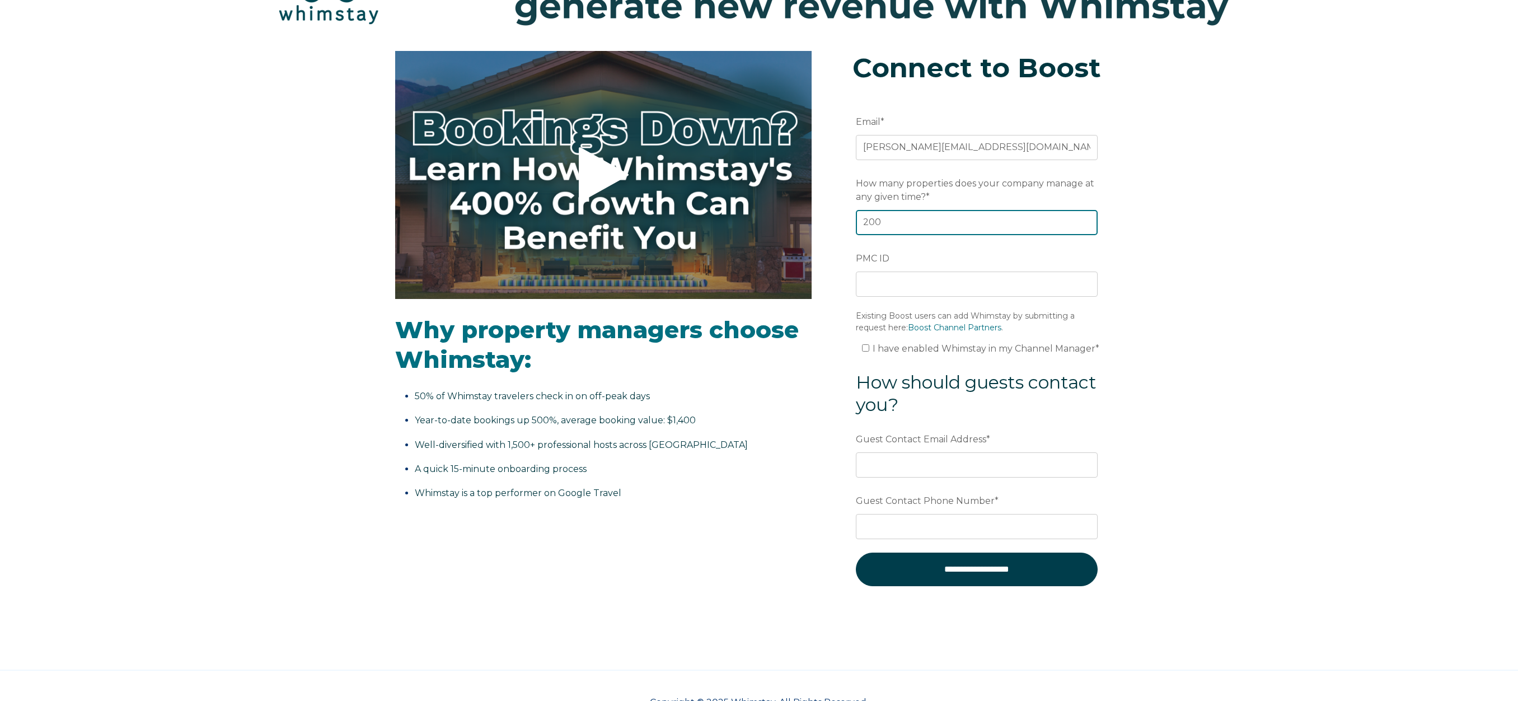
type input "200"
click at [924, 283] on input "PMC ID" at bounding box center [977, 283] width 242 height 25
click at [907, 462] on input "Guest Contact Email Address *" at bounding box center [977, 464] width 242 height 25
type input "[EMAIL_ADDRESS][DOMAIN_NAME]"
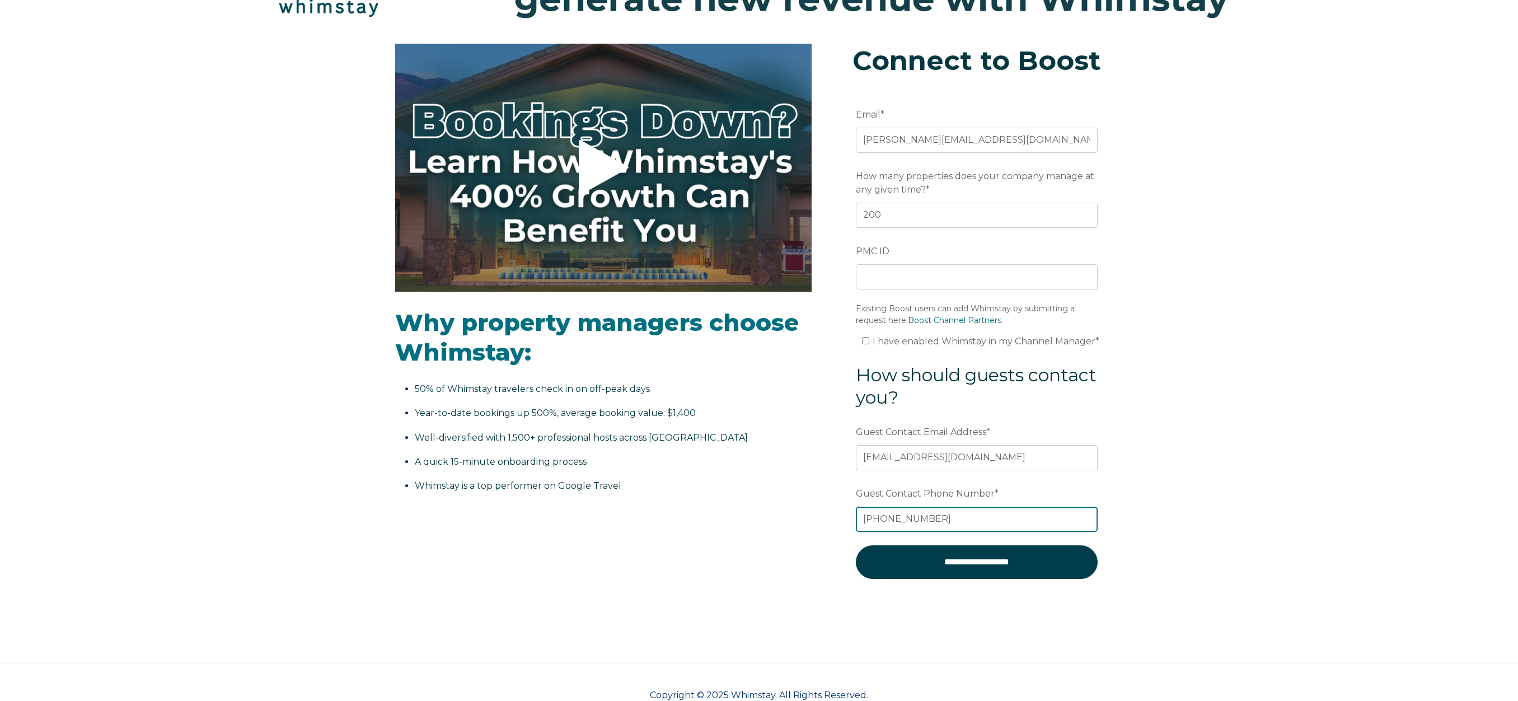
scroll to position [170, 0]
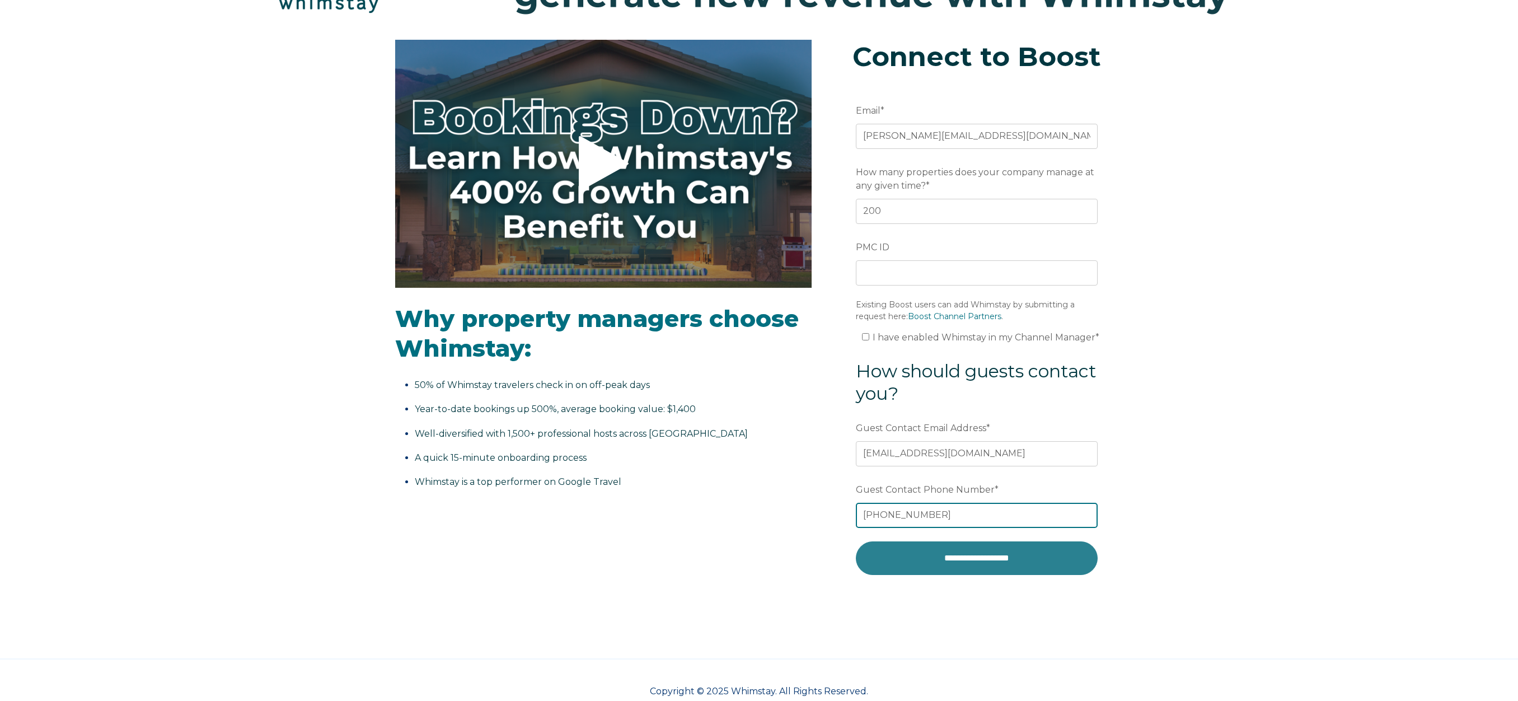
type input "[PHONE_NUMBER]"
click at [964, 557] on input "**********" at bounding box center [977, 558] width 242 height 34
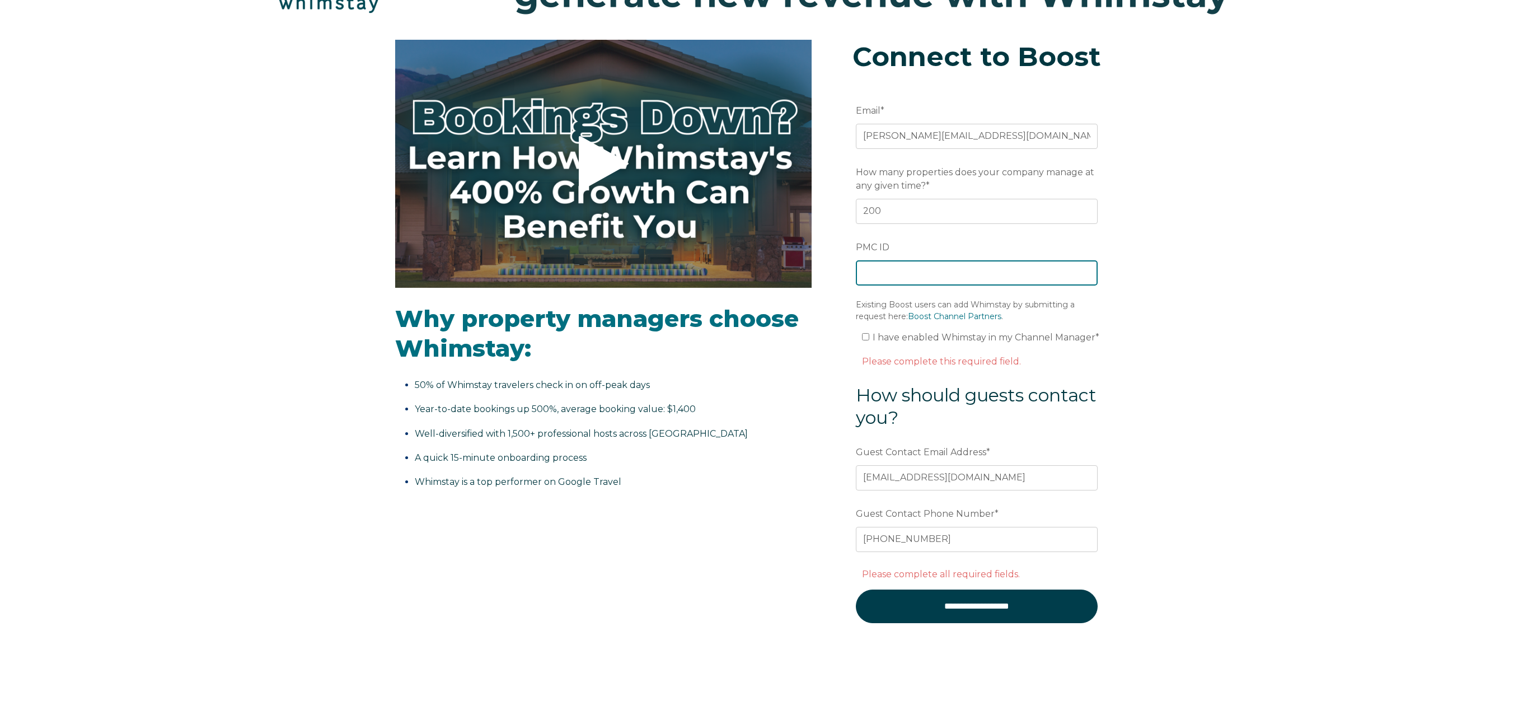
click at [950, 277] on input "PMC ID" at bounding box center [977, 272] width 242 height 25
type input "iTrip"
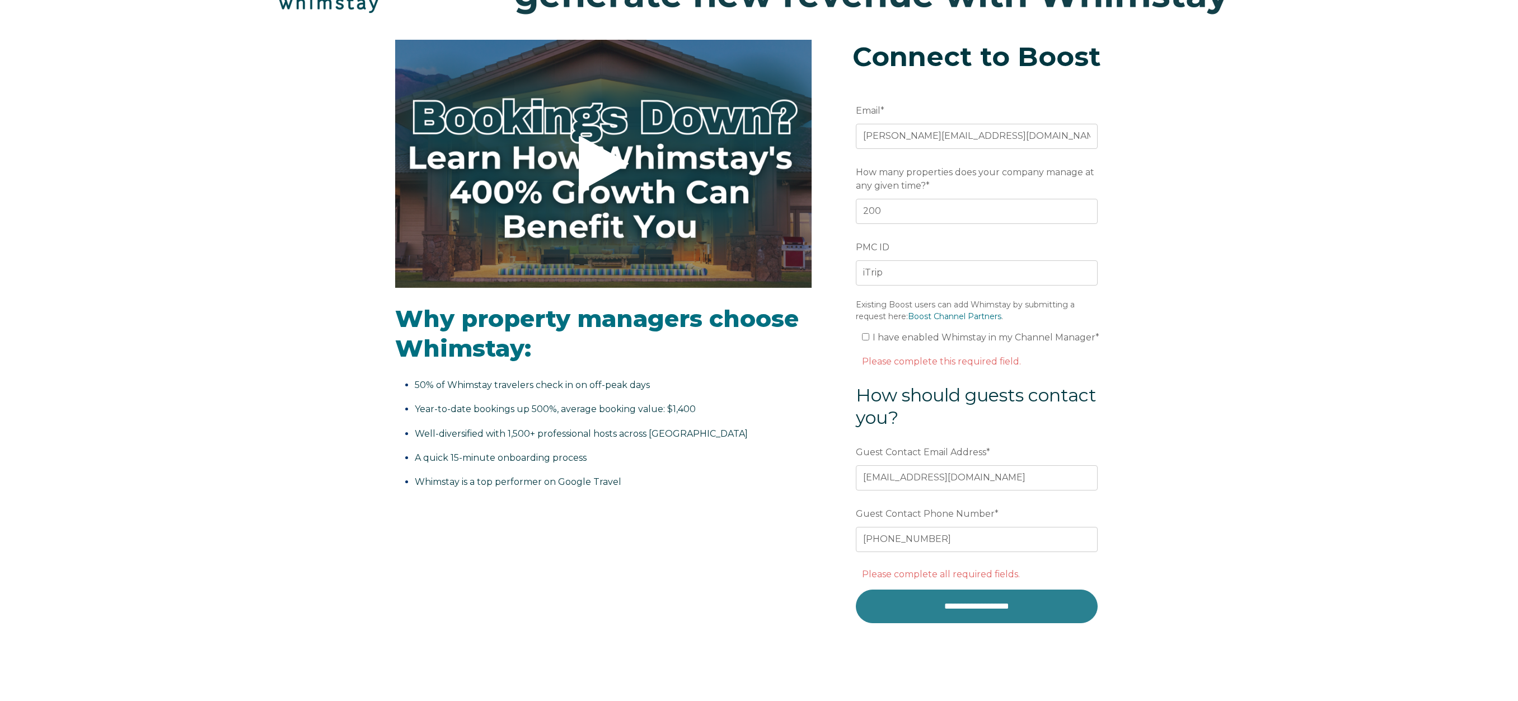
click at [982, 611] on input "**********" at bounding box center [977, 606] width 242 height 34
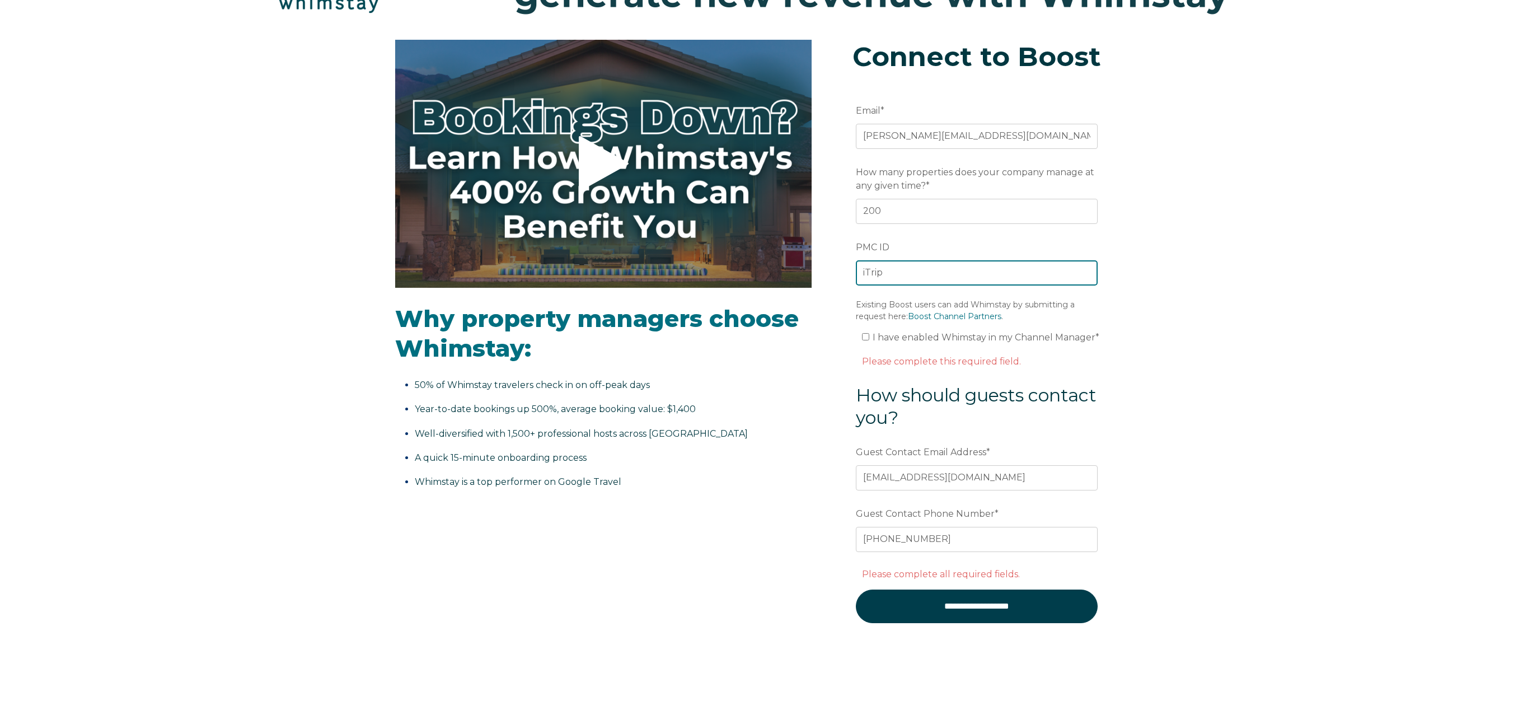
drag, startPoint x: 914, startPoint y: 269, endPoint x: 854, endPoint y: 266, distance: 60.5
click at [854, 266] on form "**********" at bounding box center [977, 369] width 292 height 587
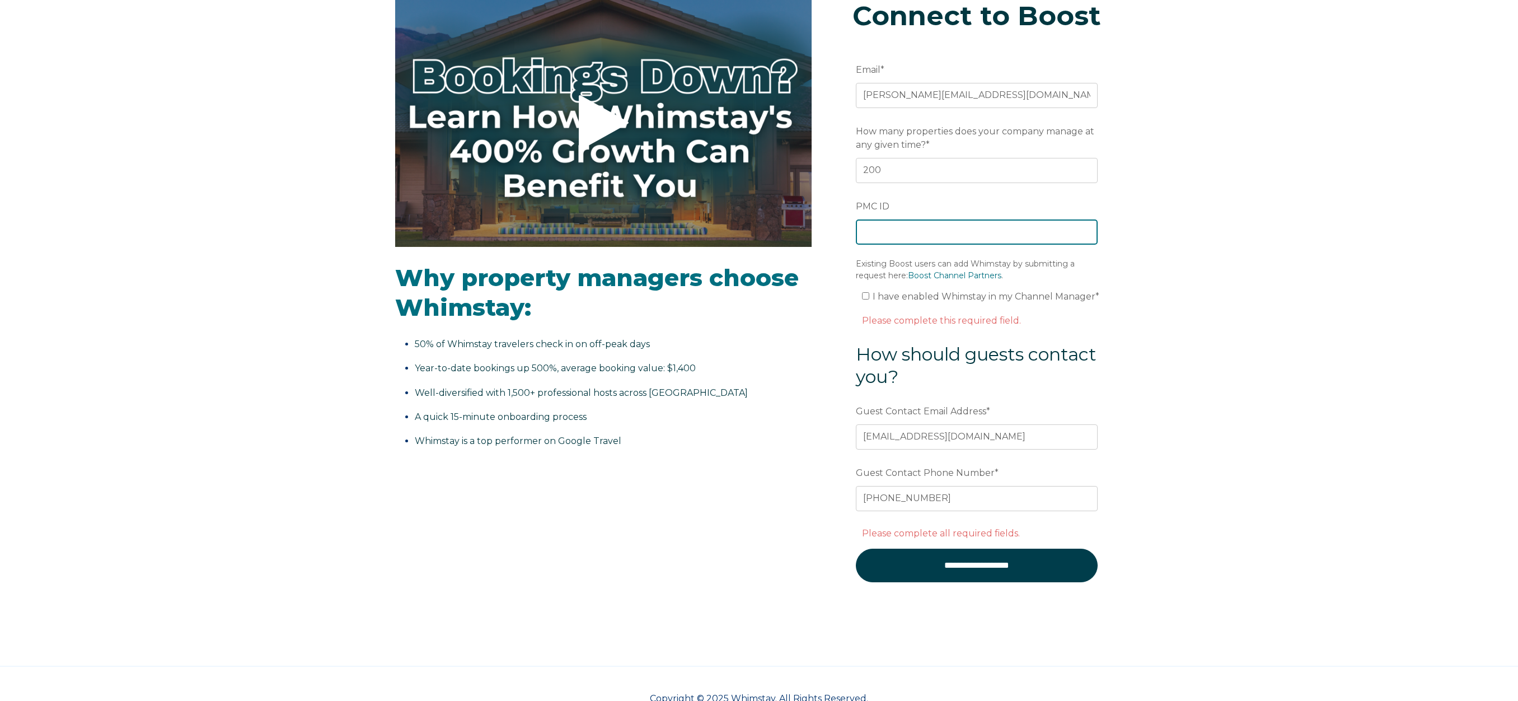
scroll to position [211, 0]
click at [866, 298] on input "I have enabled Whimstay in my Channel Manager *" at bounding box center [865, 295] width 7 height 7
checkbox input "true"
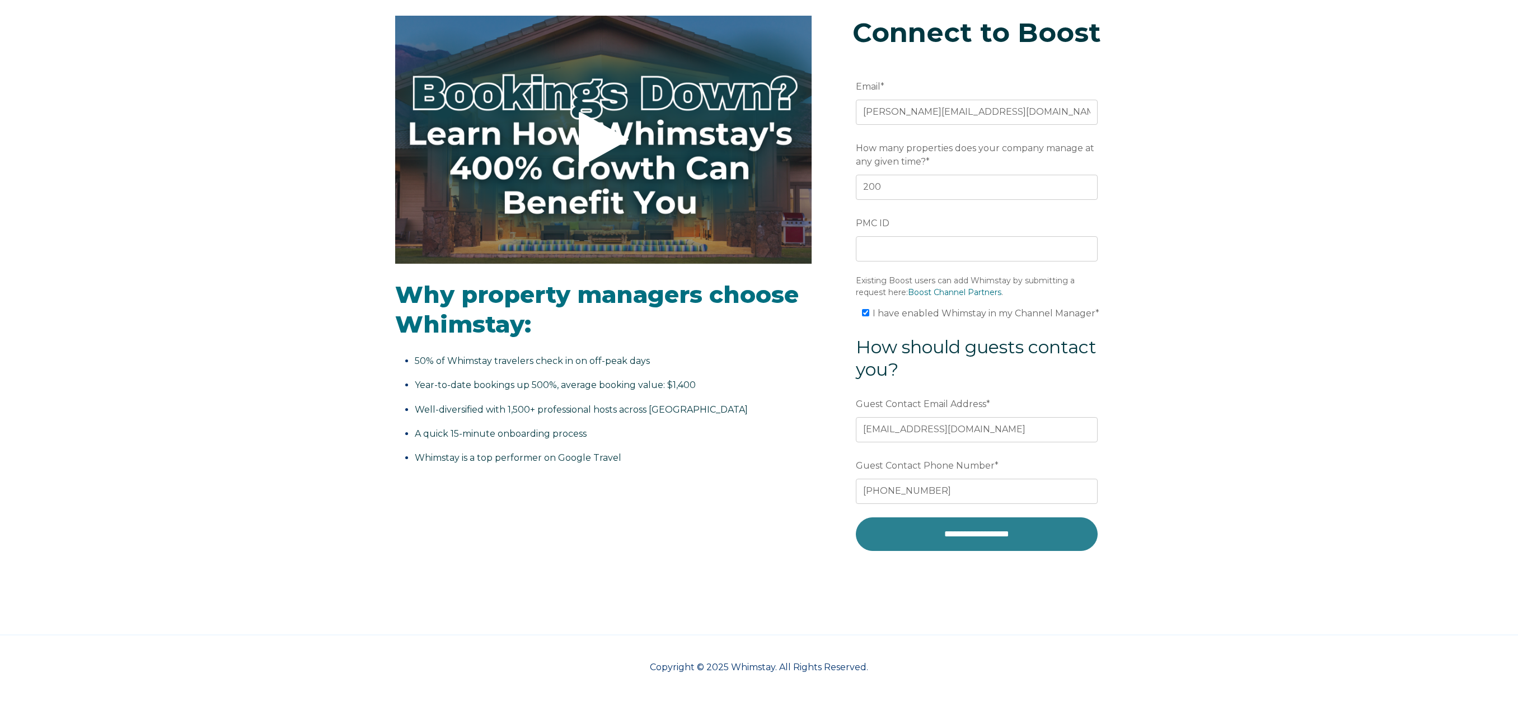
click at [956, 532] on input "**********" at bounding box center [977, 534] width 242 height 34
